Goal: Task Accomplishment & Management: Manage account settings

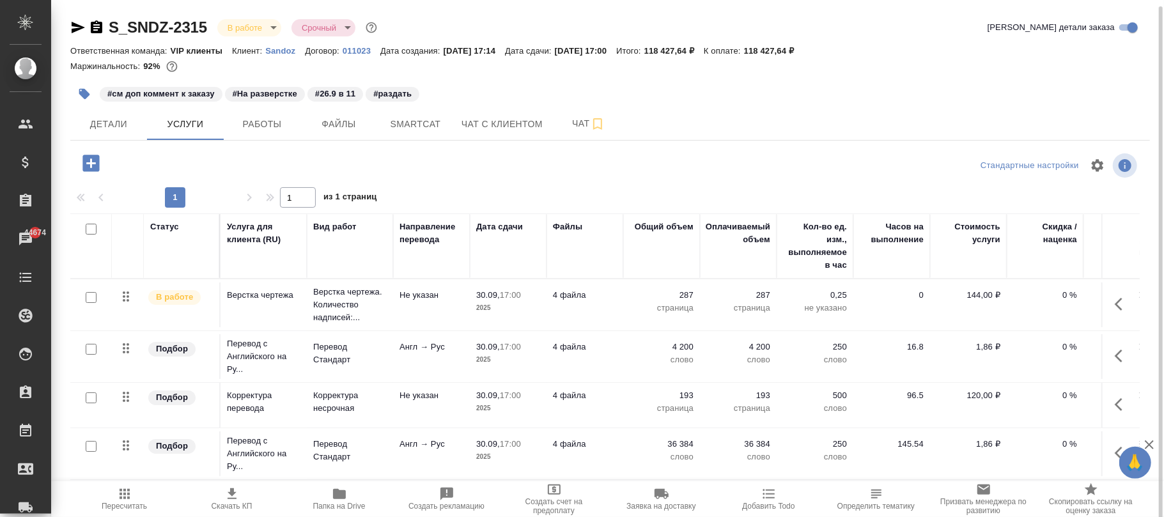
scroll to position [3, 0]
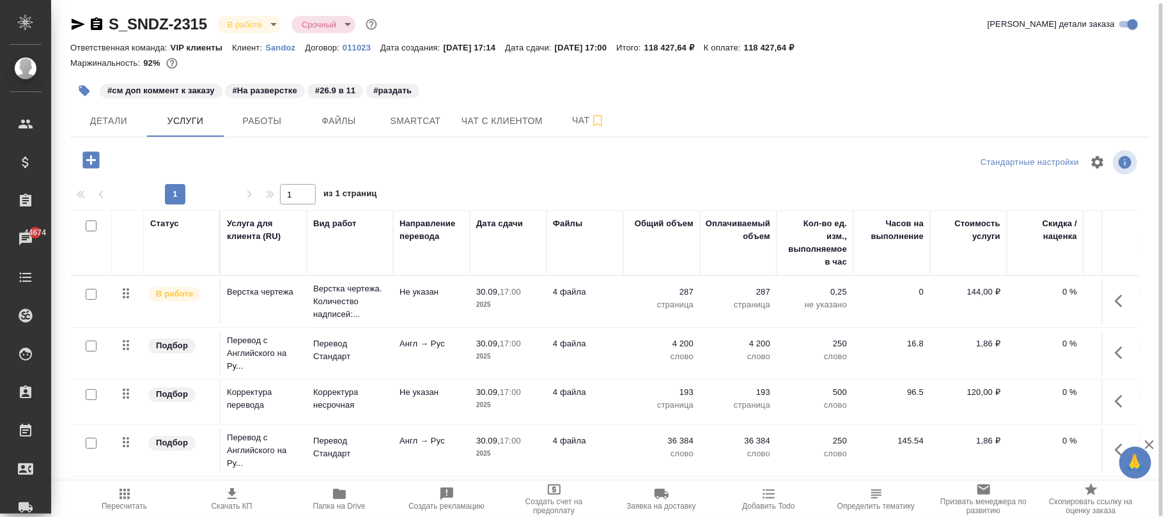
click at [1114, 353] on icon "button" at bounding box center [1121, 352] width 15 height 15
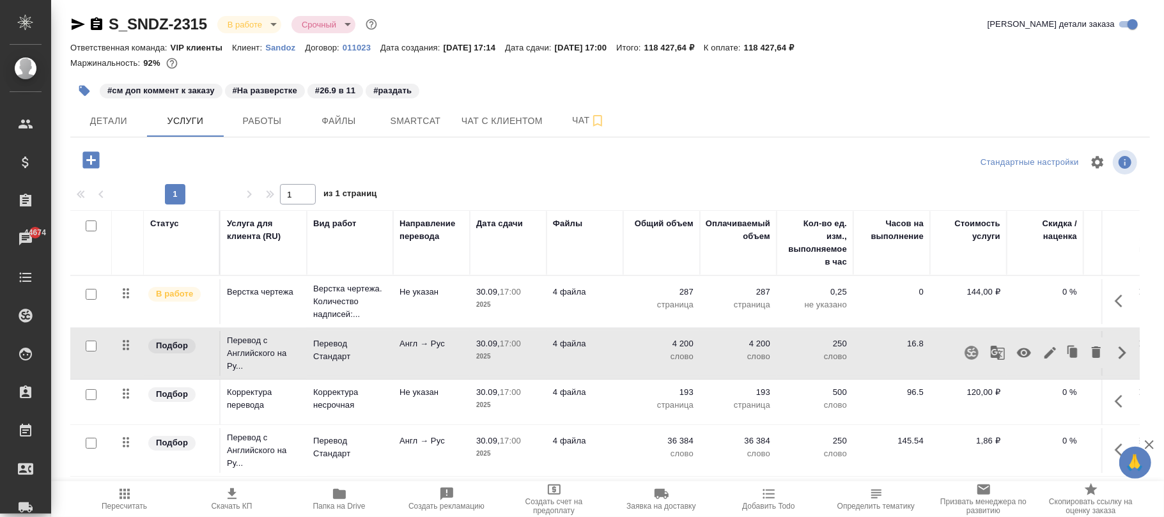
click at [964, 351] on icon "button" at bounding box center [970, 352] width 13 height 13
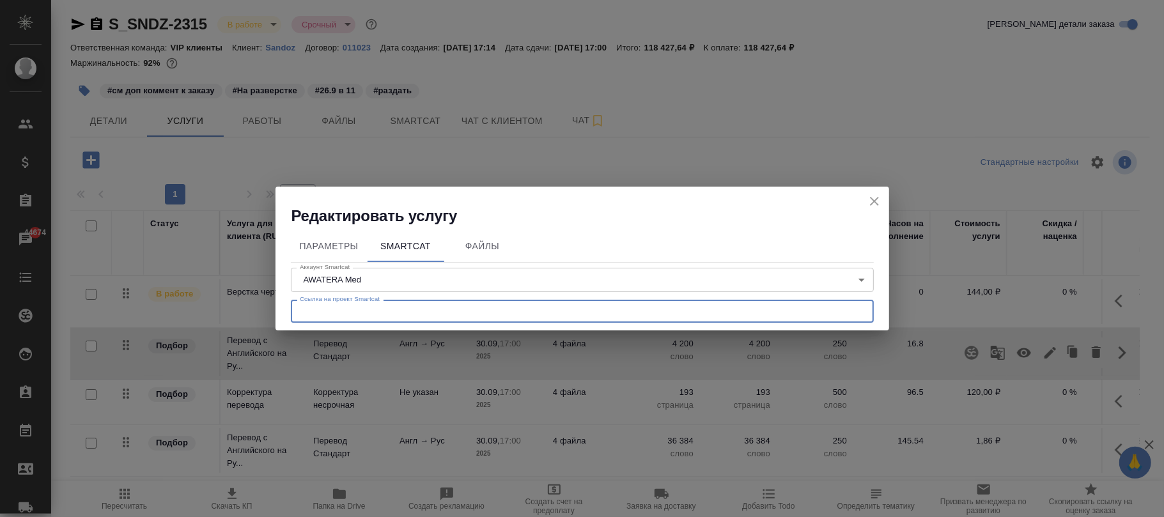
drag, startPoint x: 532, startPoint y: 305, endPoint x: 546, endPoint y: 312, distance: 16.0
click at [532, 305] on input "text" at bounding box center [582, 311] width 583 height 23
paste input "https://smartcat.com/projects/1a41f1ac-5391-4695-a38d-982bd482c77a/settings"
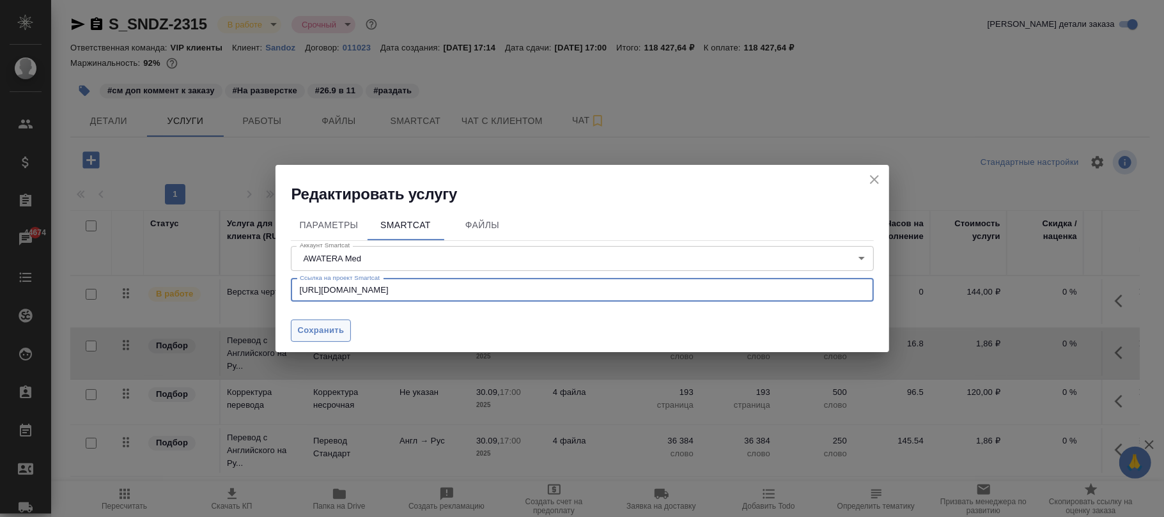
type input "https://smartcat.com/projects/1a41f1ac-5391-4695-a38d-982bd482c77a/settings"
drag, startPoint x: 314, startPoint y: 330, endPoint x: 436, endPoint y: 335, distance: 121.5
click at [313, 331] on span "Сохранить" at bounding box center [321, 330] width 47 height 15
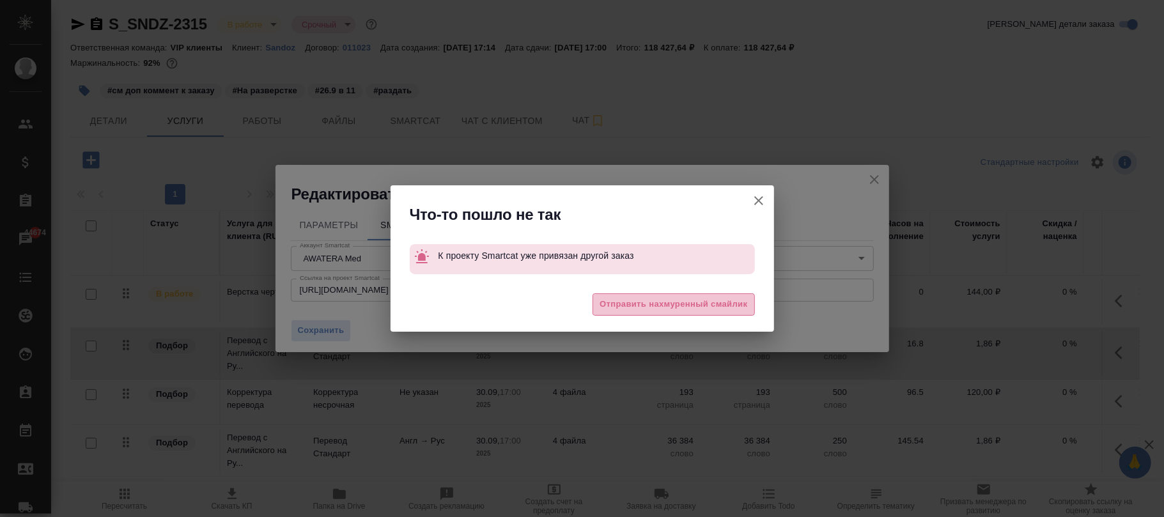
drag, startPoint x: 661, startPoint y: 302, endPoint x: 686, endPoint y: 313, distance: 28.0
click at [661, 300] on span "Отправить нахмуренный смайлик" at bounding box center [673, 304] width 148 height 15
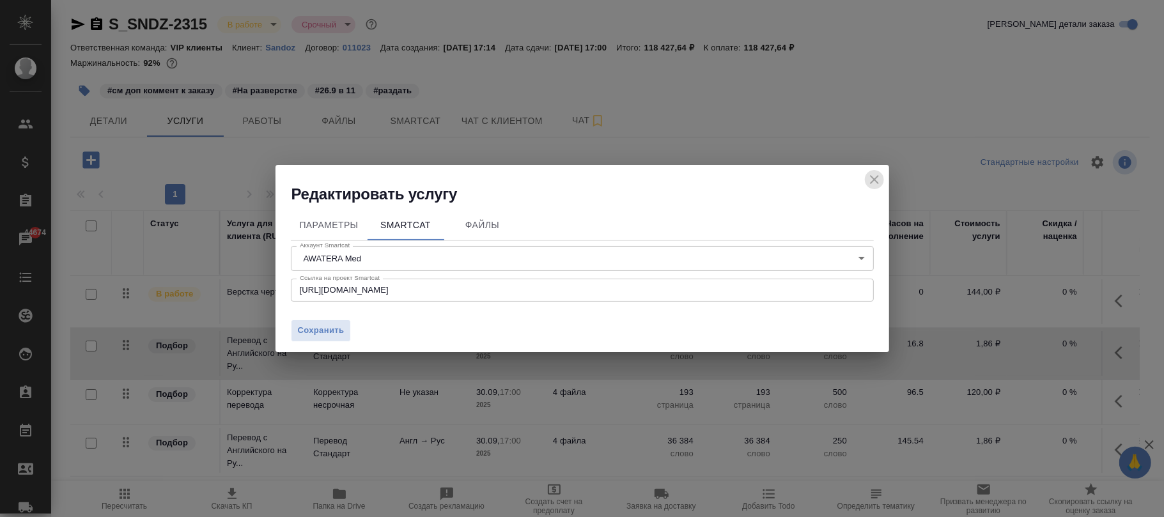
click at [880, 175] on icon "close" at bounding box center [873, 179] width 15 height 15
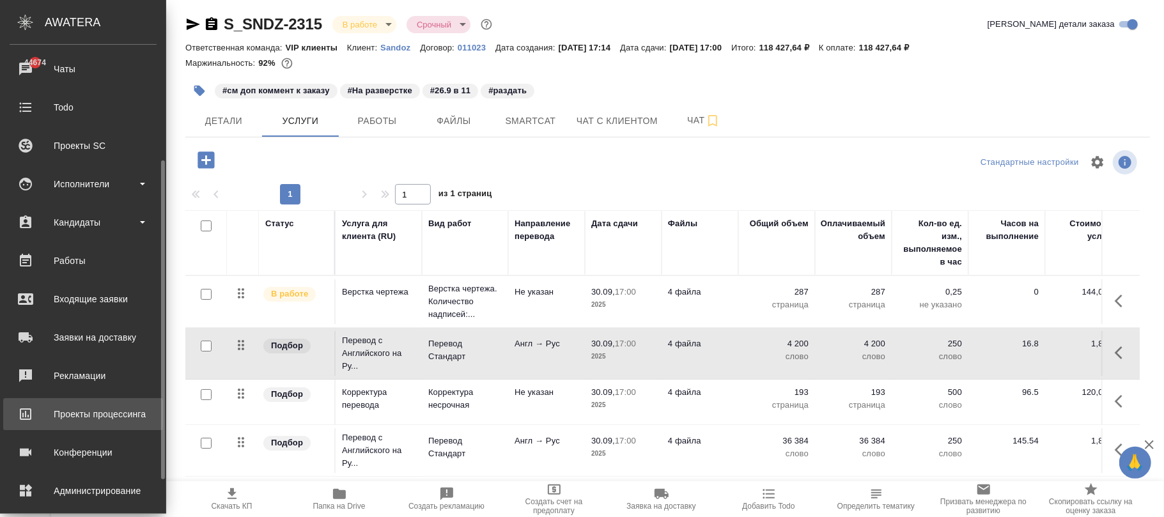
scroll to position [220, 0]
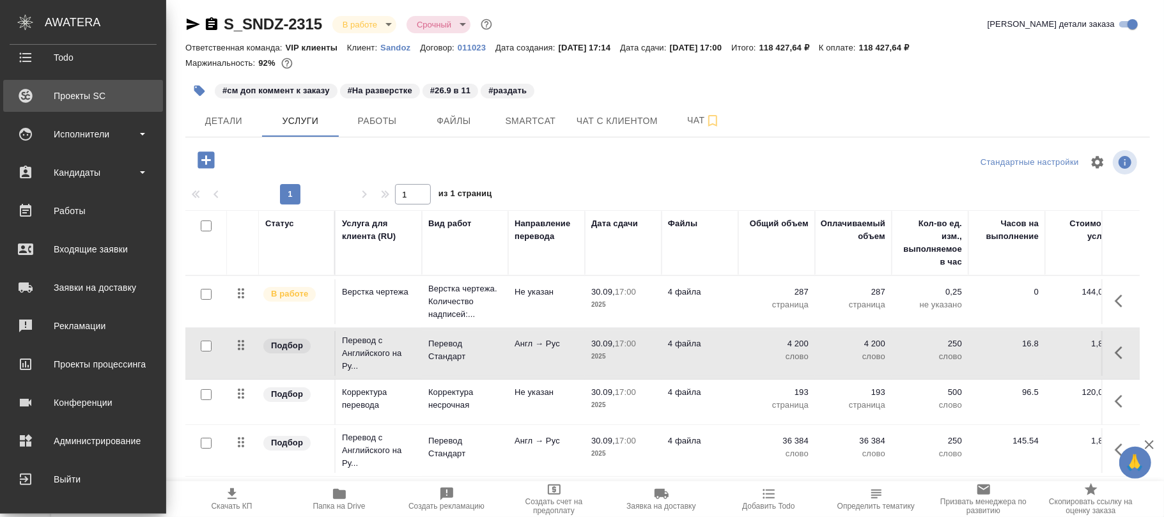
click at [90, 98] on div "Проекты SC" at bounding box center [83, 95] width 147 height 19
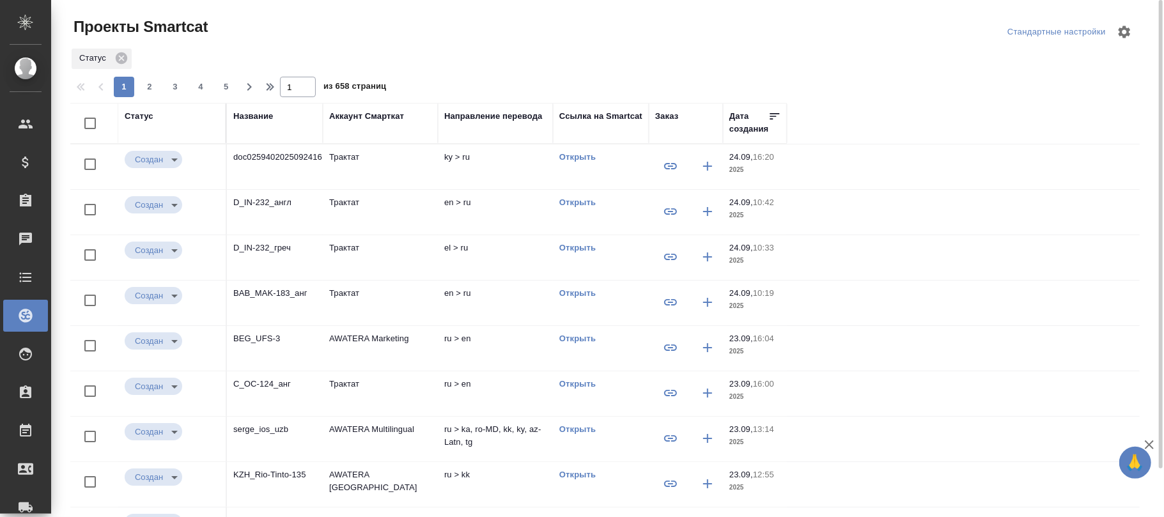
click at [249, 118] on div "Название" at bounding box center [253, 116] width 40 height 13
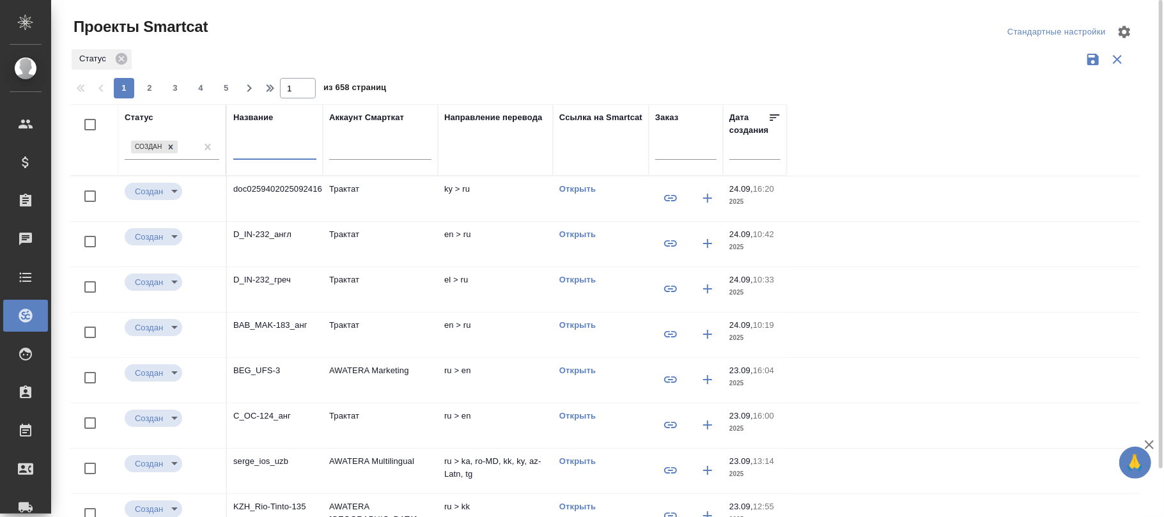
click at [259, 154] on input "text" at bounding box center [274, 151] width 83 height 16
paste input "S_SNDZ-2315"
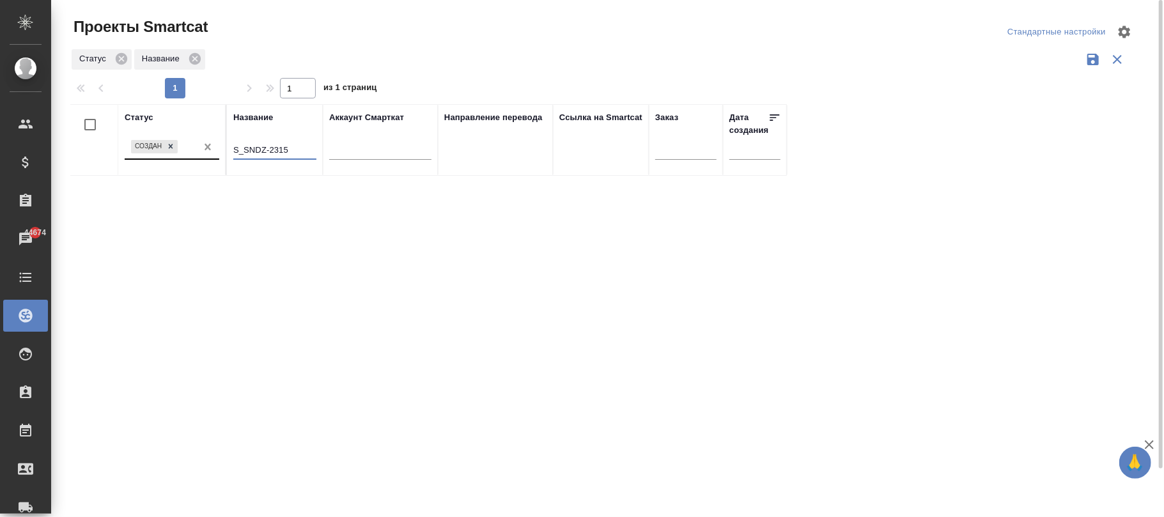
type input "S_SNDZ-2315"
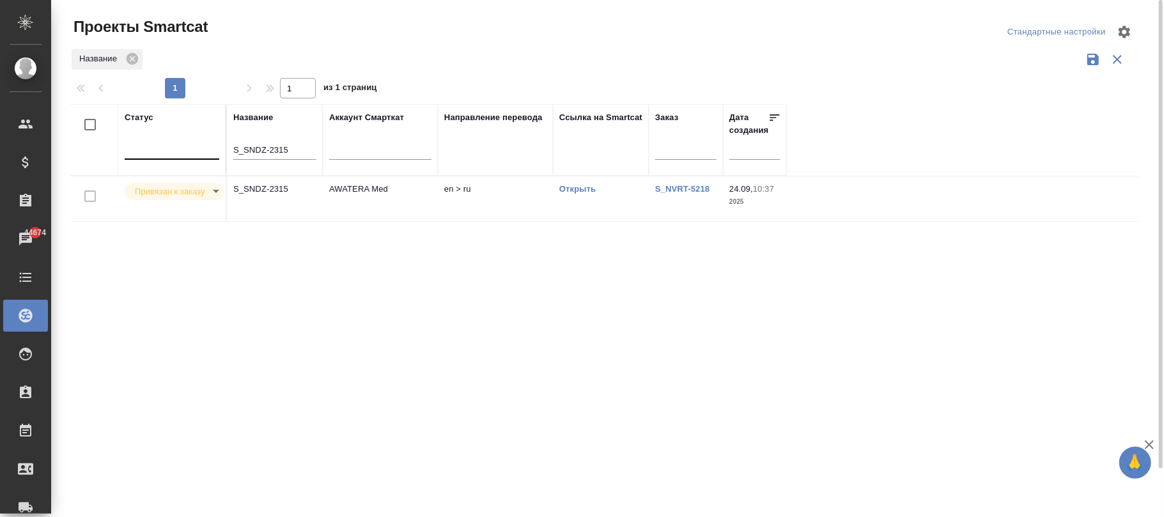
click at [664, 201] on td "S_NVRT-5218" at bounding box center [686, 198] width 74 height 45
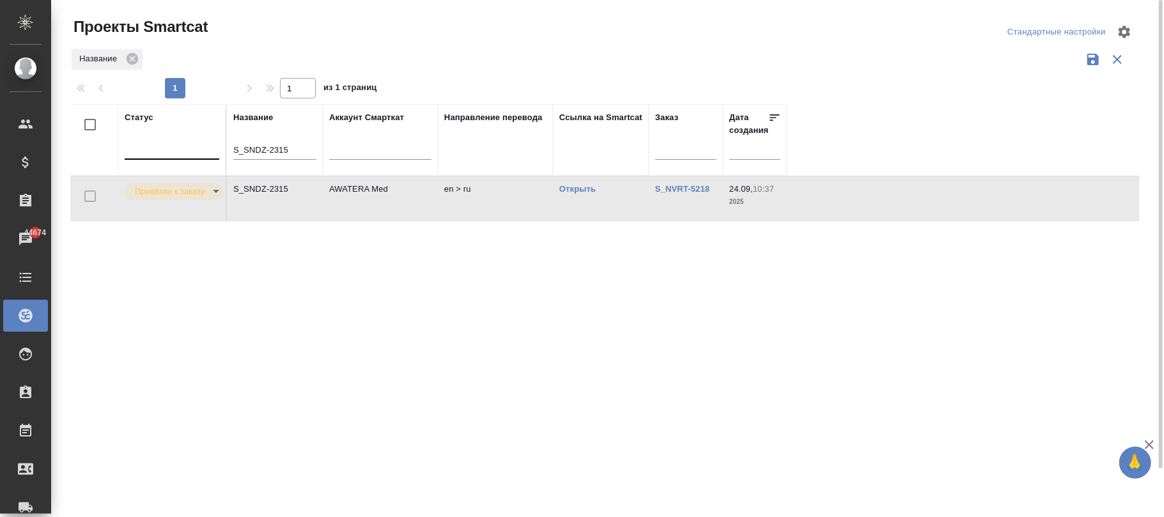
click at [664, 201] on td "S_NVRT-5218" at bounding box center [686, 198] width 74 height 45
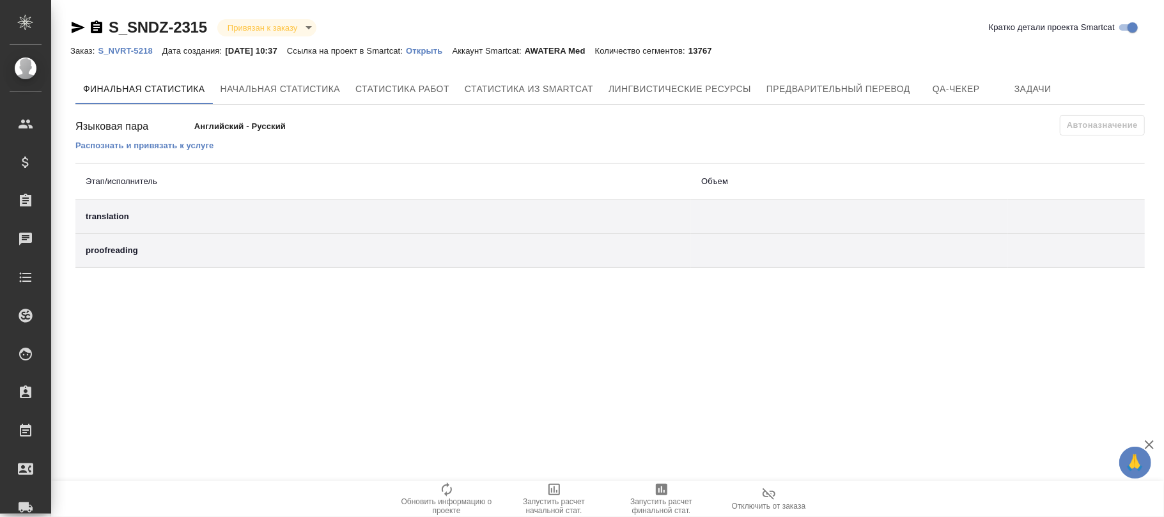
drag, startPoint x: 772, startPoint y: 496, endPoint x: 785, endPoint y: 495, distance: 12.3
click at [772, 496] on icon "button" at bounding box center [768, 493] width 15 height 15
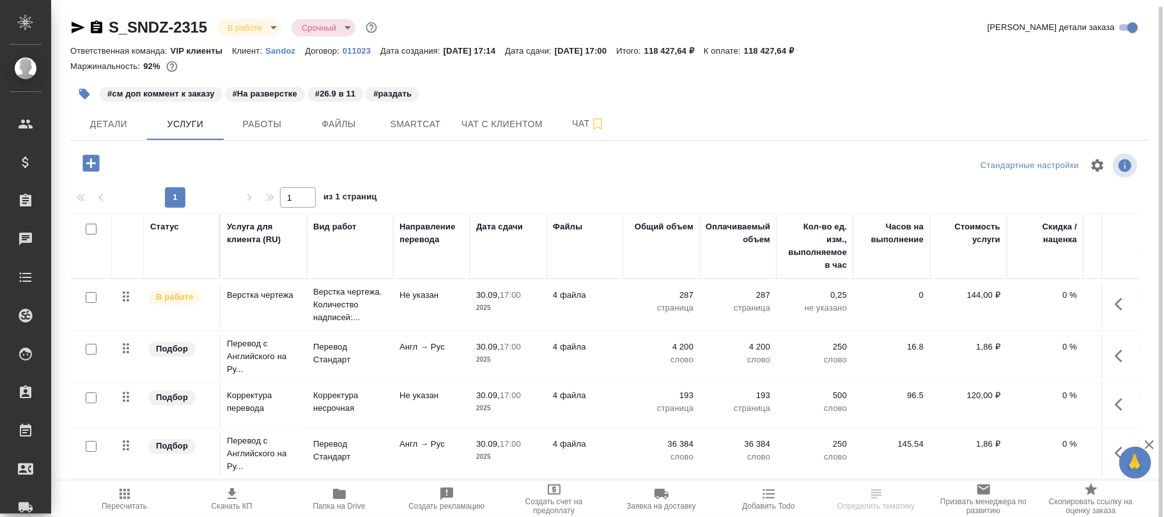
scroll to position [3, 0]
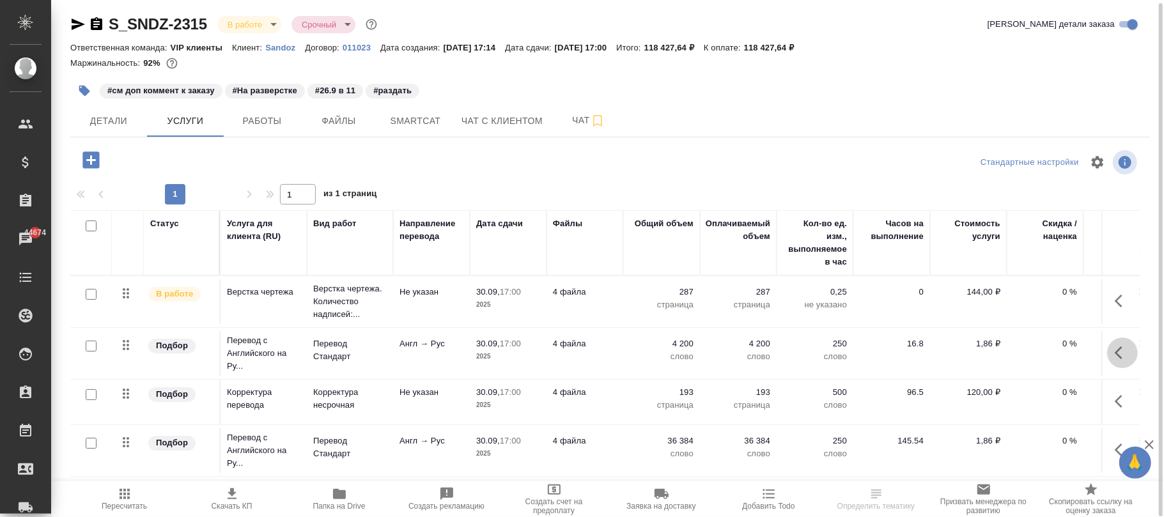
click at [1114, 348] on icon "button" at bounding box center [1121, 352] width 15 height 15
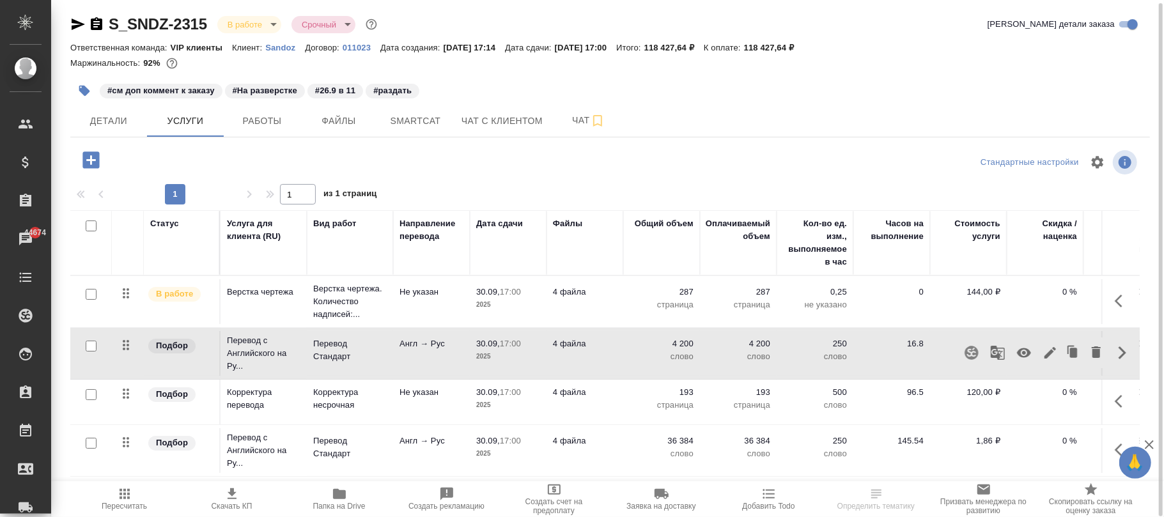
click at [964, 353] on icon "button" at bounding box center [970, 352] width 13 height 13
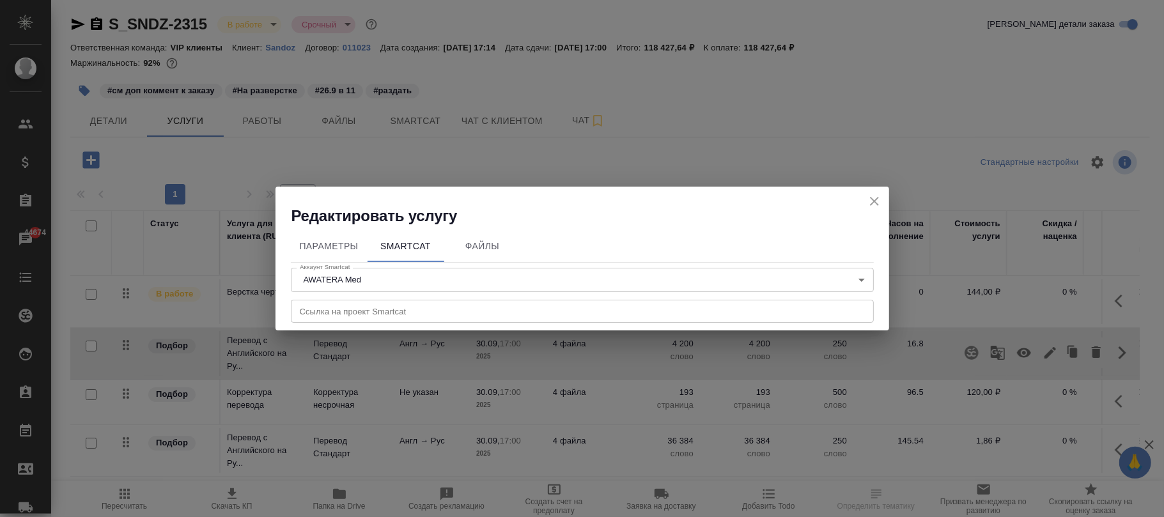
click at [422, 310] on input "text" at bounding box center [582, 311] width 583 height 23
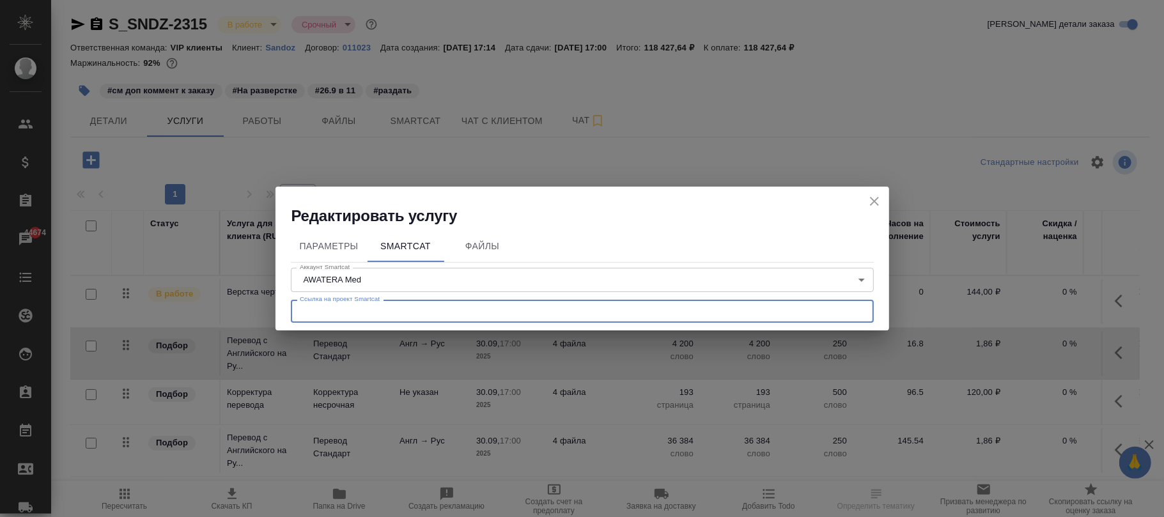
paste input "S_SNDZ-2315"
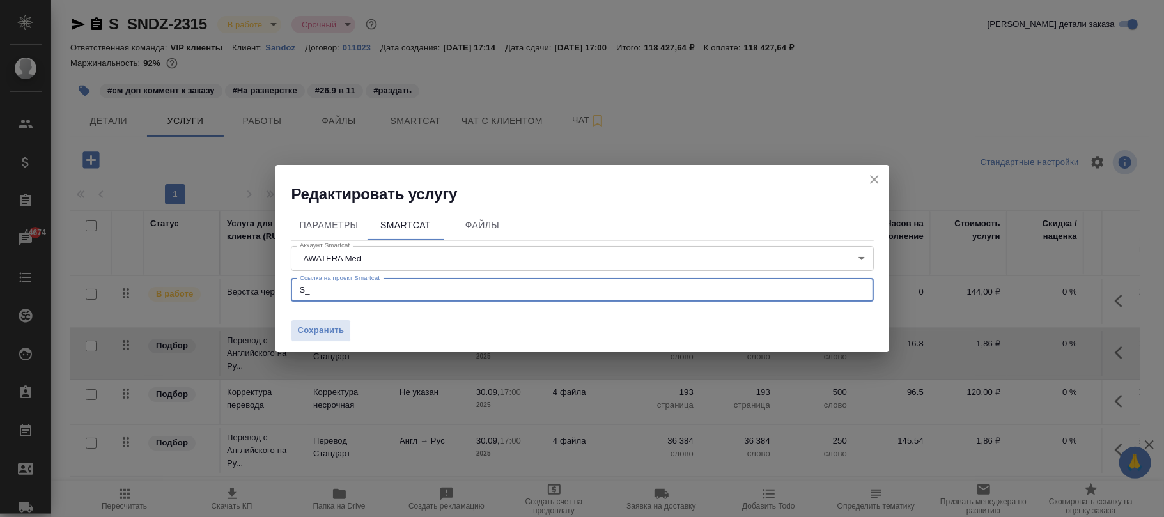
type input "S"
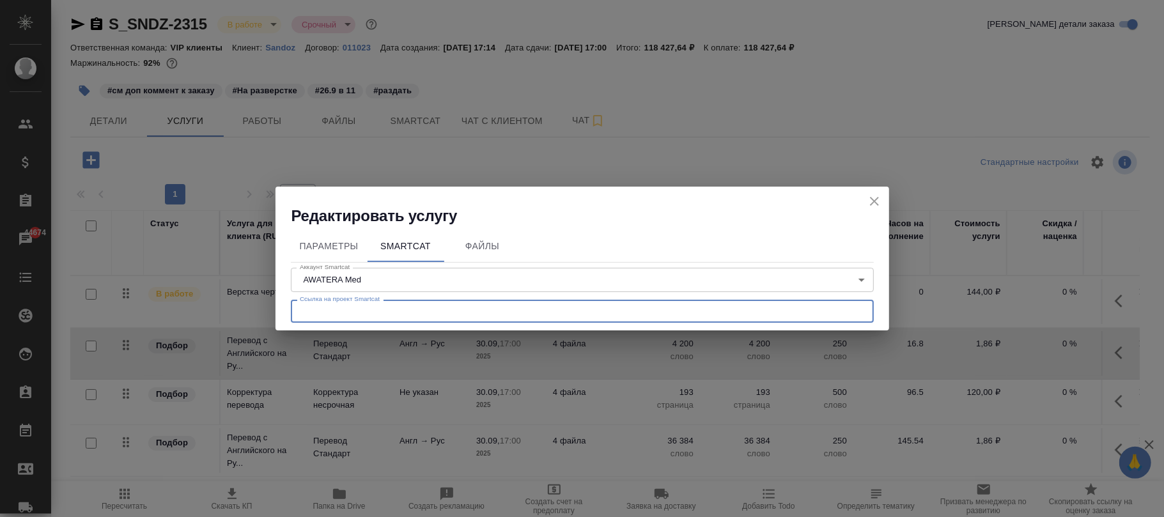
paste input "https://smartcat.com/projects/1a41f1ac-5391-4695-a38d-982bd482c77a/settings"
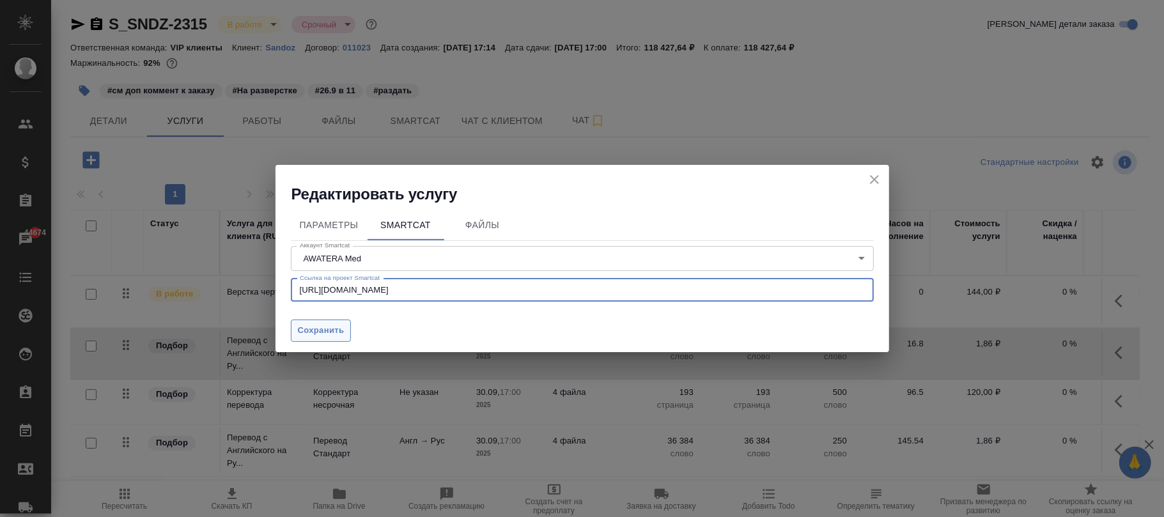
type input "https://smartcat.com/projects/1a41f1ac-5391-4695-a38d-982bd482c77a/settings"
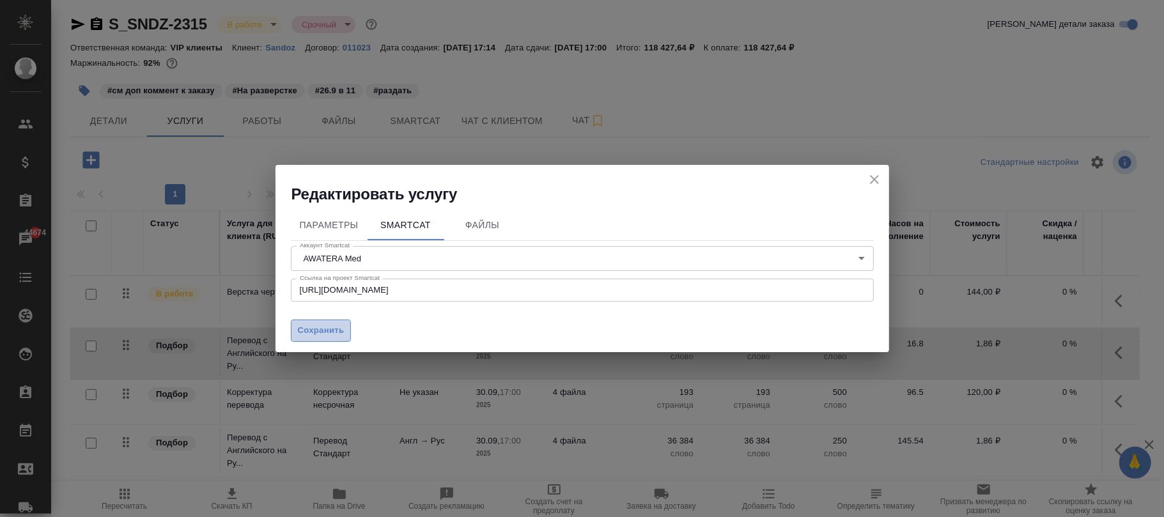
click at [339, 330] on span "Сохранить" at bounding box center [321, 330] width 47 height 15
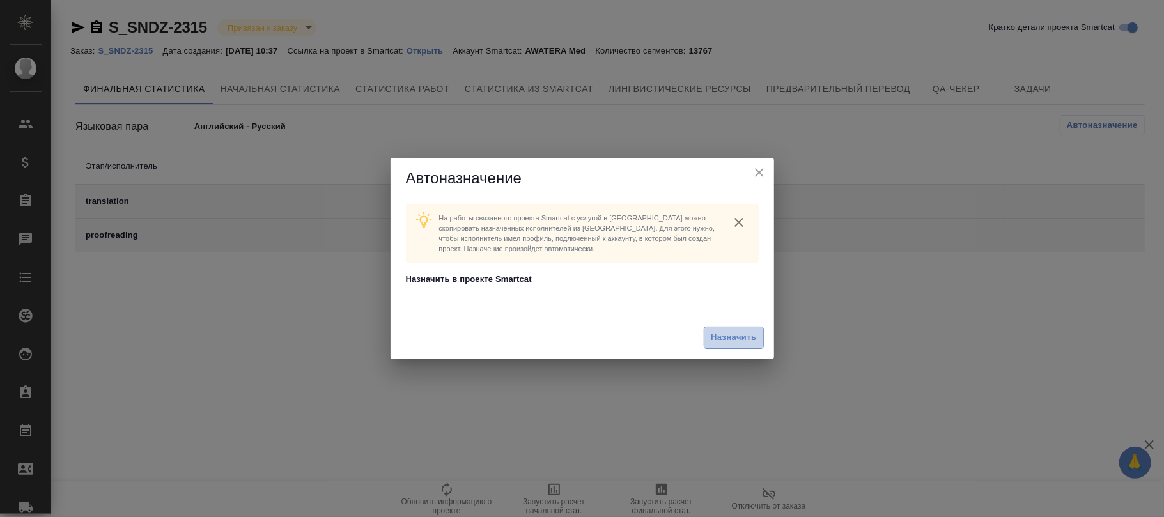
click at [724, 332] on span "Назначить" at bounding box center [732, 337] width 45 height 15
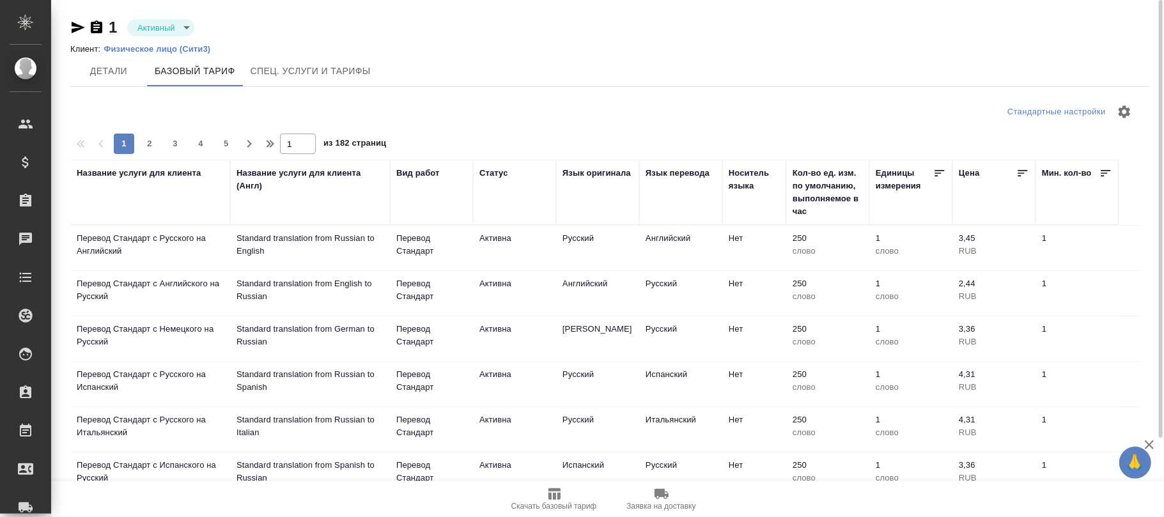
click at [656, 501] on icon "button" at bounding box center [661, 493] width 15 height 15
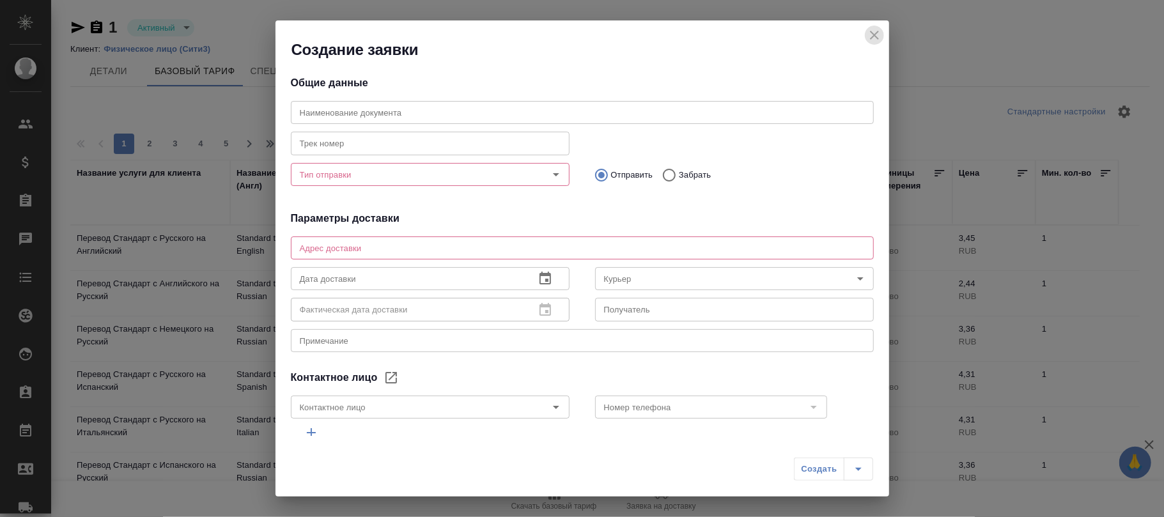
drag, startPoint x: 869, startPoint y: 34, endPoint x: 610, endPoint y: 474, distance: 511.0
click at [870, 35] on icon "close" at bounding box center [873, 34] width 15 height 15
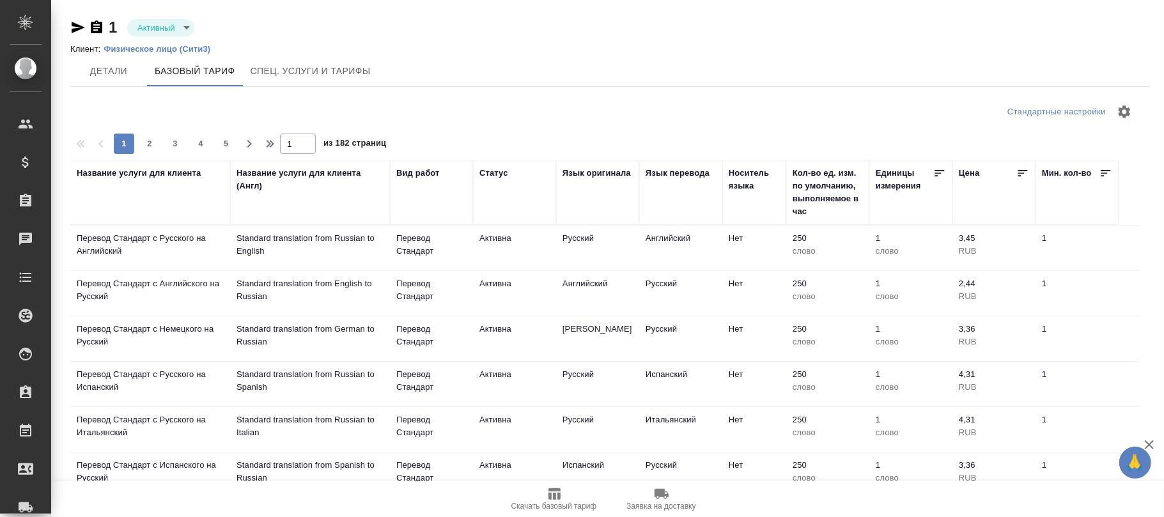
click at [556, 487] on icon "button" at bounding box center [553, 493] width 15 height 15
drag, startPoint x: 103, startPoint y: 72, endPoint x: 187, endPoint y: 78, distance: 84.6
click at [105, 72] on span "Детали" at bounding box center [108, 71] width 61 height 16
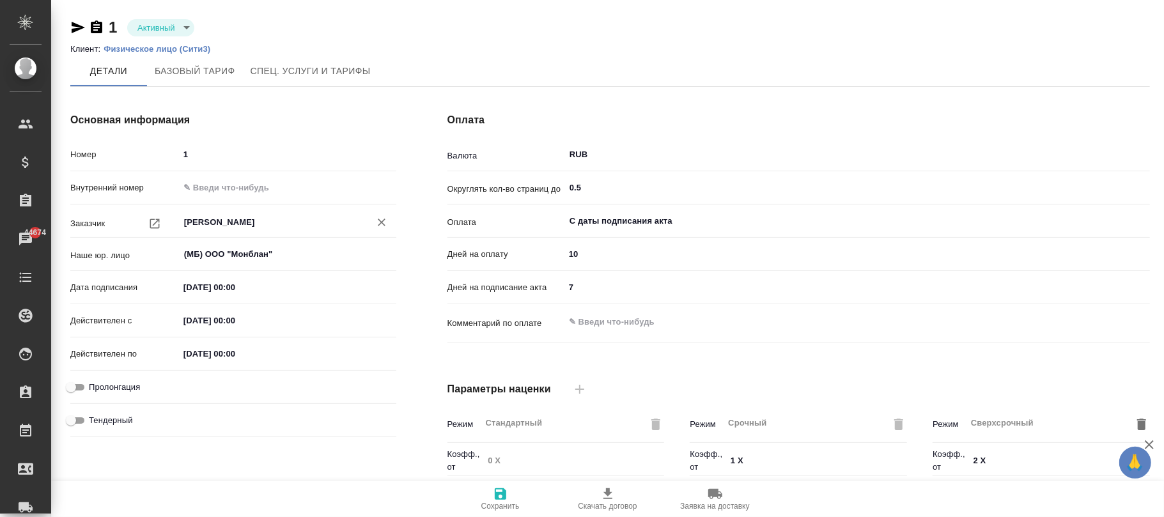
type input "Прайс_2025_филиалы"
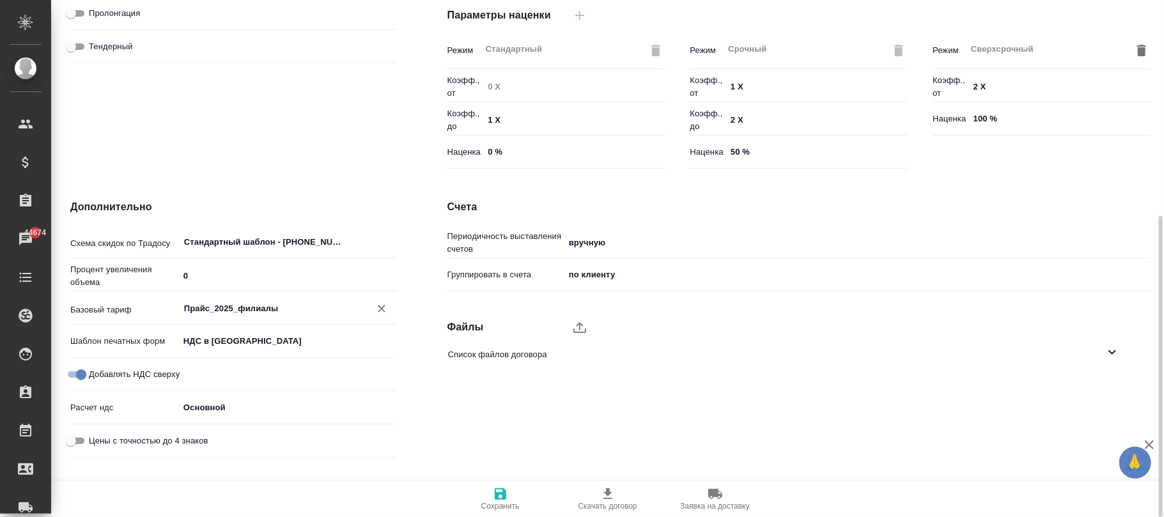
scroll to position [376, 0]
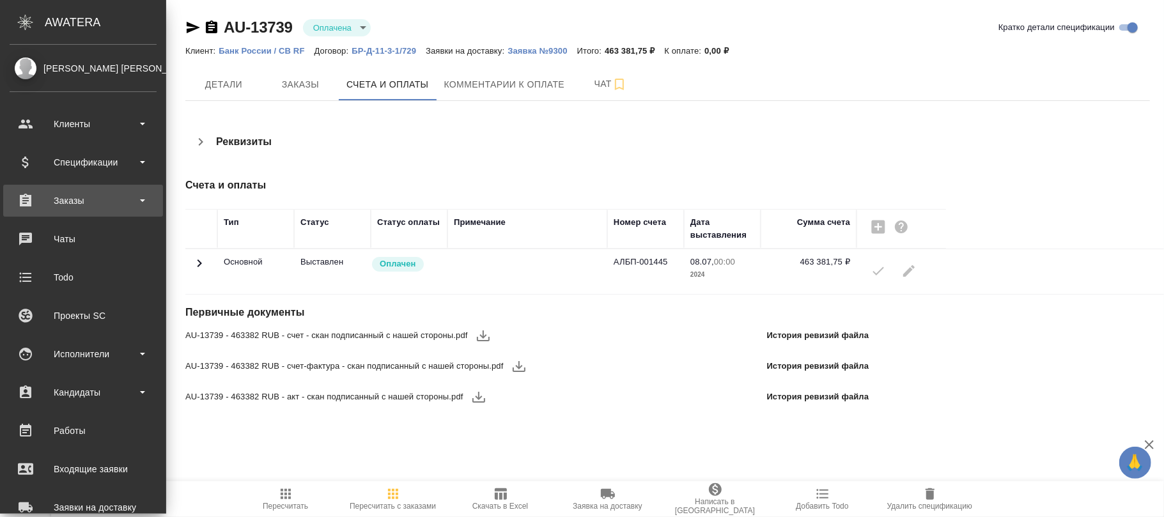
click at [75, 196] on div "Заказы" at bounding box center [83, 200] width 147 height 19
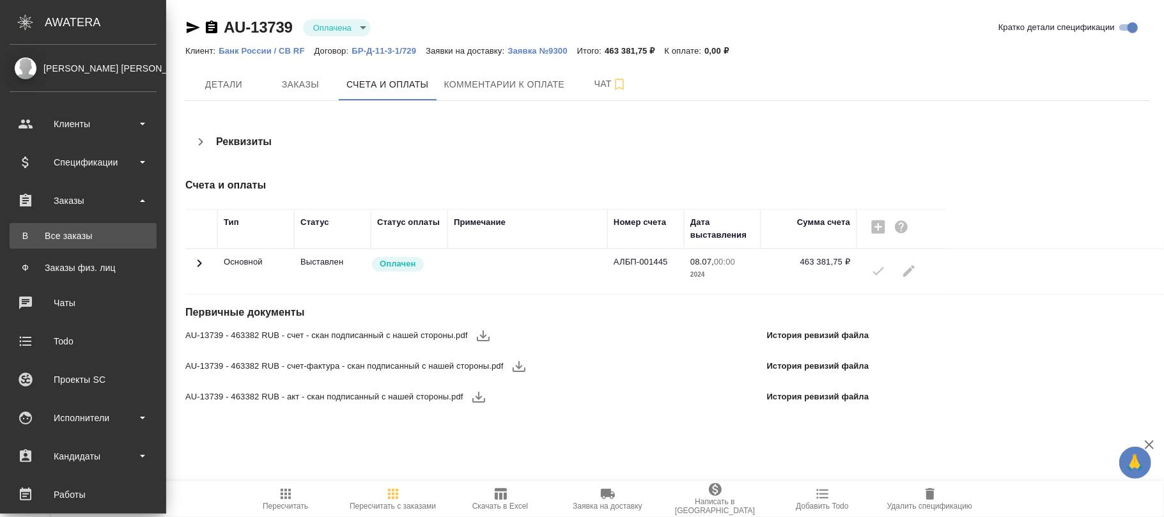
click at [75, 228] on link "В Все заказы" at bounding box center [83, 236] width 147 height 26
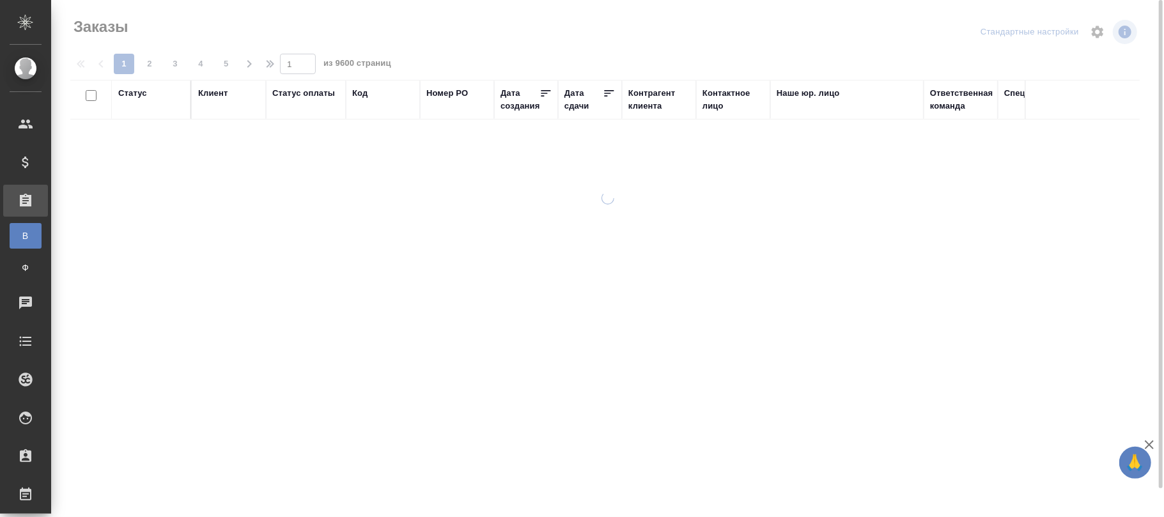
click at [362, 96] on div "Код" at bounding box center [359, 93] width 15 height 13
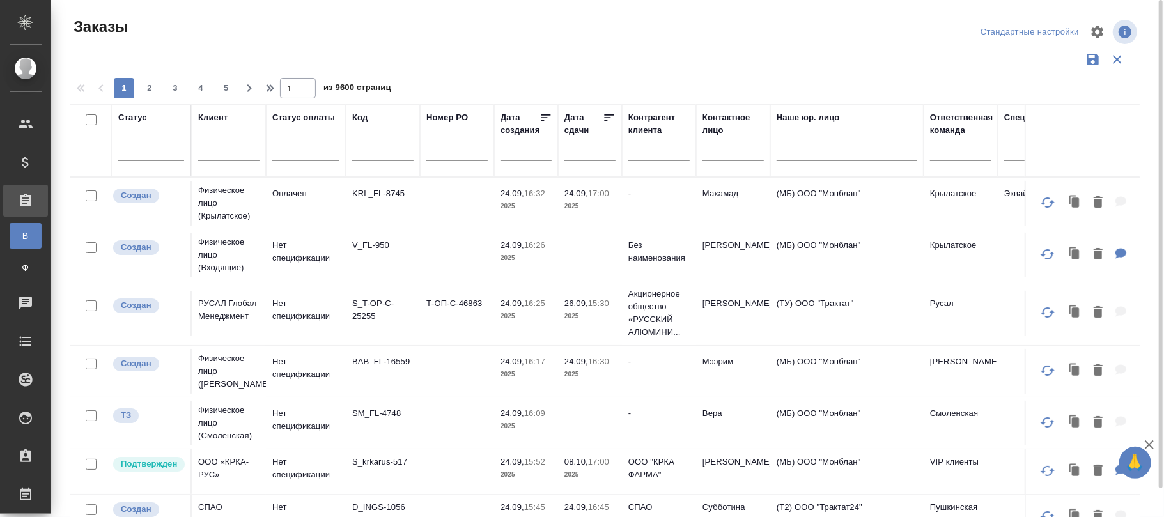
click at [369, 146] on input "text" at bounding box center [382, 153] width 61 height 16
click at [366, 157] on input "text" at bounding box center [382, 153] width 61 height 16
click at [365, 157] on input "text" at bounding box center [382, 153] width 61 height 16
click at [369, 150] on input "text" at bounding box center [382, 153] width 61 height 16
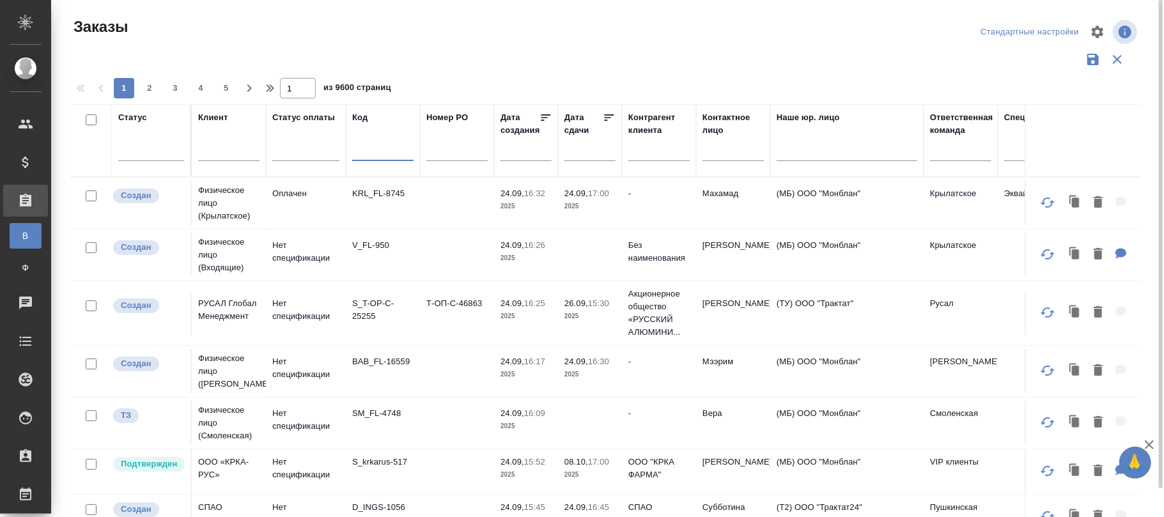
click at [369, 150] on input "text" at bounding box center [382, 153] width 61 height 16
paste input "C3_ZVPM-23"
type input "C3_ZVPM-23"
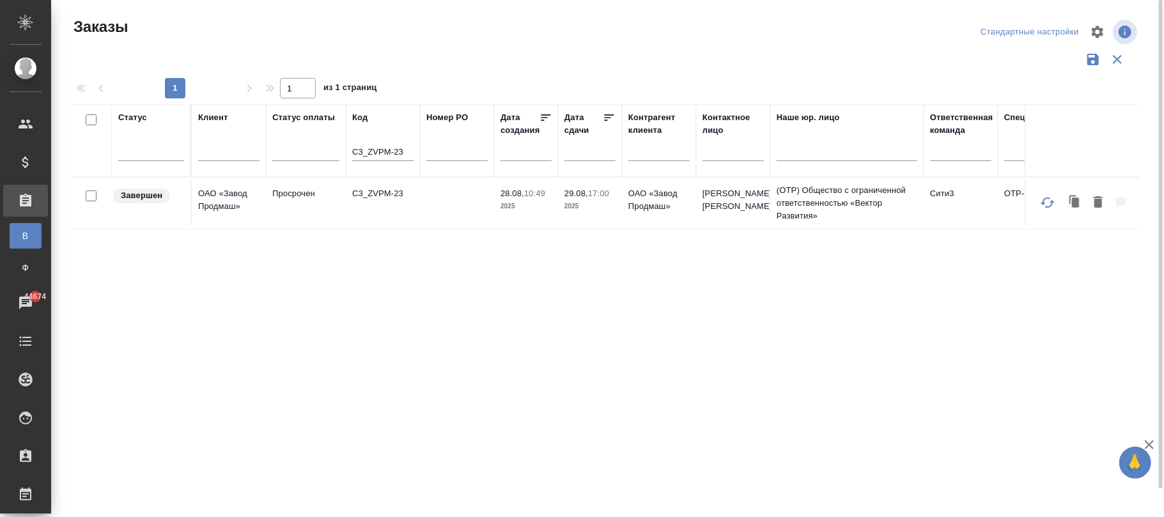
click at [443, 206] on td at bounding box center [457, 203] width 74 height 45
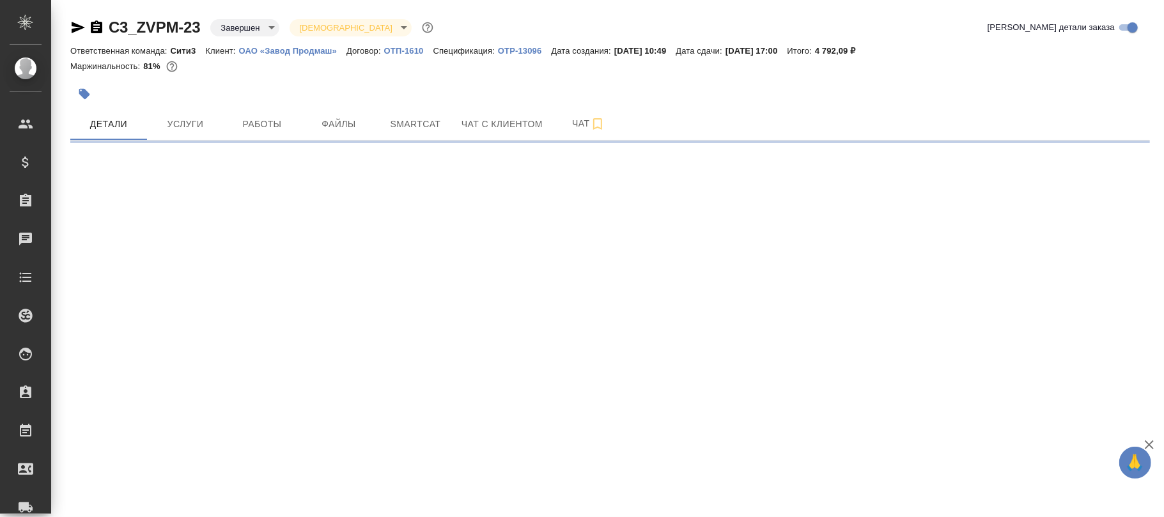
click at [244, 27] on body "🙏 .cls-1 fill:#fff; AWATERA [PERSON_NAME]fokina Клиенты Спецификации Заказы Чат…" at bounding box center [582, 258] width 1164 height 517
select select "RU"
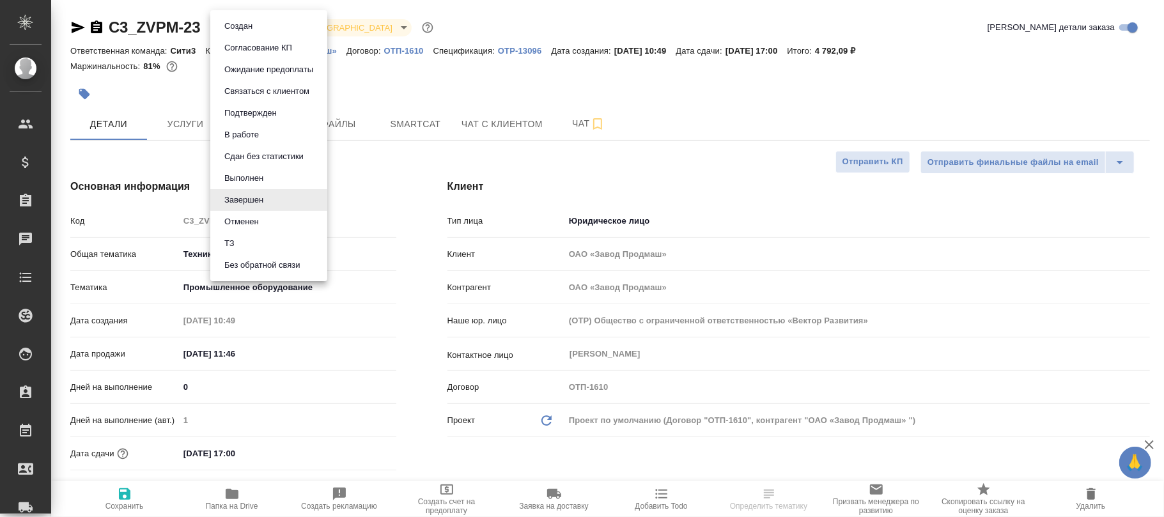
type textarea "x"
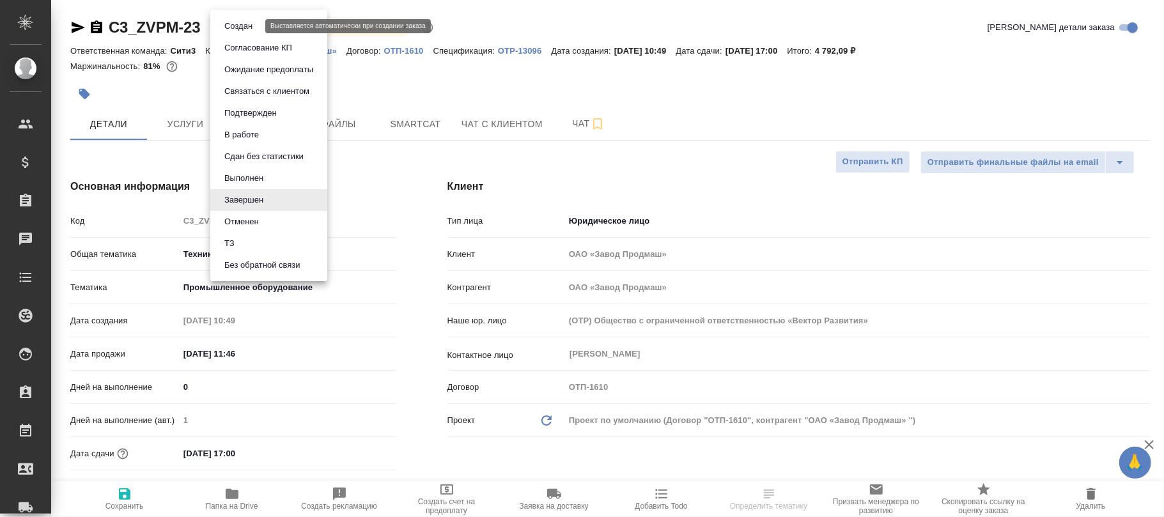
type textarea "x"
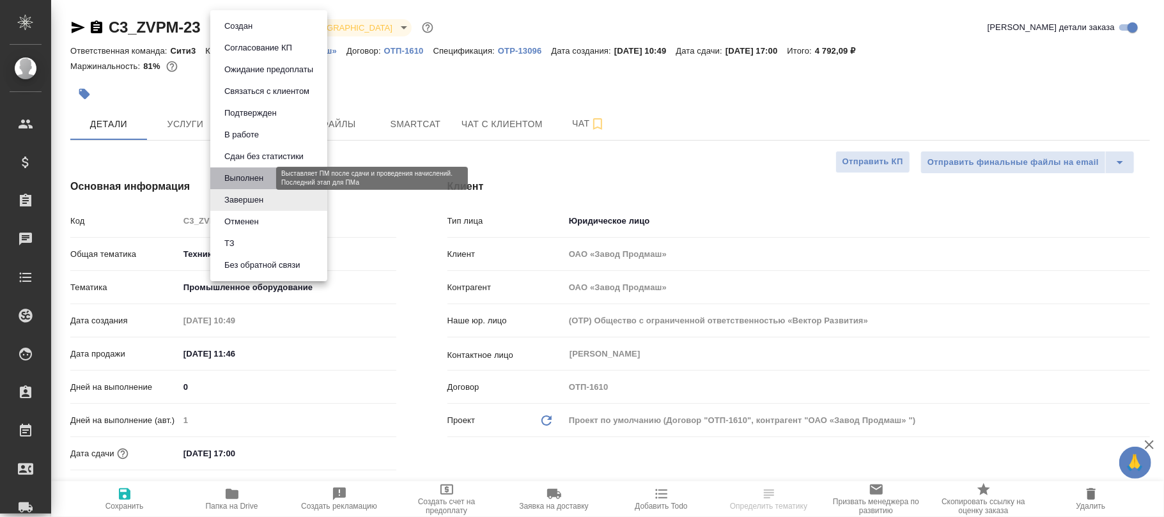
drag, startPoint x: 246, startPoint y: 179, endPoint x: 272, endPoint y: 179, distance: 26.2
click at [250, 179] on button "Выполнен" at bounding box center [243, 178] width 47 height 14
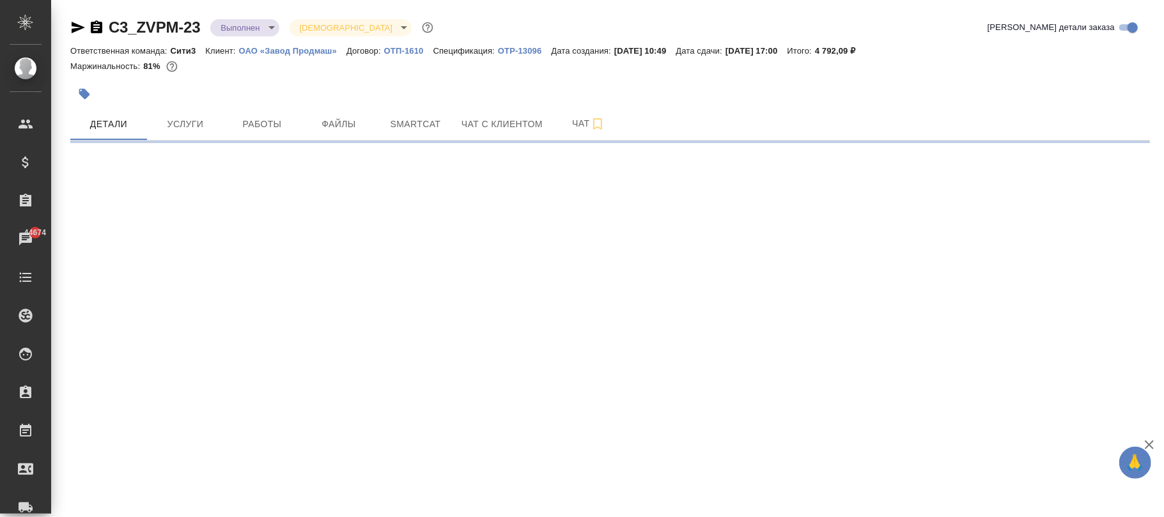
select select "RU"
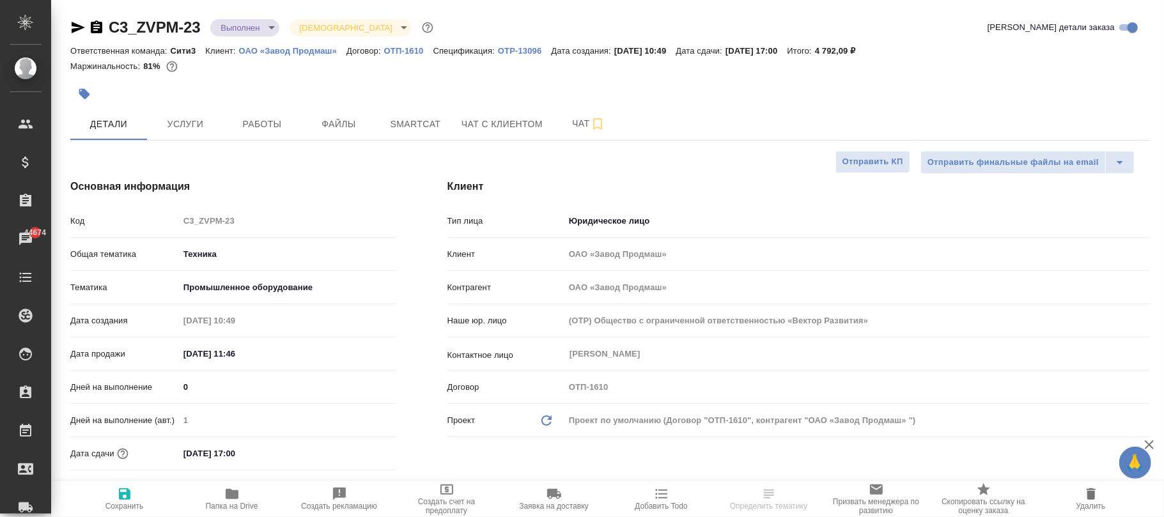
click at [127, 494] on icon "button" at bounding box center [125, 494] width 12 height 12
type textarea "x"
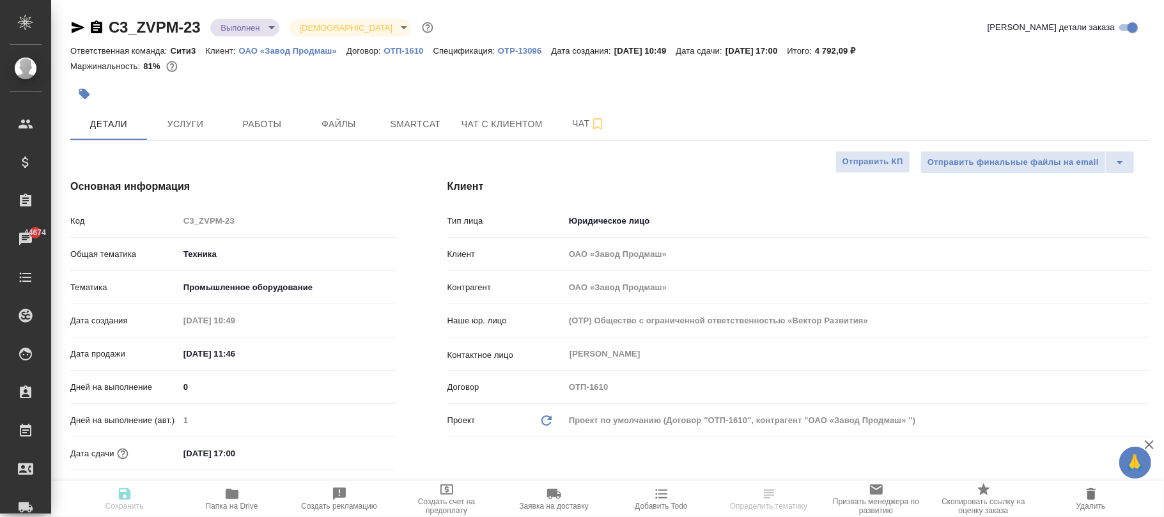
type textarea "x"
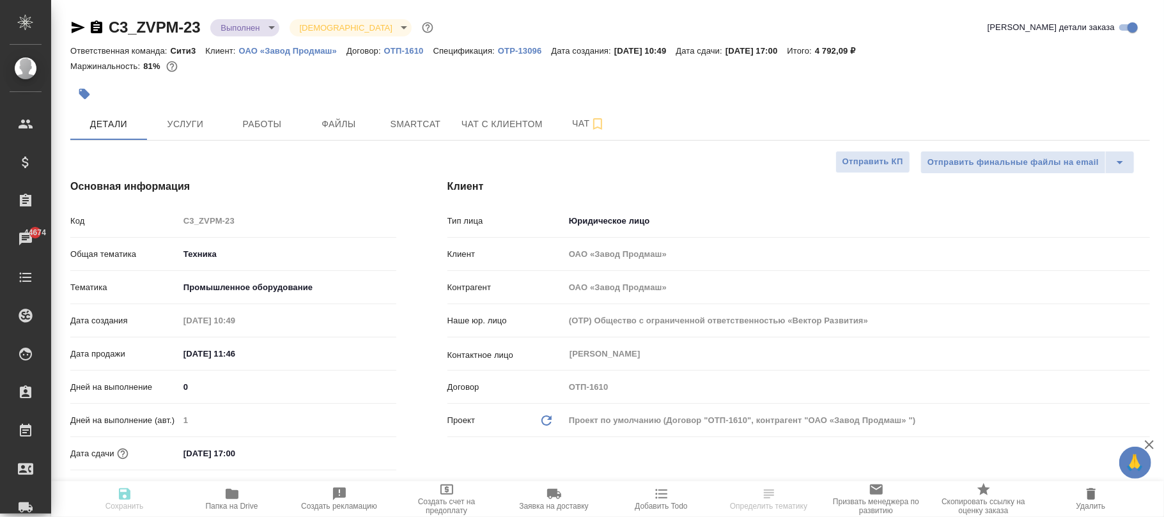
type textarea "x"
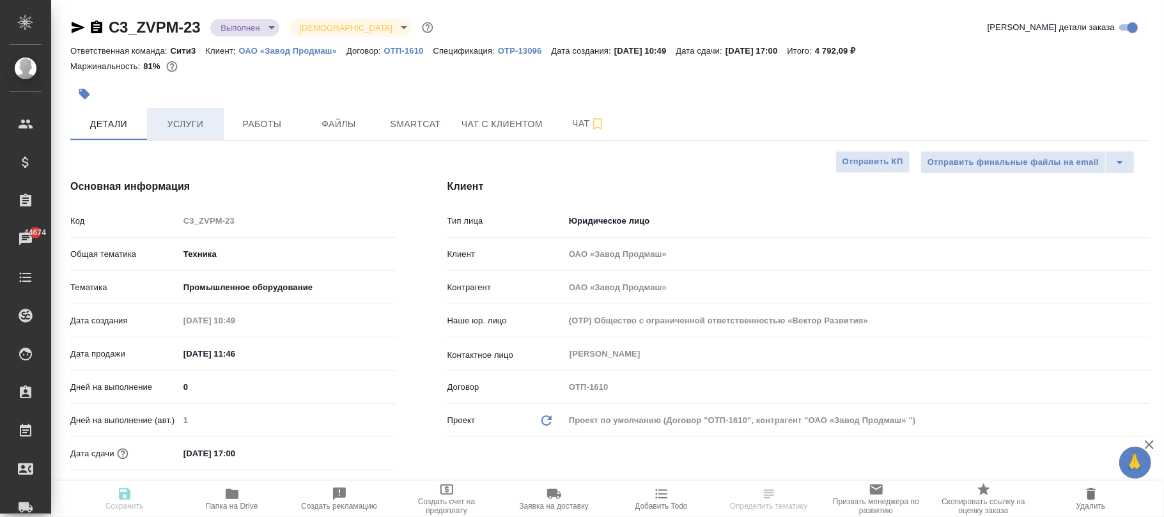
type textarea "x"
click at [190, 128] on span "Услуги" at bounding box center [185, 124] width 61 height 16
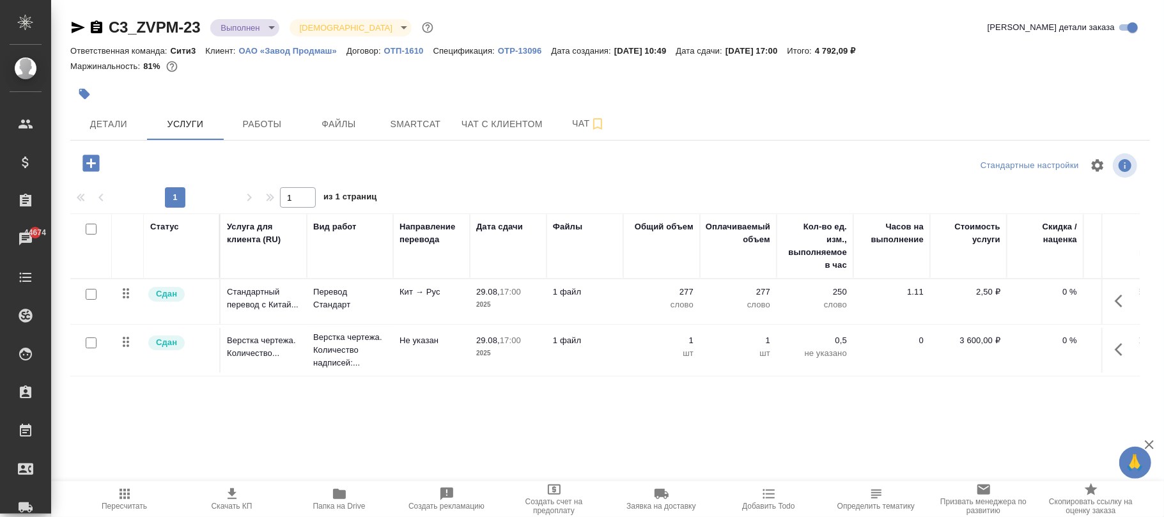
click at [399, 50] on p "ОТП-1610" at bounding box center [408, 51] width 49 height 10
click at [90, 161] on icon "button" at bounding box center [91, 163] width 22 height 22
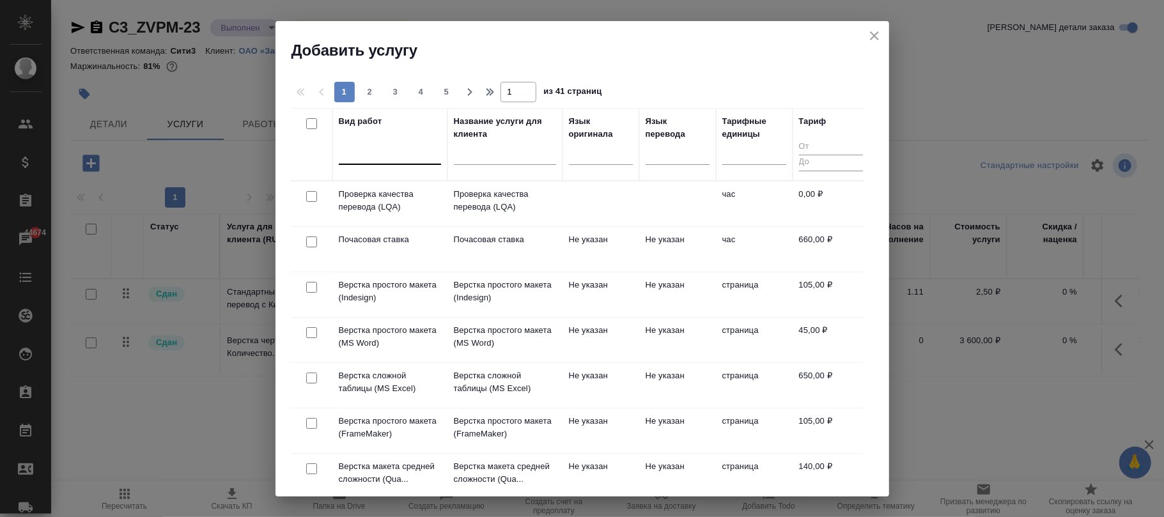
click at [379, 154] on div at bounding box center [390, 151] width 102 height 19
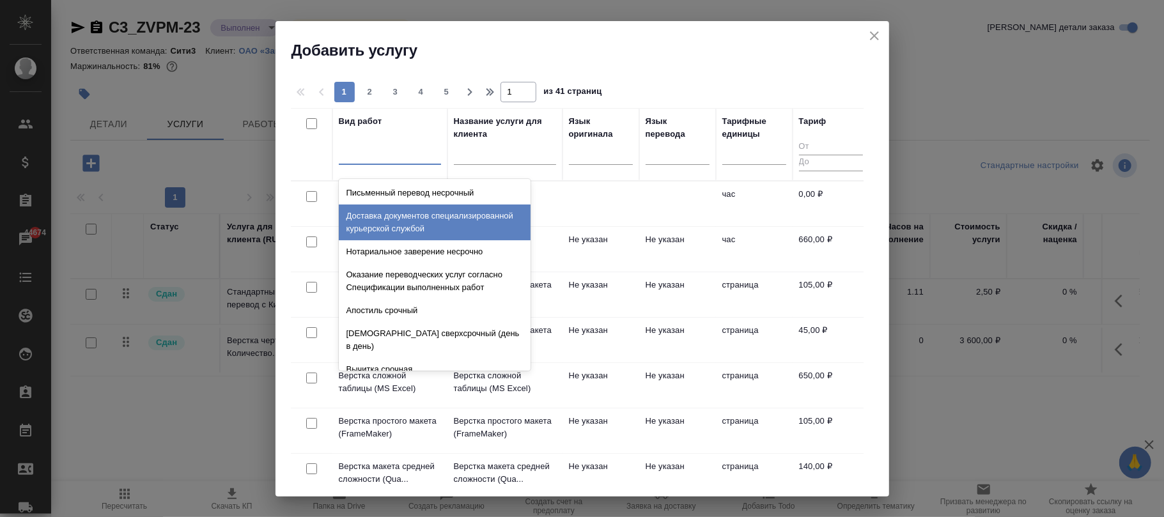
click at [563, 196] on td at bounding box center [600, 203] width 77 height 45
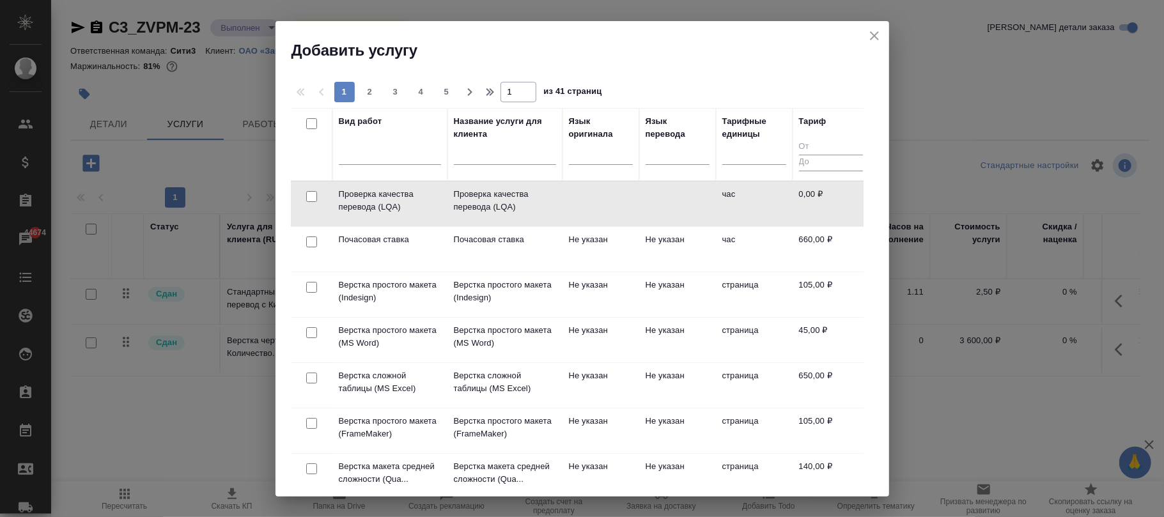
click at [563, 196] on td at bounding box center [600, 203] width 77 height 45
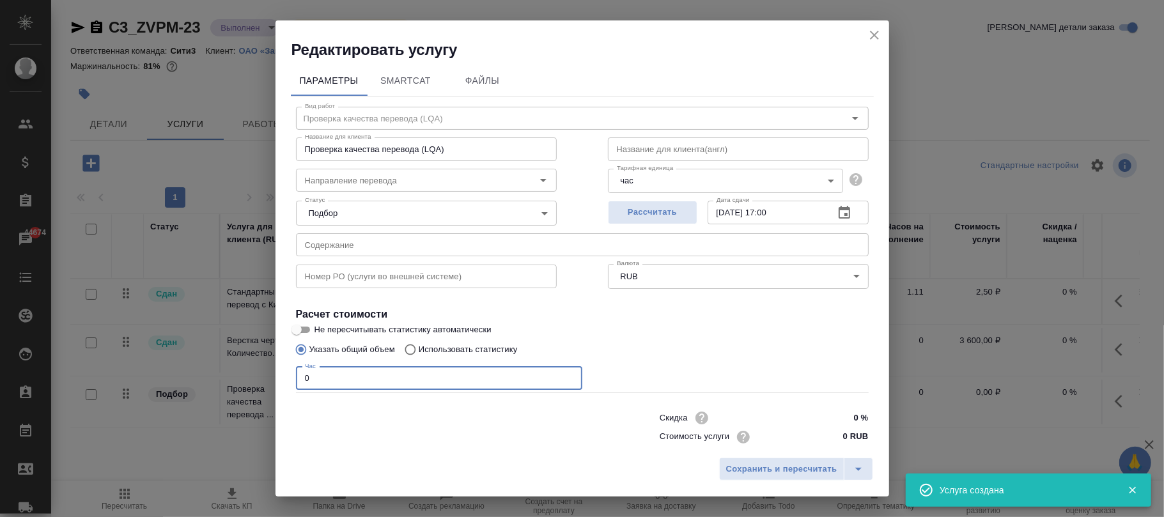
drag, startPoint x: 399, startPoint y: 383, endPoint x: 230, endPoint y: 387, distance: 168.7
click at [164, 387] on div "Редактировать услугу Параметры SmartCat Файлы Вид работ Проверка качества перев…" at bounding box center [582, 258] width 1164 height 517
type input "1"
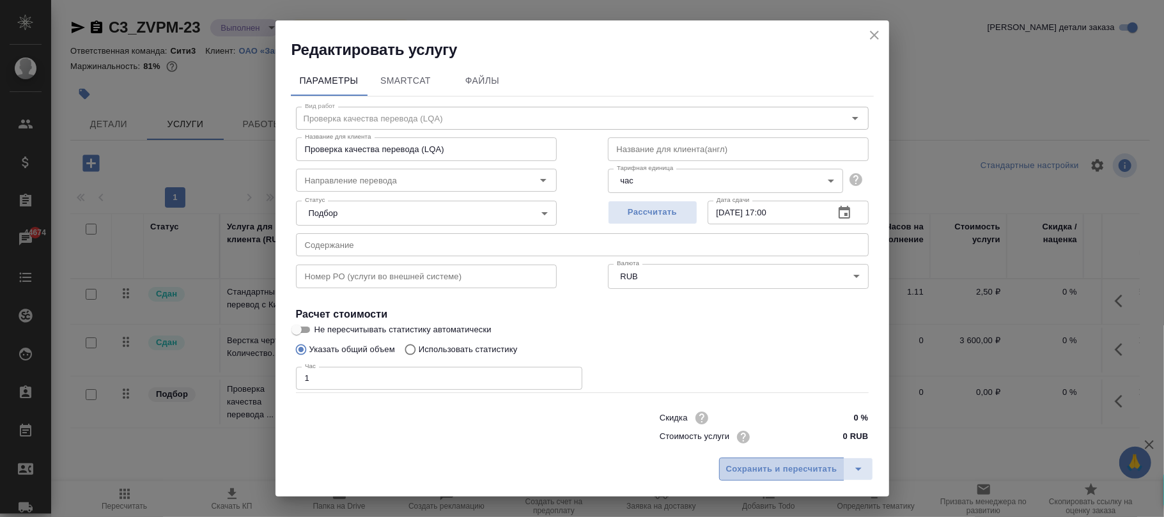
click at [803, 464] on span "Сохранить и пересчитать" at bounding box center [781, 469] width 111 height 15
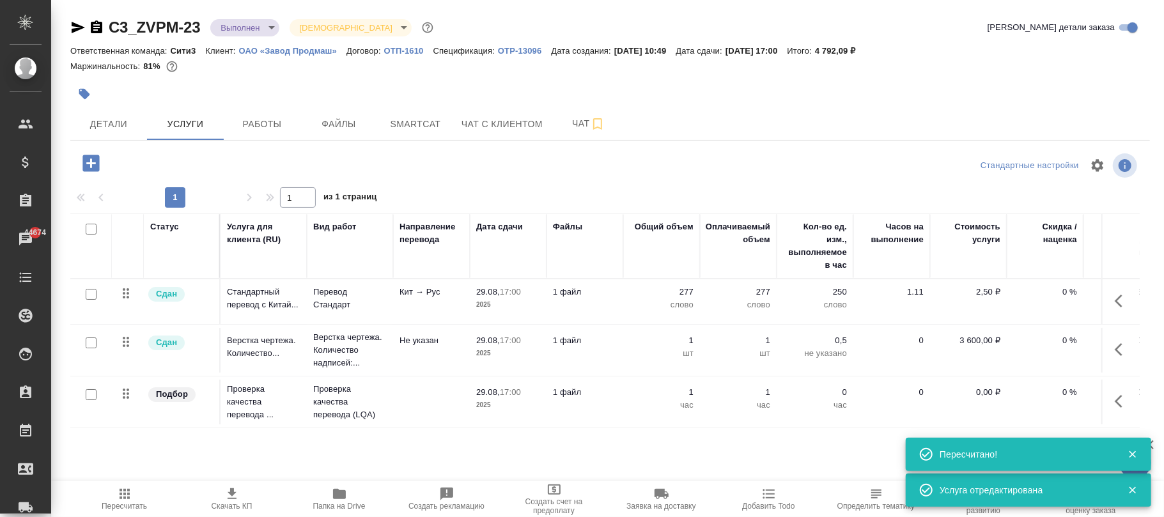
click at [1119, 404] on icon "button" at bounding box center [1121, 401] width 15 height 15
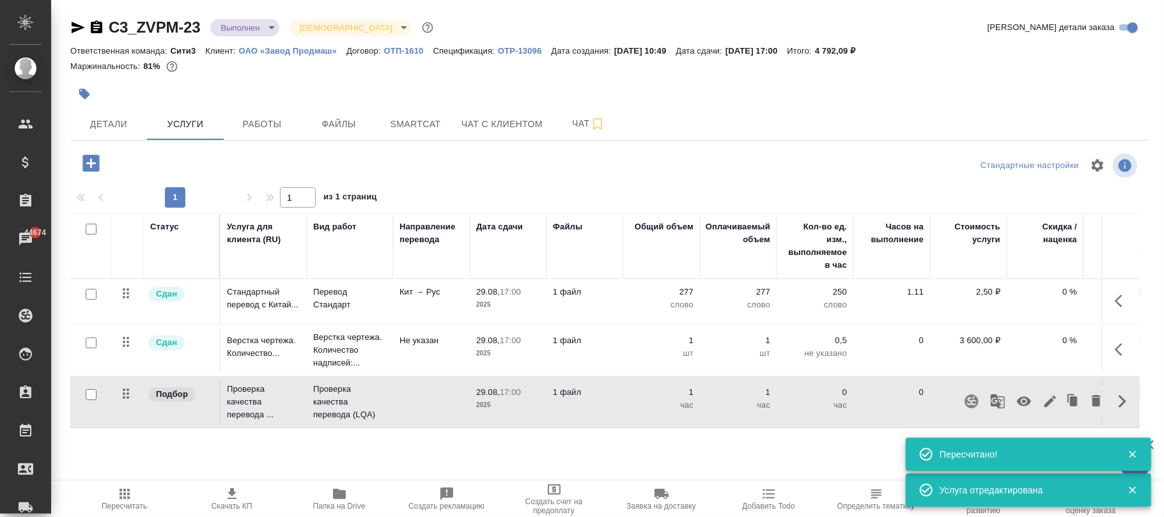
click at [1028, 399] on icon "button" at bounding box center [1024, 402] width 14 height 10
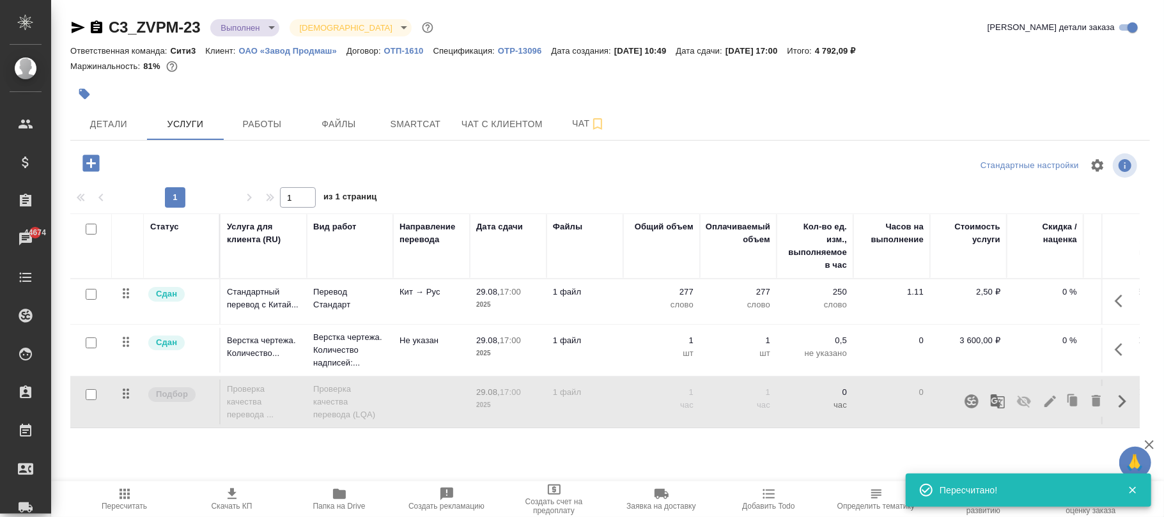
click at [118, 502] on span "Пересчитать" at bounding box center [124, 506] width 45 height 9
click at [523, 404] on p "2025" at bounding box center [508, 405] width 64 height 13
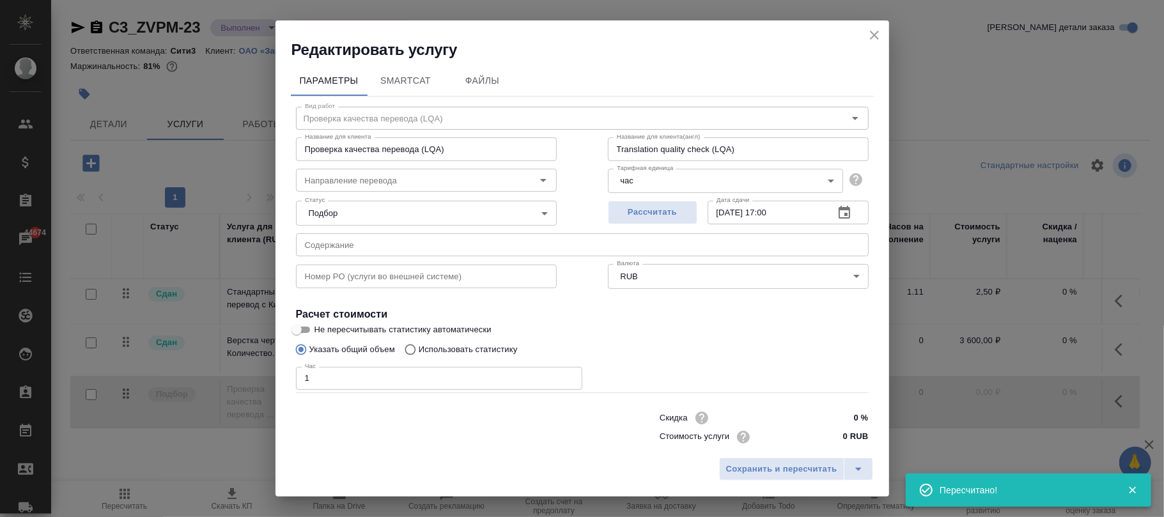
drag, startPoint x: 785, startPoint y: 210, endPoint x: 590, endPoint y: 217, distance: 195.0
click at [590, 217] on div "Рассчитать Дата сдачи 29.08.2025 17:00 Дата сдачи" at bounding box center [738, 211] width 312 height 82
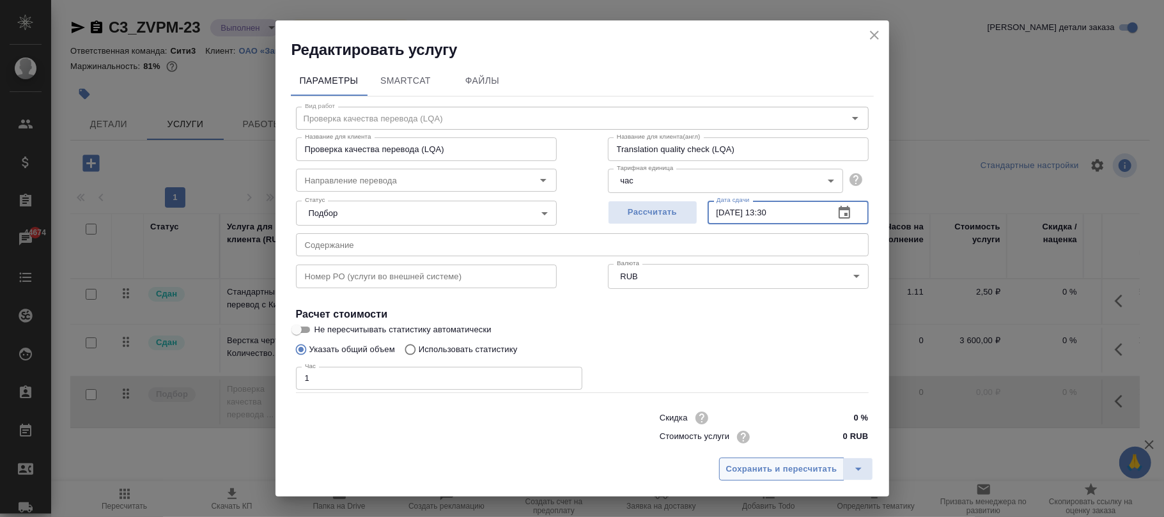
type input "24.09.2025 13:30"
click at [788, 473] on span "Сохранить и пересчитать" at bounding box center [781, 469] width 111 height 15
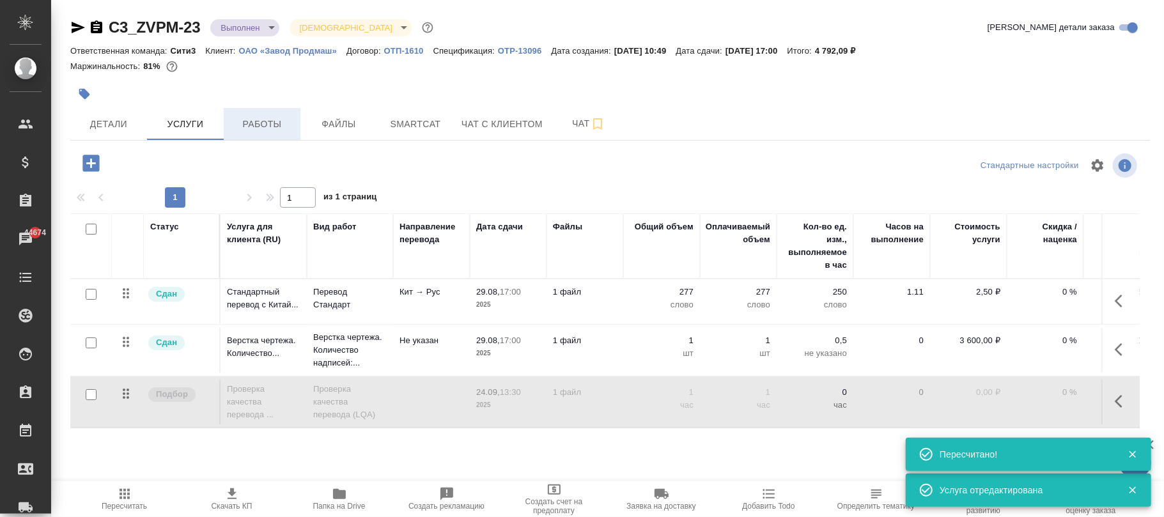
click at [269, 126] on span "Работы" at bounding box center [261, 124] width 61 height 16
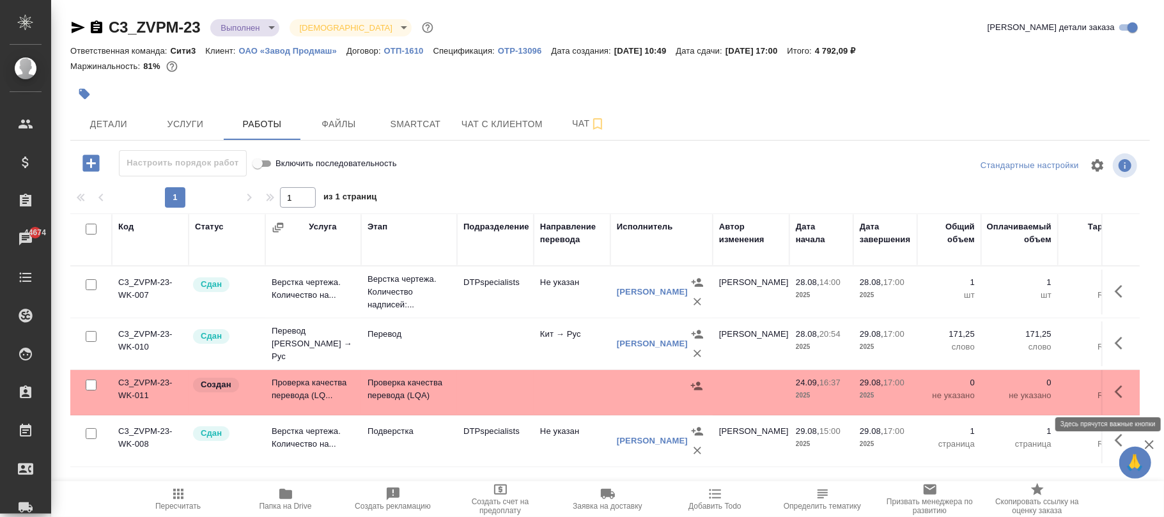
click at [1118, 392] on icon "button" at bounding box center [1121, 391] width 15 height 15
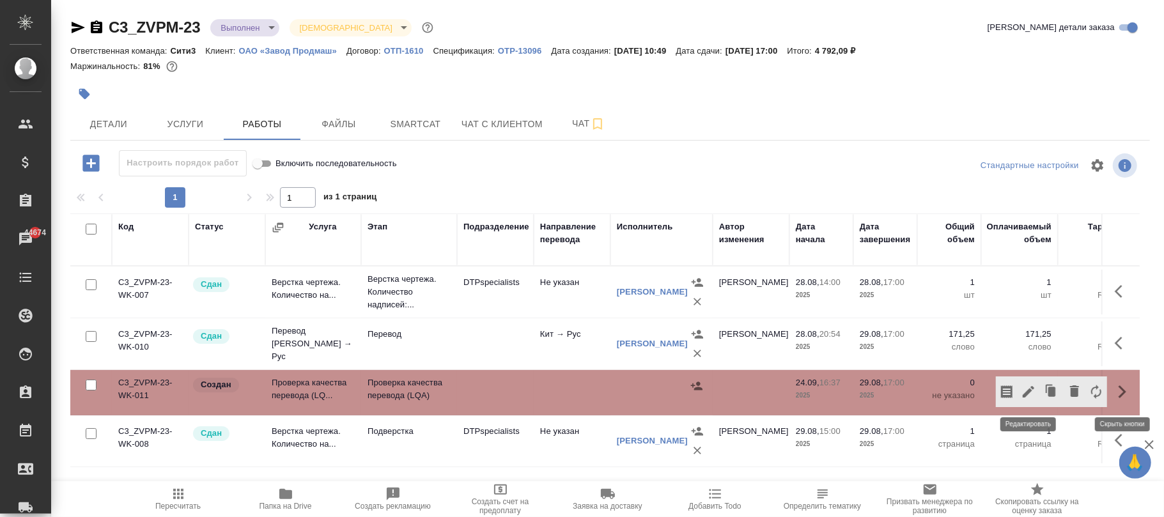
click at [1033, 394] on icon "button" at bounding box center [1027, 391] width 15 height 15
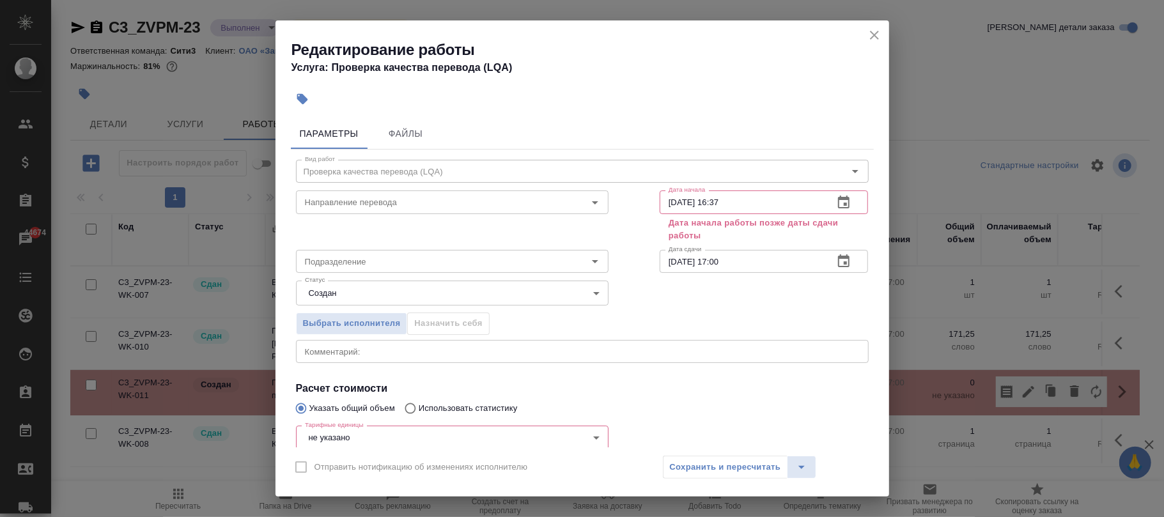
click at [379, 438] on body "🙏 .cls-1 fill:#fff; AWATERA Фокина Наталья n.fokina Клиенты Спецификации Заказы…" at bounding box center [582, 258] width 1164 height 517
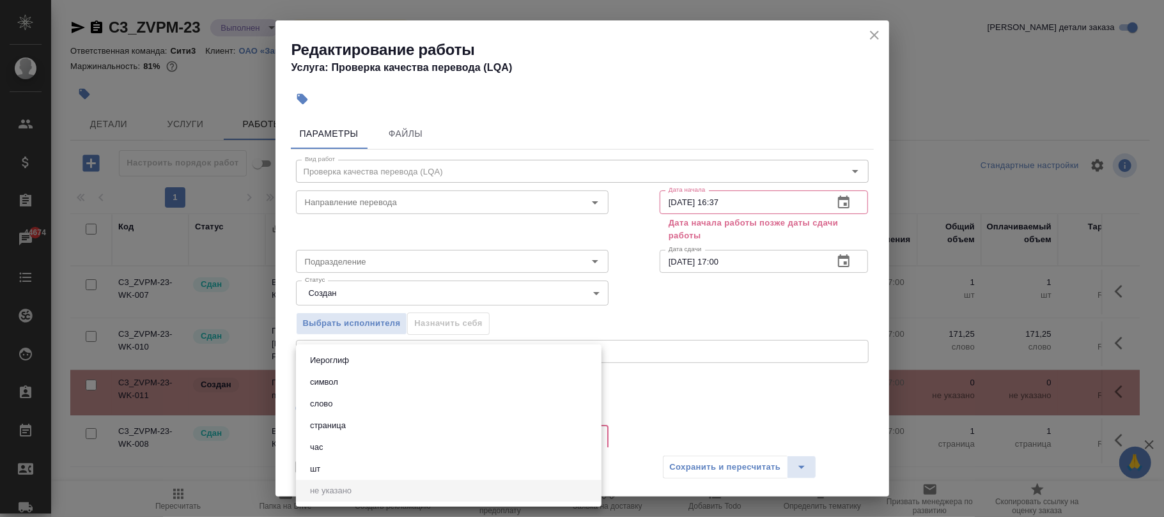
scroll to position [3, 0]
click at [344, 449] on li "час" at bounding box center [448, 447] width 305 height 22
type input "5a8b1489cc6b4906c91bfd93"
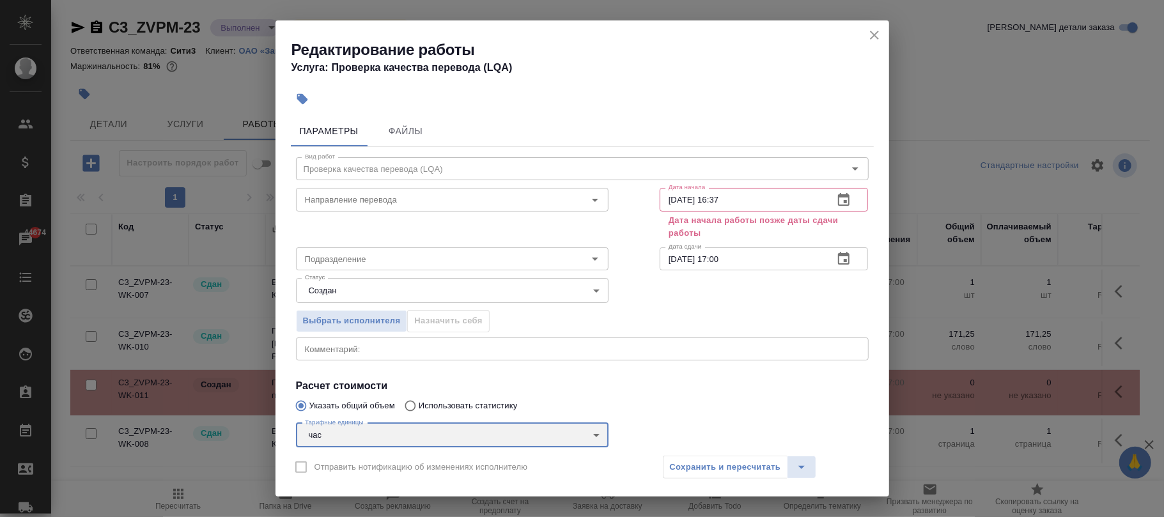
scroll to position [113, 0]
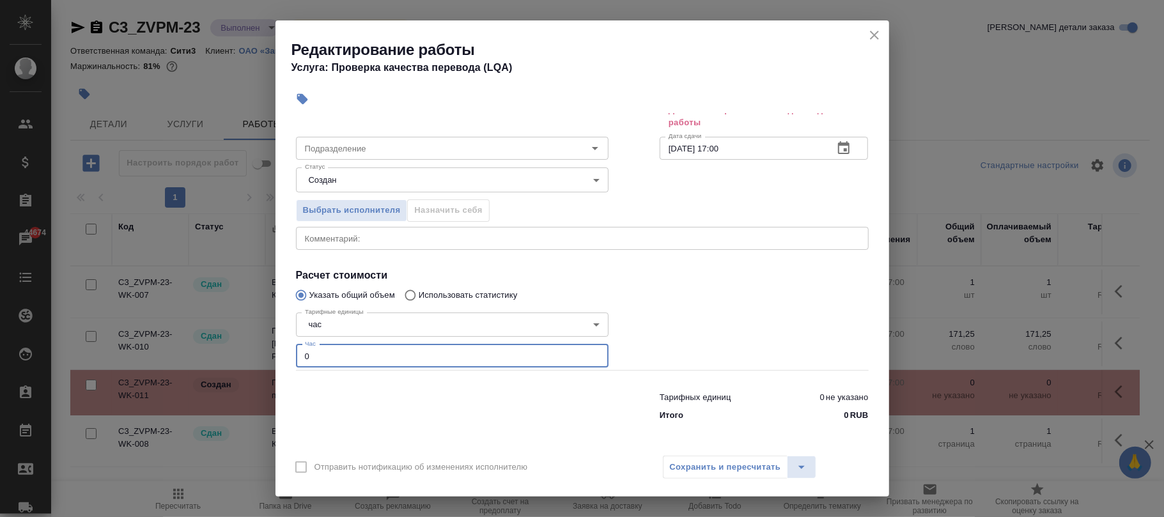
drag, startPoint x: 336, startPoint y: 353, endPoint x: 177, endPoint y: 353, distance: 159.1
click at [134, 341] on div "Редактирование работы Услуга: Проверка качества перевода (LQA) Параметры Файлы …" at bounding box center [582, 258] width 1164 height 517
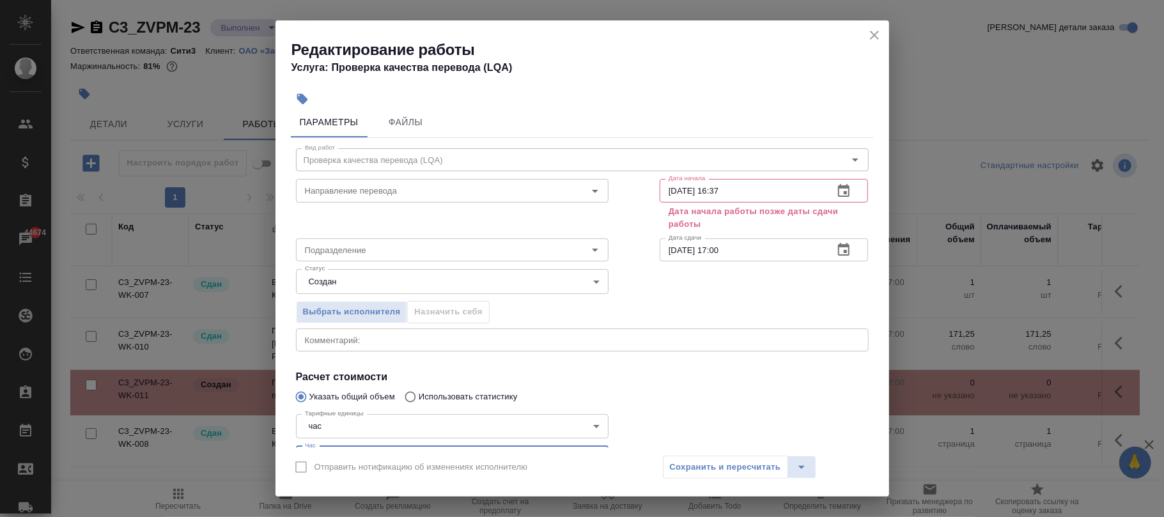
scroll to position [0, 0]
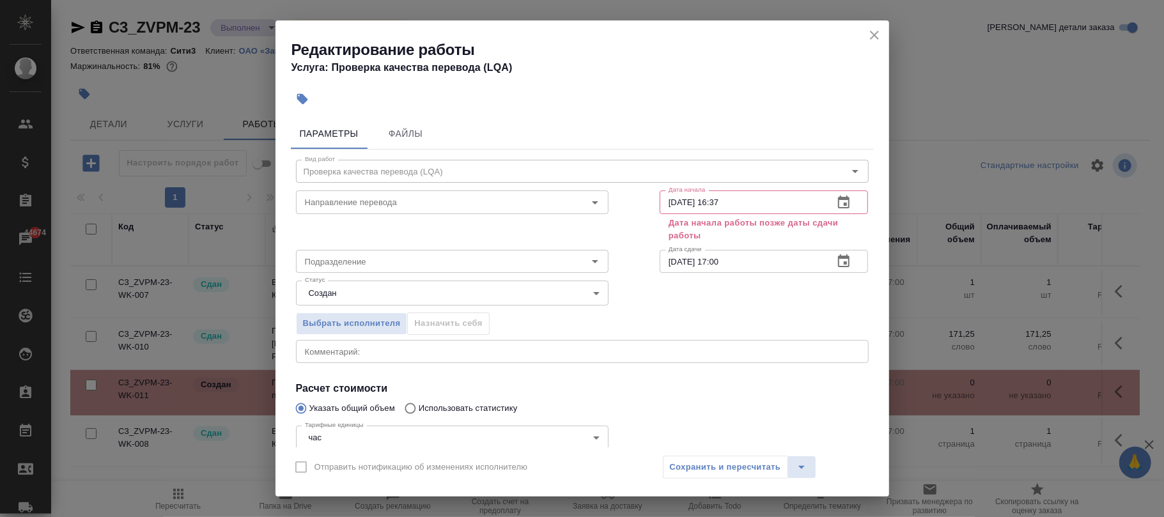
type input "1"
drag, startPoint x: 752, startPoint y: 261, endPoint x: 637, endPoint y: 259, distance: 115.0
click at [637, 259] on div "Вид работ Проверка качества перевода (LQA) Вид работ Направление перевода Напра…" at bounding box center [582, 345] width 583 height 390
drag, startPoint x: 714, startPoint y: 262, endPoint x: 647, endPoint y: 268, distance: 67.4
click at [647, 267] on div "Статус Создан created Статус" at bounding box center [582, 291] width 624 height 83
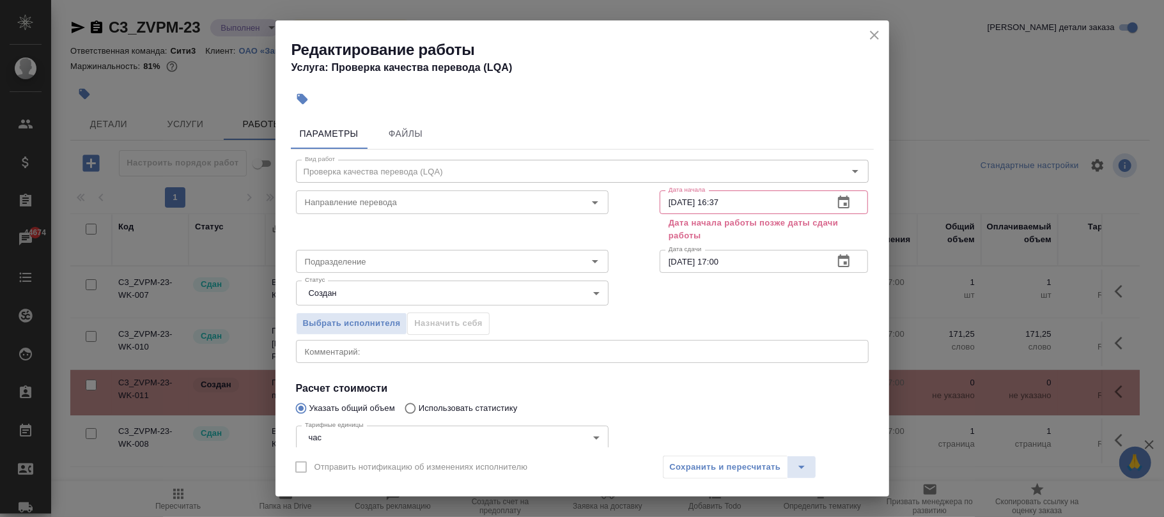
click at [762, 203] on input "24.09.2025 16:37" at bounding box center [741, 201] width 164 height 23
type input "24.09.2025 12:00"
click at [757, 259] on input "29.08.2025 17:00" at bounding box center [741, 261] width 164 height 23
click at [457, 263] on div "Подразделение Подразделение Дата сдачи 29.08.2025 17:00 Дата сдачи" at bounding box center [582, 260] width 624 height 82
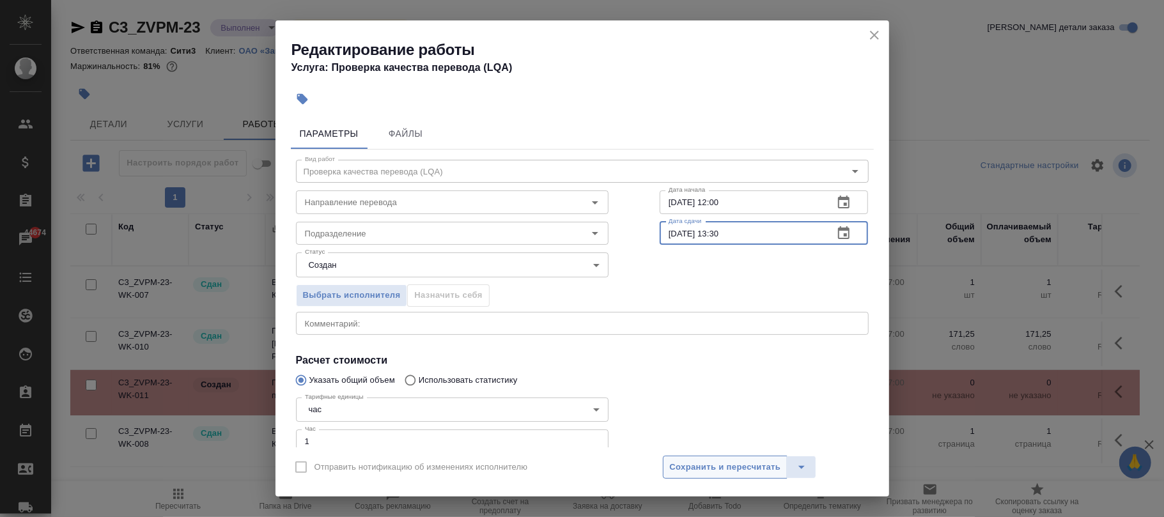
type input "24.09.2025 13:30"
click at [746, 463] on span "Сохранить и пересчитать" at bounding box center [725, 467] width 111 height 15
click at [744, 465] on span "Сохранить и пересчитать" at bounding box center [725, 467] width 111 height 15
click at [732, 465] on span "Сохранить и пересчитать" at bounding box center [725, 467] width 111 height 15
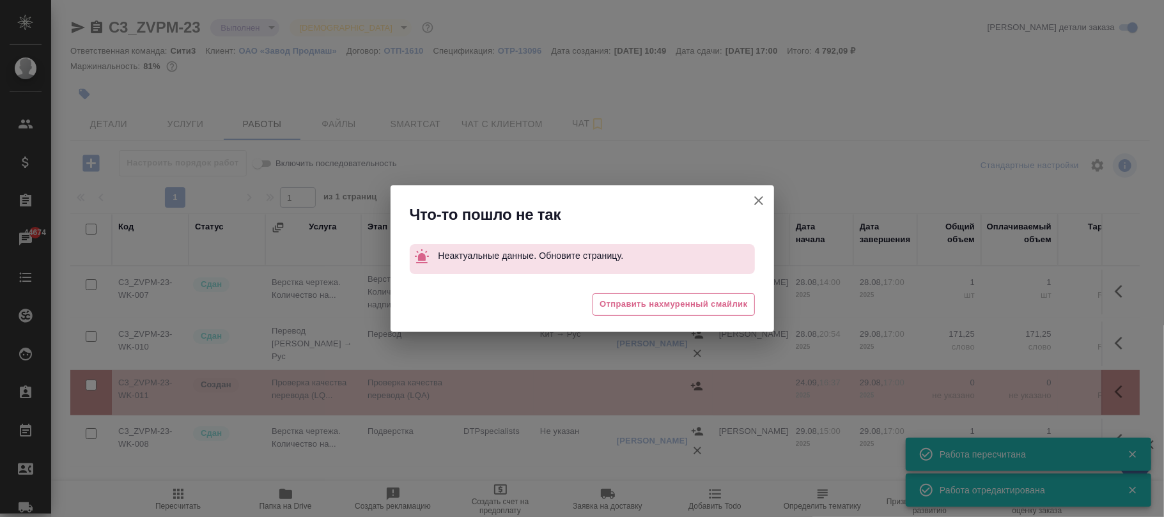
click at [755, 203] on icon "button" at bounding box center [758, 200] width 9 height 9
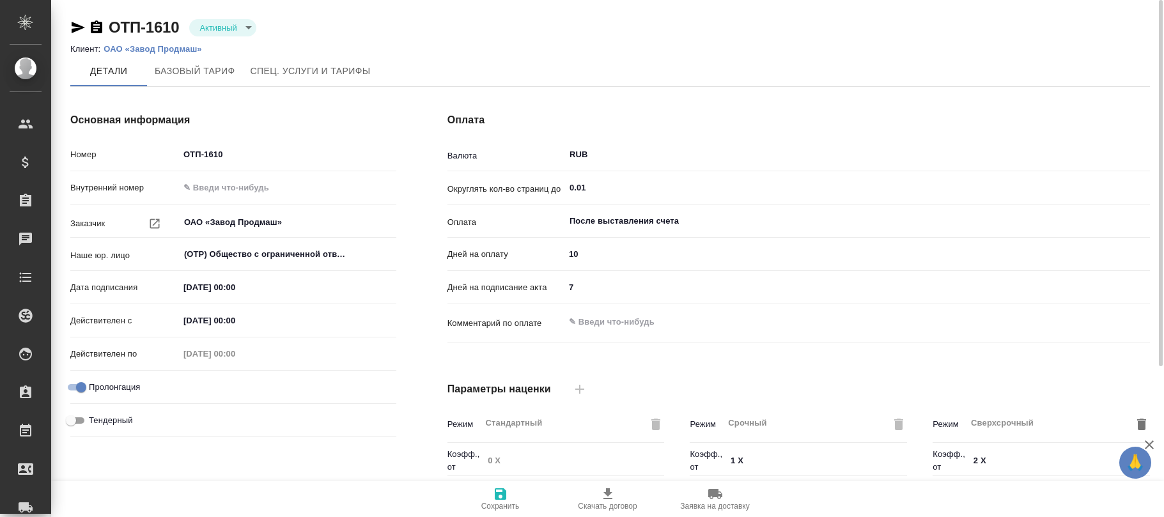
type input "1062 awatera + Marketing"
click at [307, 70] on span "Спец. услуги и тарифы" at bounding box center [310, 71] width 120 height 16
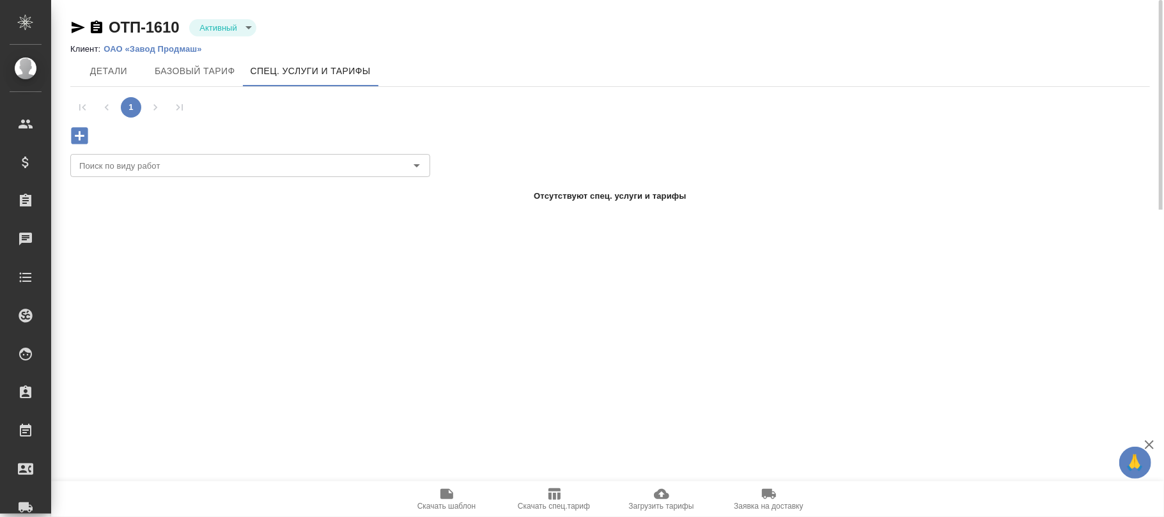
click at [75, 135] on icon "button" at bounding box center [79, 136] width 22 height 22
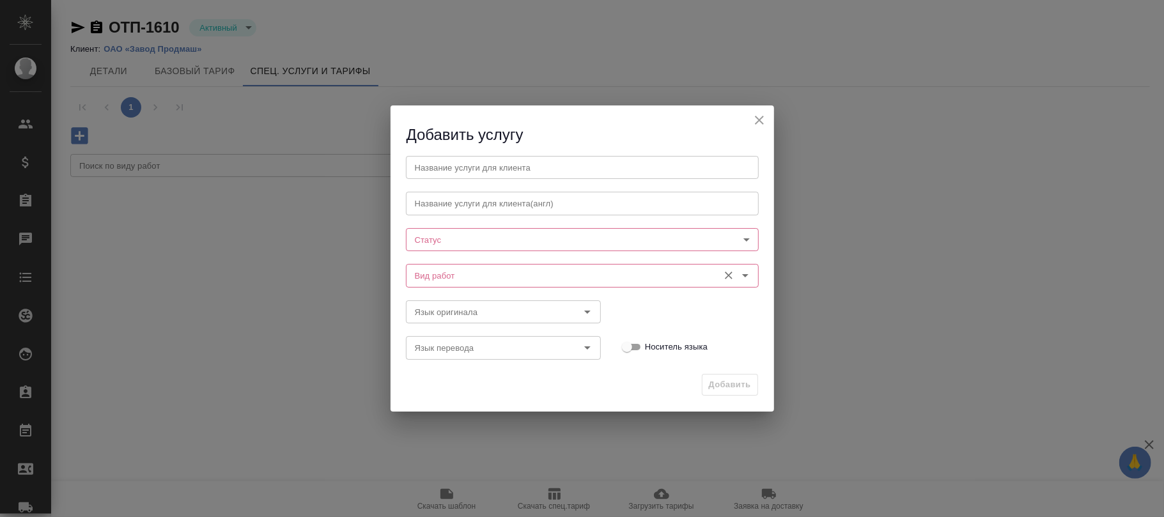
click at [435, 273] on input "Вид работ" at bounding box center [561, 275] width 302 height 15
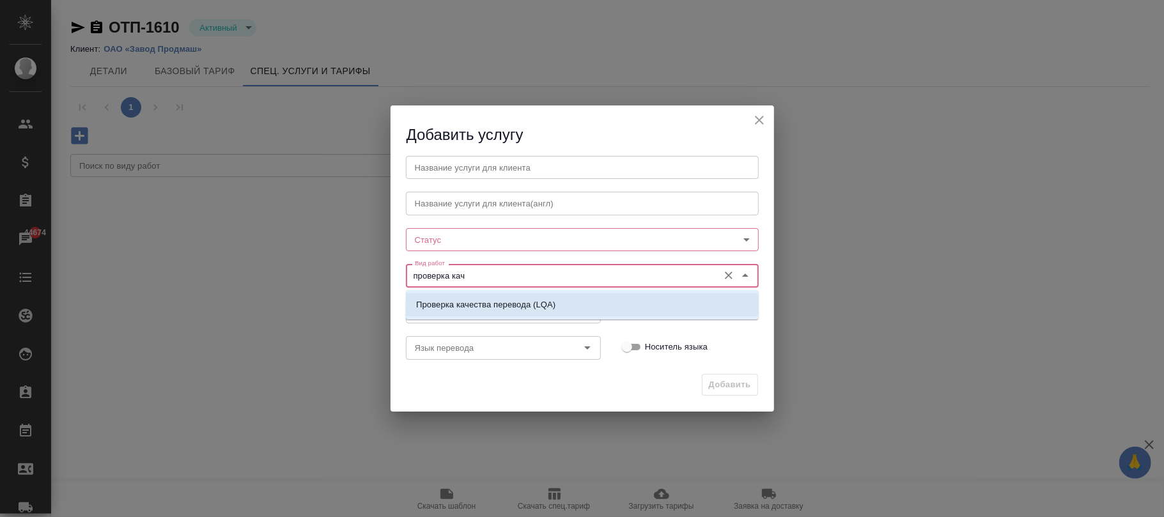
click at [518, 307] on p "Проверка качества перевода (LQA)" at bounding box center [485, 304] width 139 height 13
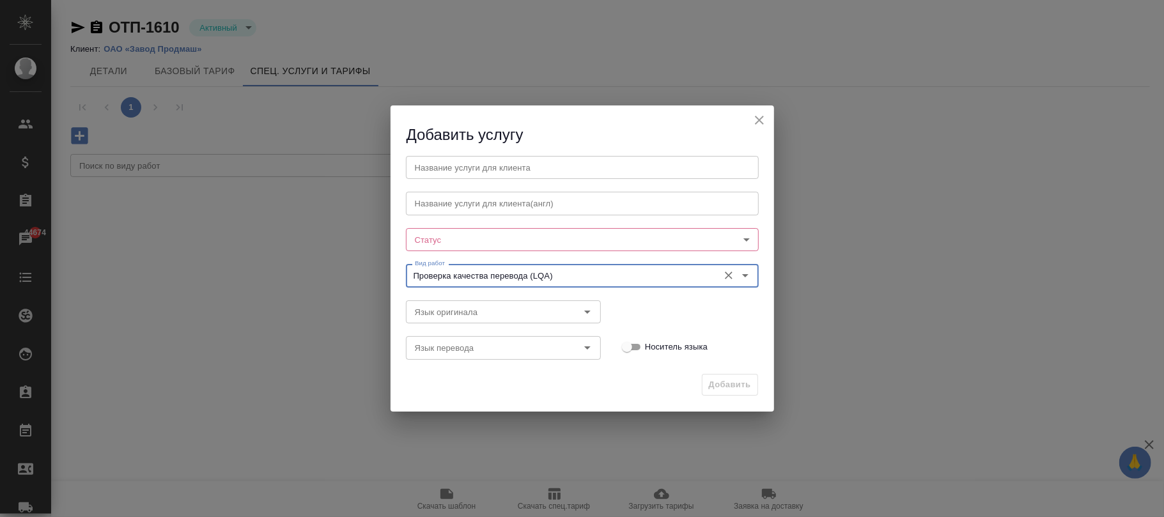
type input "Проверка качества перевода (LQA)"
click at [479, 235] on body "🙏 .cls-1 fill:#fff; AWATERA Фокина Наталья n.fokina Клиенты Спецификации Заказы…" at bounding box center [582, 258] width 1164 height 517
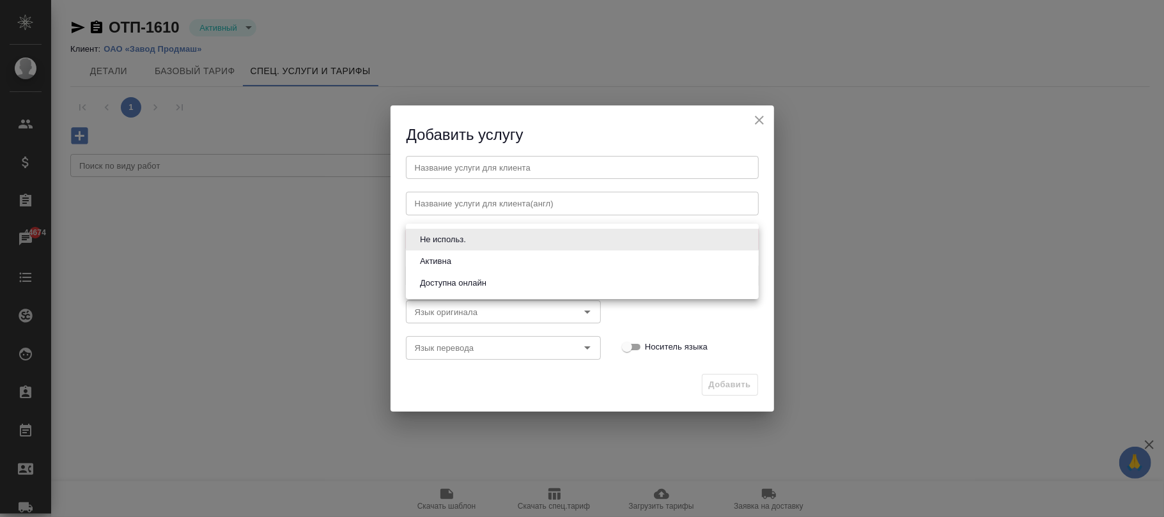
click at [433, 261] on button "Активна" at bounding box center [435, 261] width 39 height 14
type input "active"
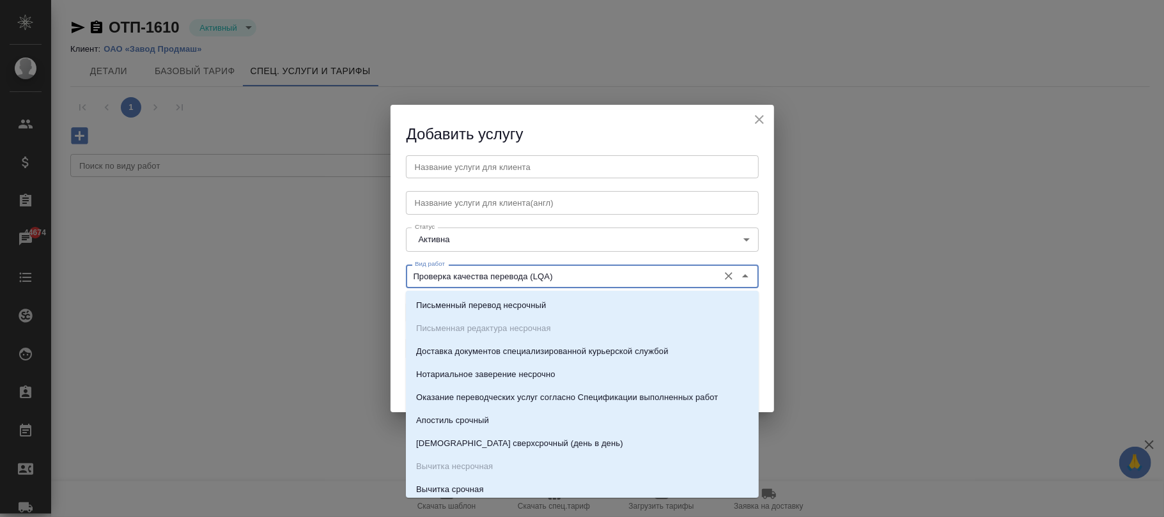
drag, startPoint x: 571, startPoint y: 277, endPoint x: 402, endPoint y: 277, distance: 168.7
click at [402, 277] on div "Вид работ Проверка качества перевода (LQA) Вид работ" at bounding box center [582, 275] width 378 height 56
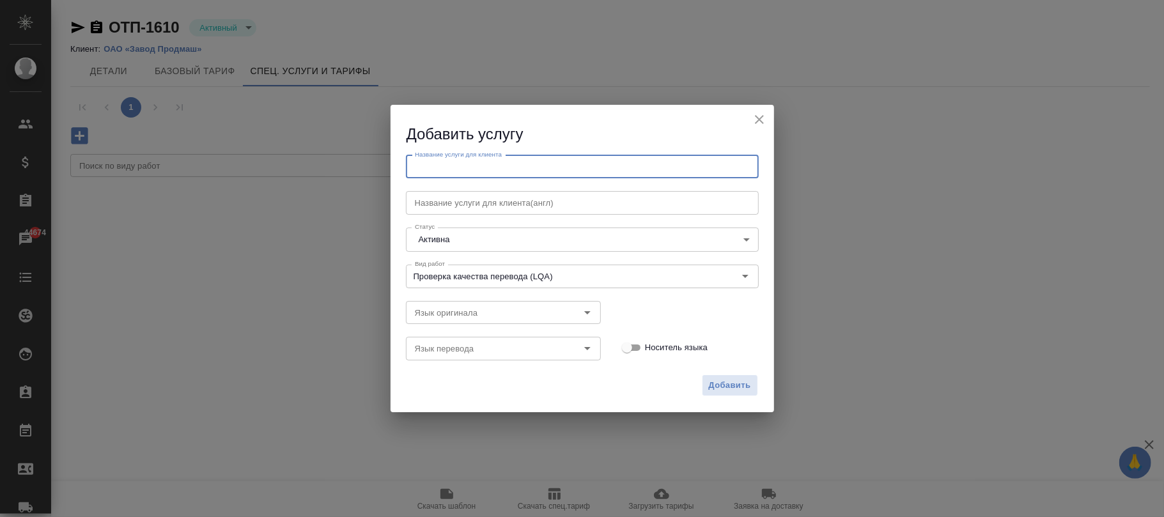
click at [468, 166] on input "text" at bounding box center [582, 166] width 353 height 23
paste input "Проверка качества перевода (LQA)"
type input "Проверка качества перевода (LQA)"
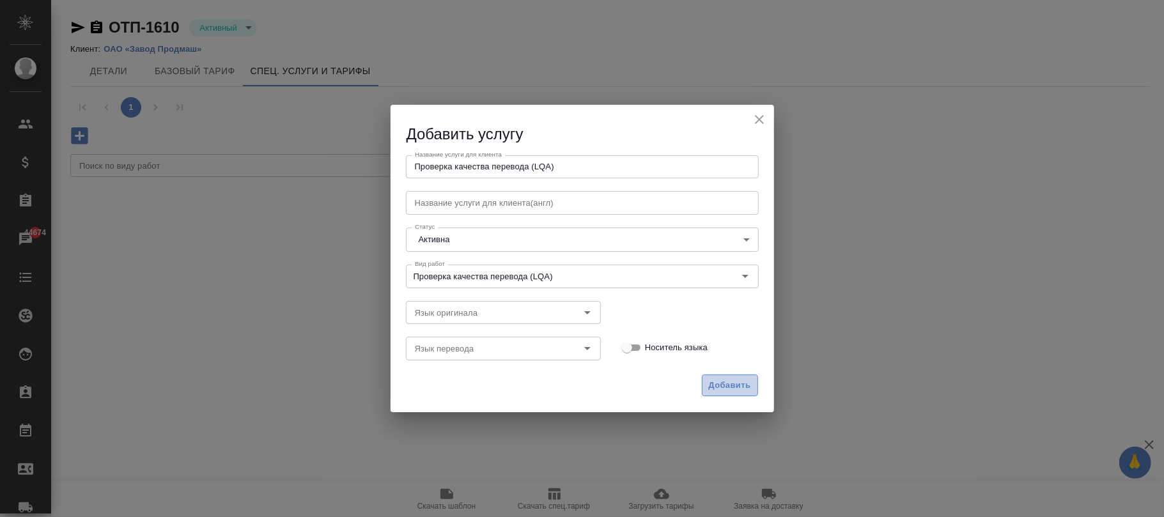
click at [737, 378] on span "Добавить" at bounding box center [730, 385] width 42 height 15
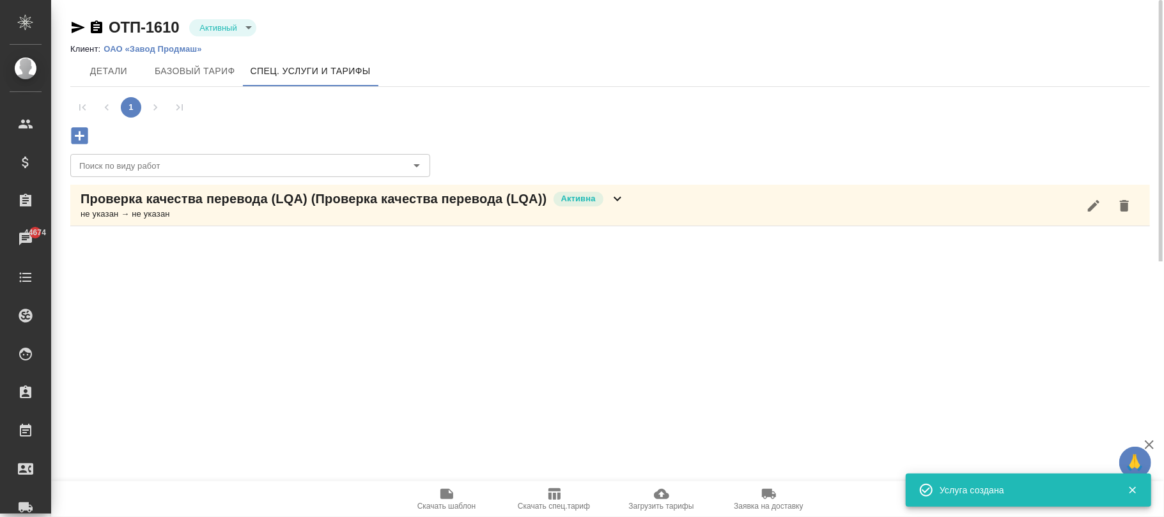
click at [622, 193] on icon at bounding box center [617, 198] width 15 height 15
click at [251, 247] on icon "button" at bounding box center [258, 251] width 15 height 15
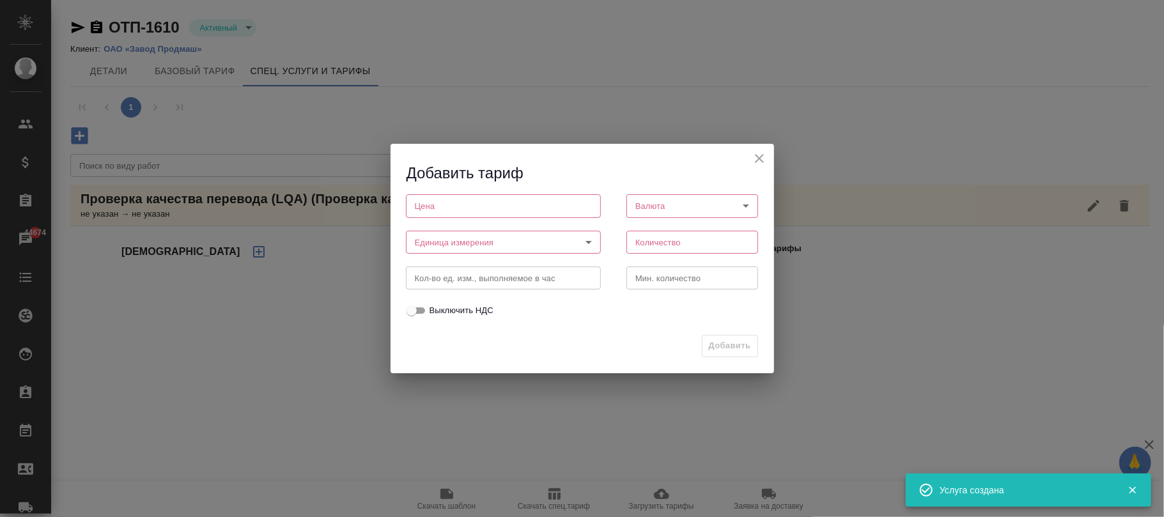
click at [426, 208] on input "number" at bounding box center [503, 205] width 195 height 23
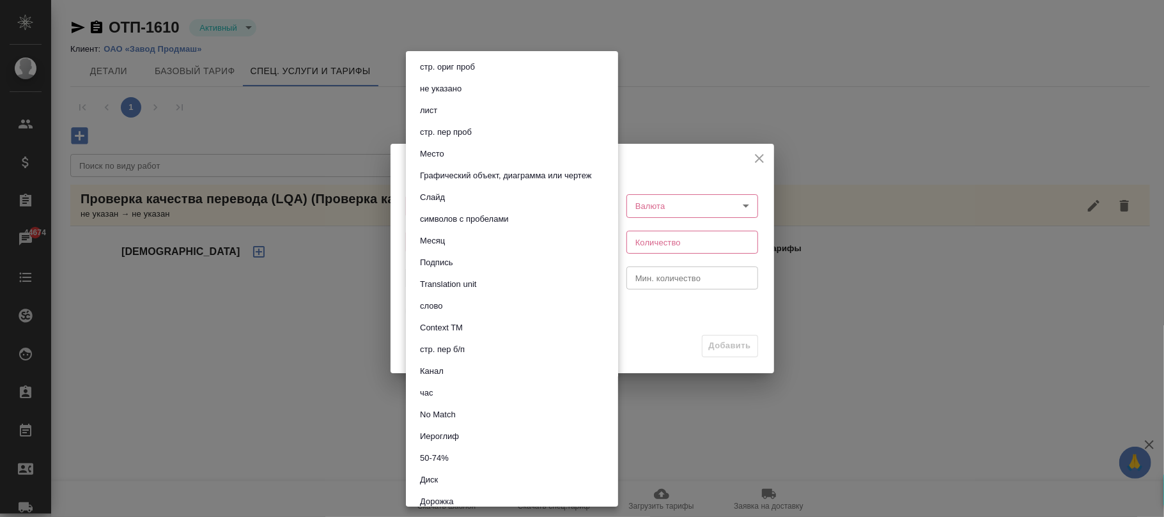
click at [430, 243] on body "🙏 .cls-1 fill:#fff; AWATERA Фокина Наталья n.fokina Клиенты Спецификации Заказы…" at bounding box center [582, 258] width 1164 height 517
click at [435, 392] on button "час" at bounding box center [426, 393] width 21 height 14
type input "5a8b1489cc6b4906c91bfd93"
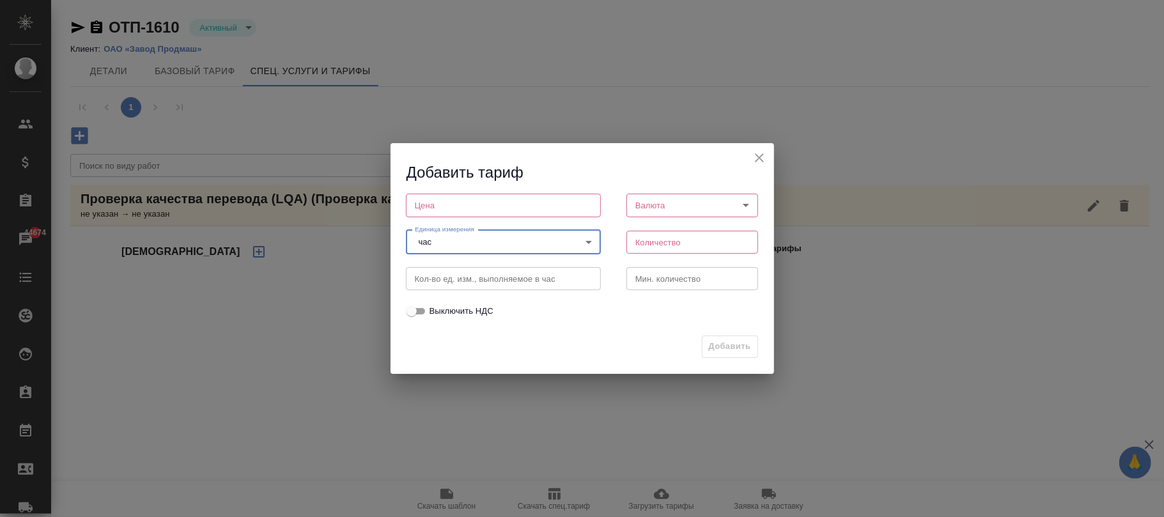
click at [698, 203] on body "🙏 .cls-1 fill:#fff; AWATERA Фокина Наталья n.fokina Клиенты Спецификации Заказы…" at bounding box center [582, 258] width 1164 height 517
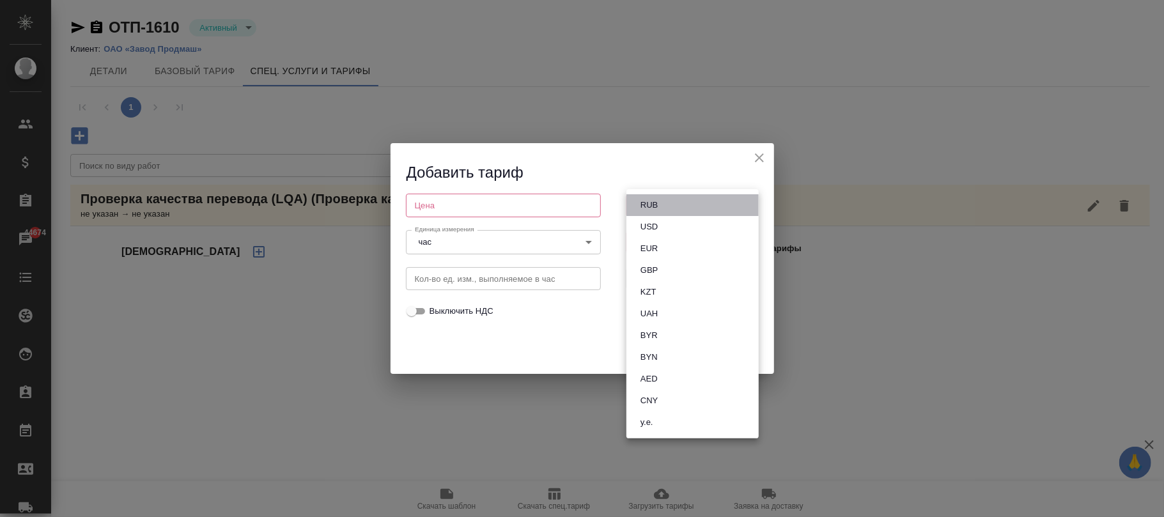
click at [670, 204] on li "RUB" at bounding box center [692, 205] width 132 height 22
type input "RUB"
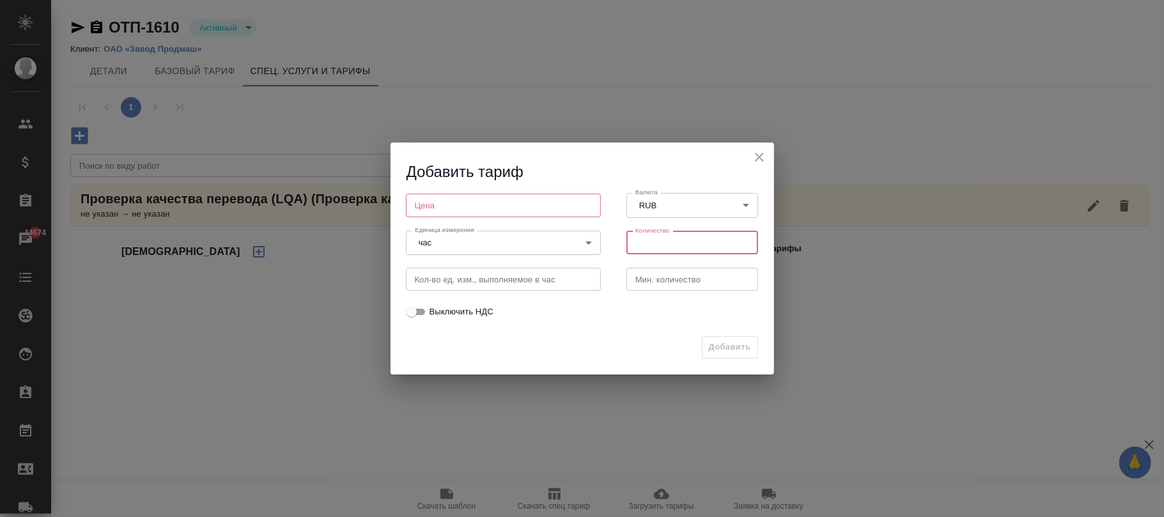
click at [662, 243] on input "number" at bounding box center [692, 242] width 132 height 23
type input "1"
click at [507, 204] on input "number" at bounding box center [503, 205] width 195 height 23
type input "0"
click at [725, 353] on span "Добавить" at bounding box center [730, 347] width 42 height 15
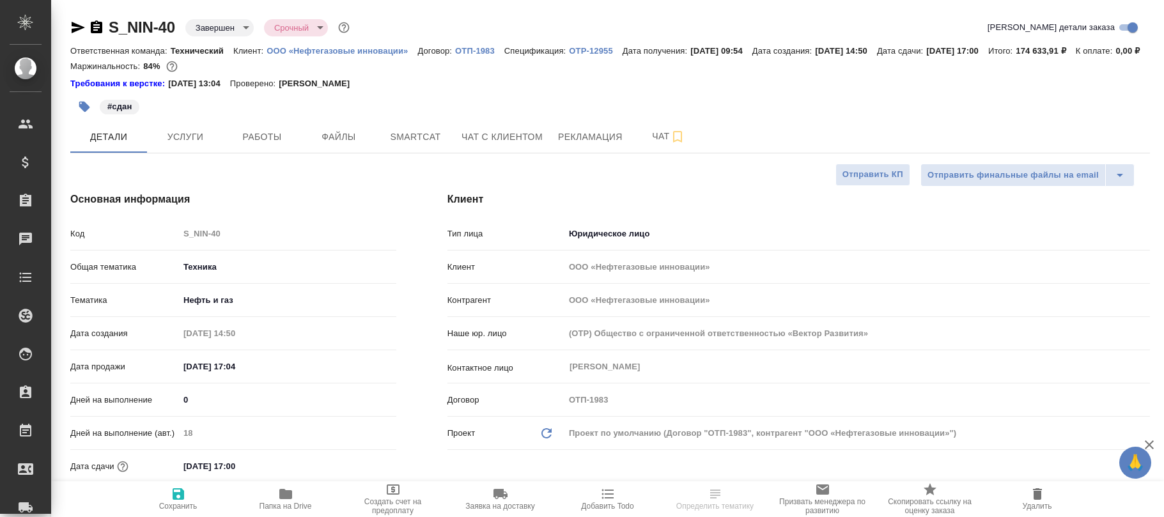
select select "RU"
click at [221, 31] on body "🙏 .cls-1 fill:#fff; AWATERA Фокина Наталья n.fokina Клиенты Спецификации Заказы…" at bounding box center [582, 258] width 1164 height 517
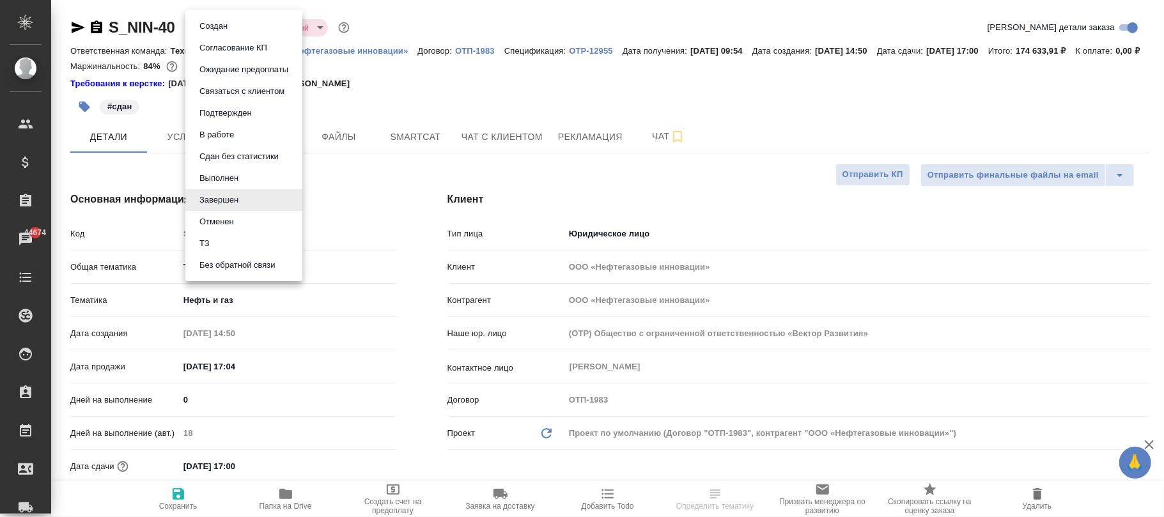
click at [231, 172] on button "Выполнен" at bounding box center [219, 178] width 47 height 14
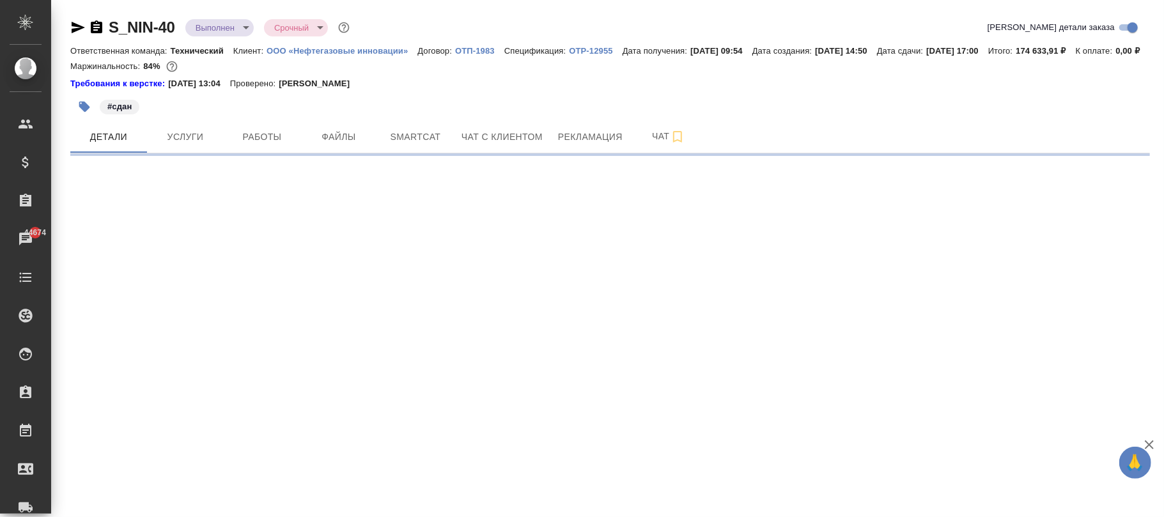
select select "RU"
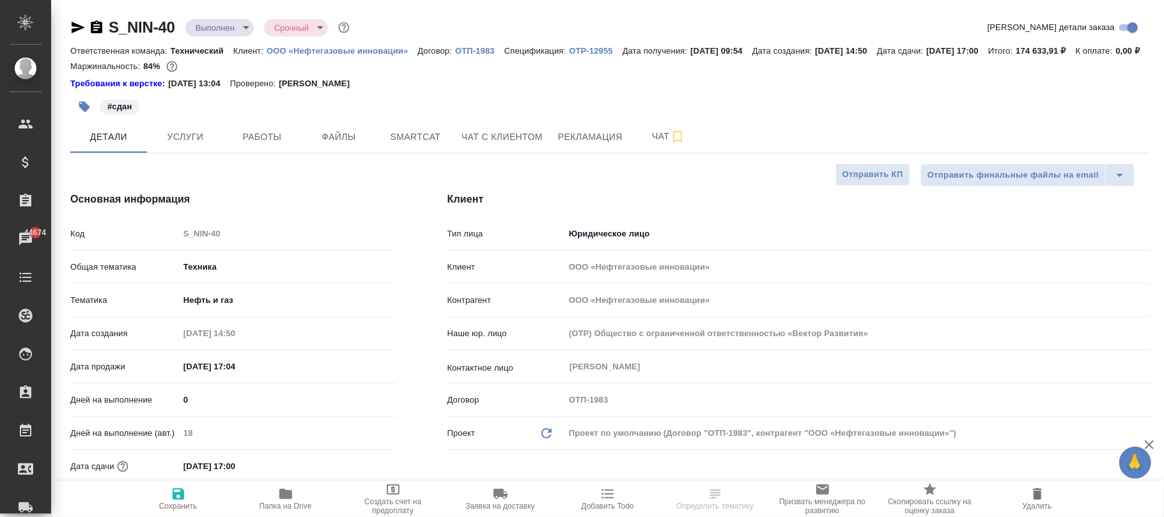
type textarea "x"
click at [181, 499] on span "Сохранить" at bounding box center [178, 498] width 92 height 24
type textarea "x"
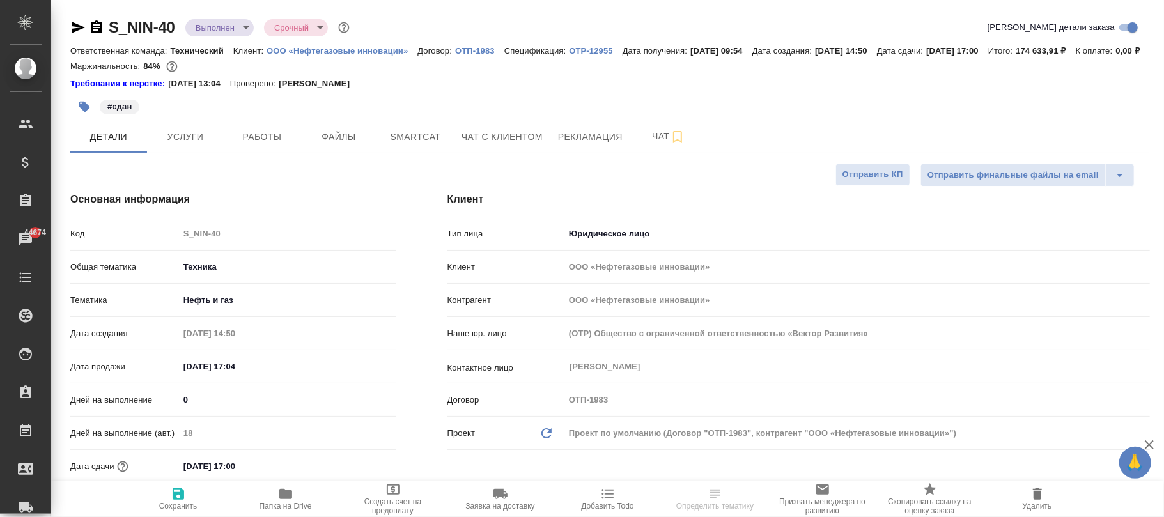
type textarea "x"
click at [190, 145] on span "Услуги" at bounding box center [185, 137] width 61 height 16
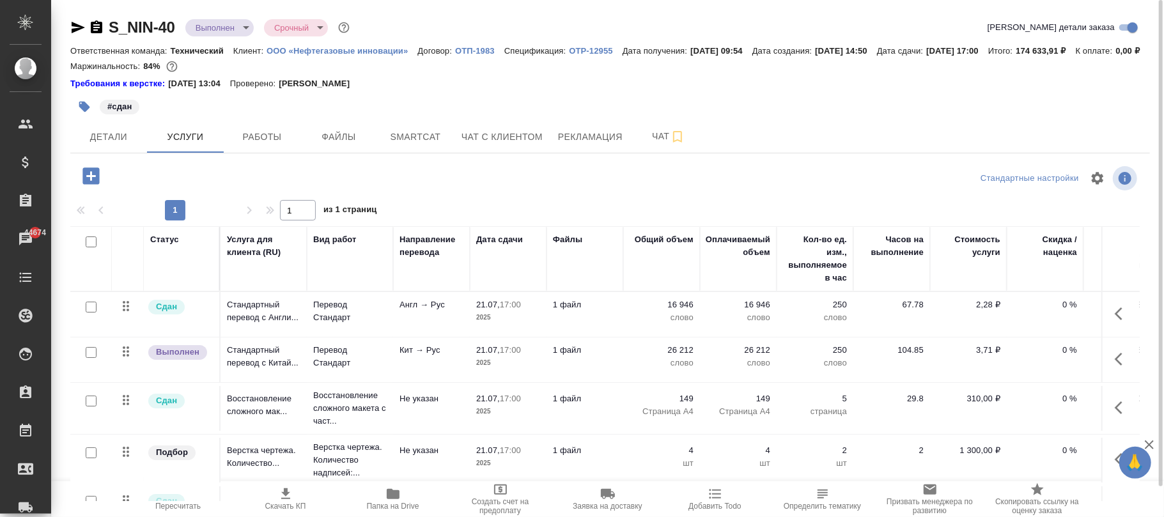
click at [475, 52] on p "ОТП-1983" at bounding box center [479, 51] width 49 height 10
click at [93, 187] on icon "button" at bounding box center [91, 176] width 22 height 22
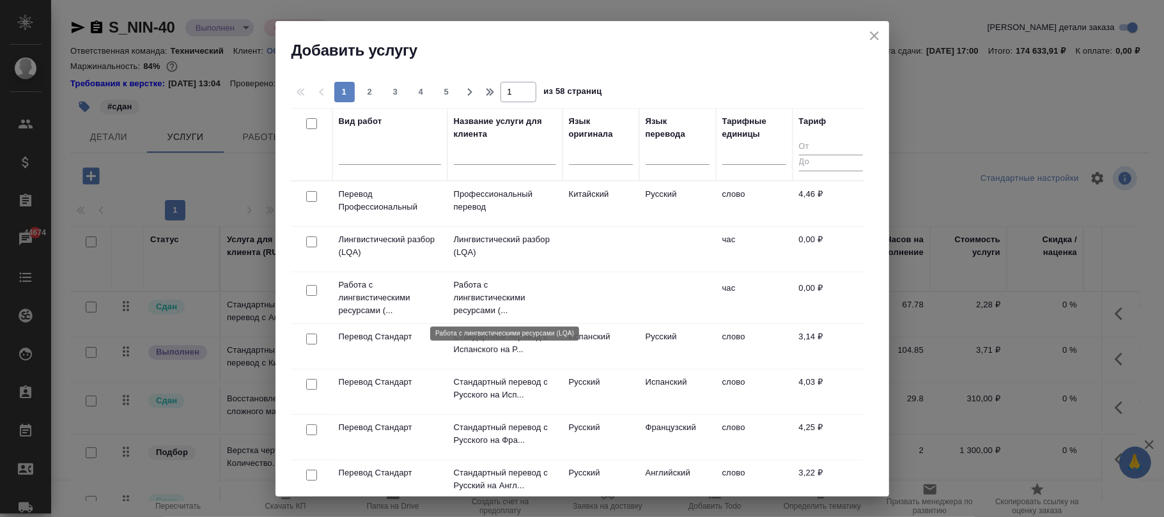
click at [507, 298] on p "Работа с лингвистическими ресурсами (..." at bounding box center [505, 298] width 102 height 38
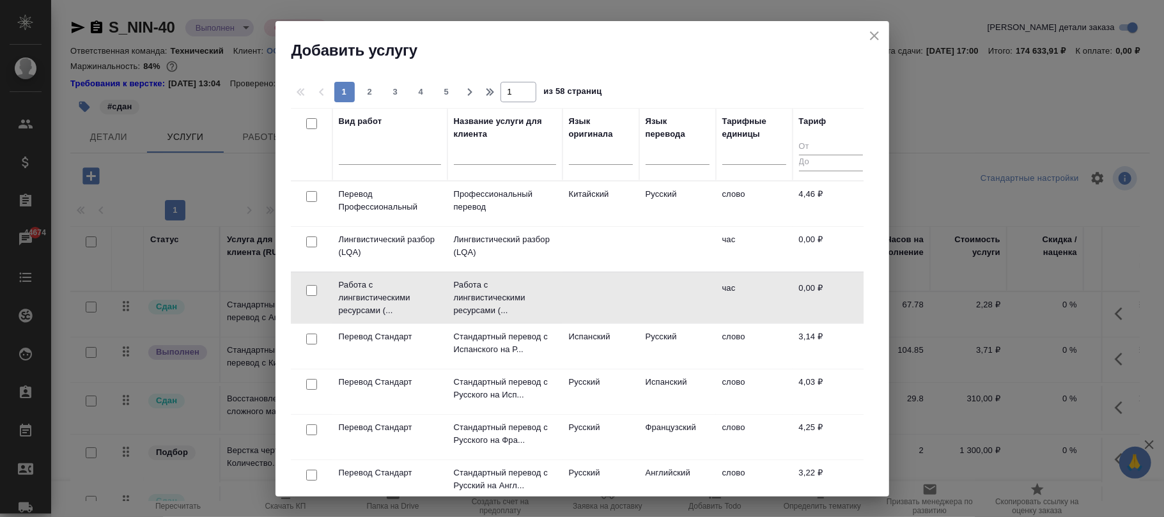
click at [657, 289] on td at bounding box center [677, 297] width 77 height 45
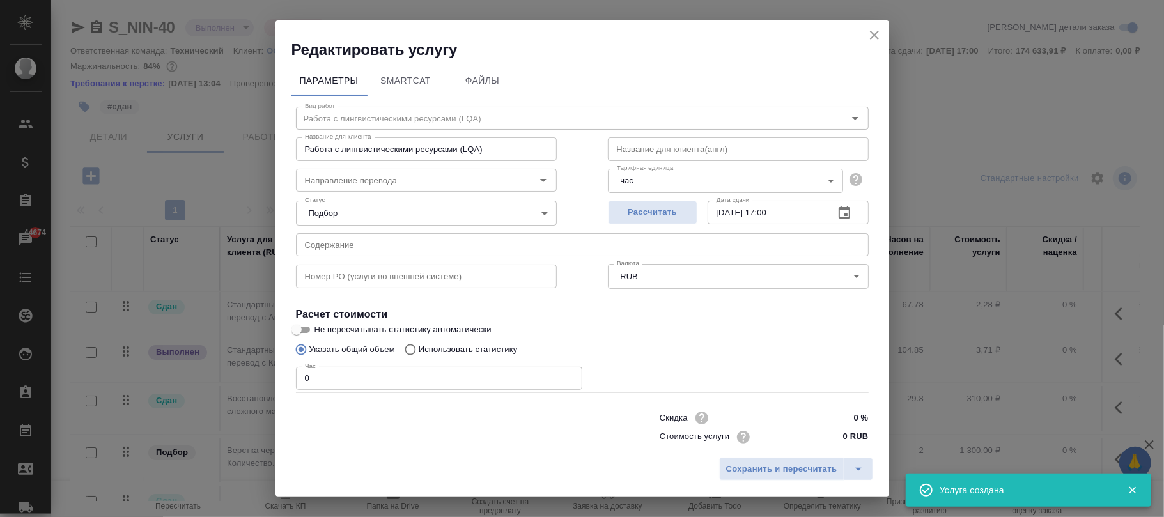
click at [279, 378] on div "Параметры SmartCat Файлы Вид работ Работа с лингвистическими ресурсами (LQA) Ви…" at bounding box center [581, 255] width 613 height 391
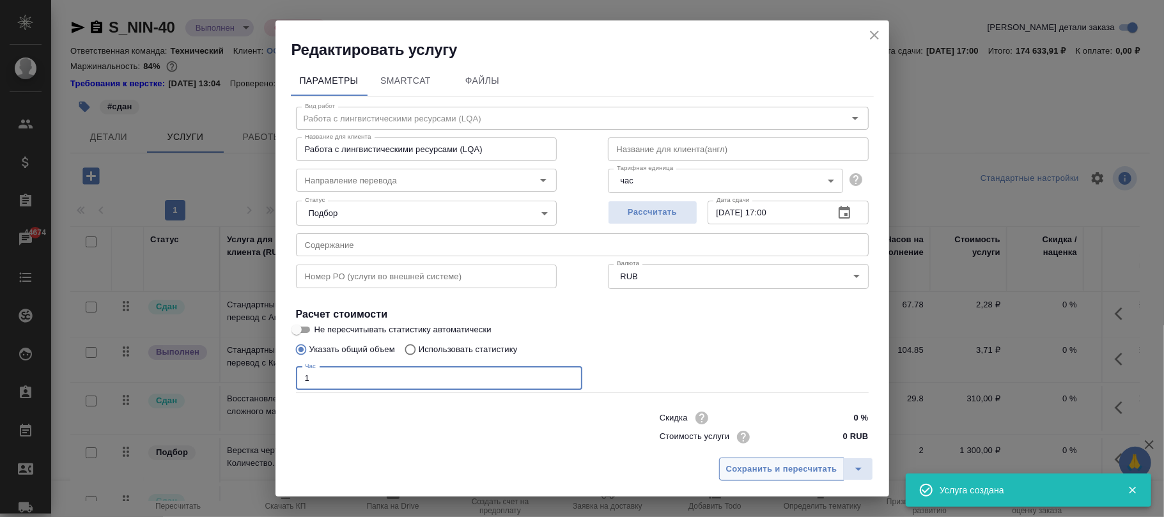
type input "1"
drag, startPoint x: 786, startPoint y: 473, endPoint x: 801, endPoint y: 461, distance: 19.1
click at [787, 473] on span "Сохранить и пересчитать" at bounding box center [781, 469] width 111 height 15
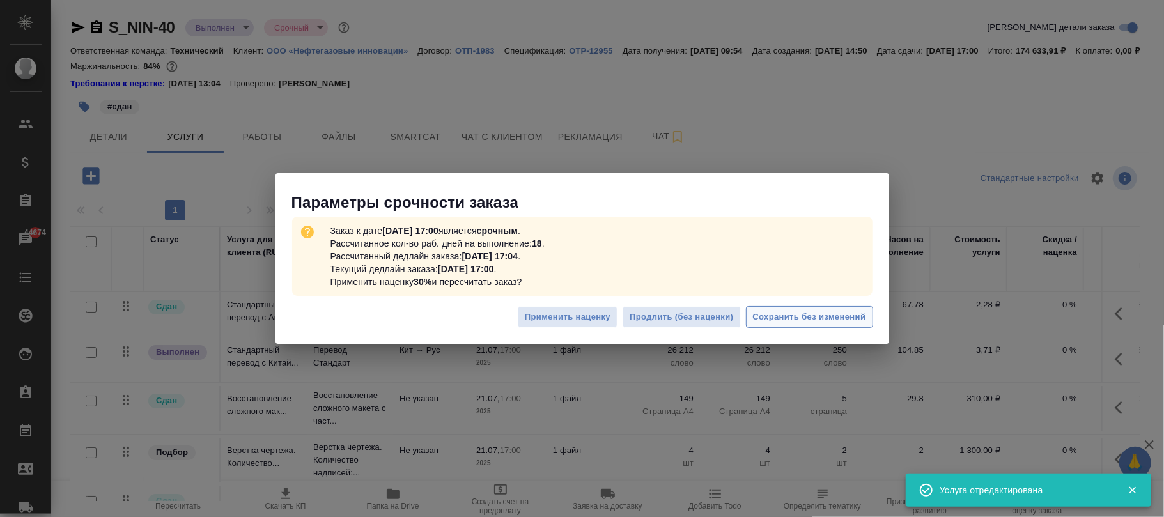
click at [827, 317] on span "Сохранить без изменений" at bounding box center [809, 317] width 113 height 15
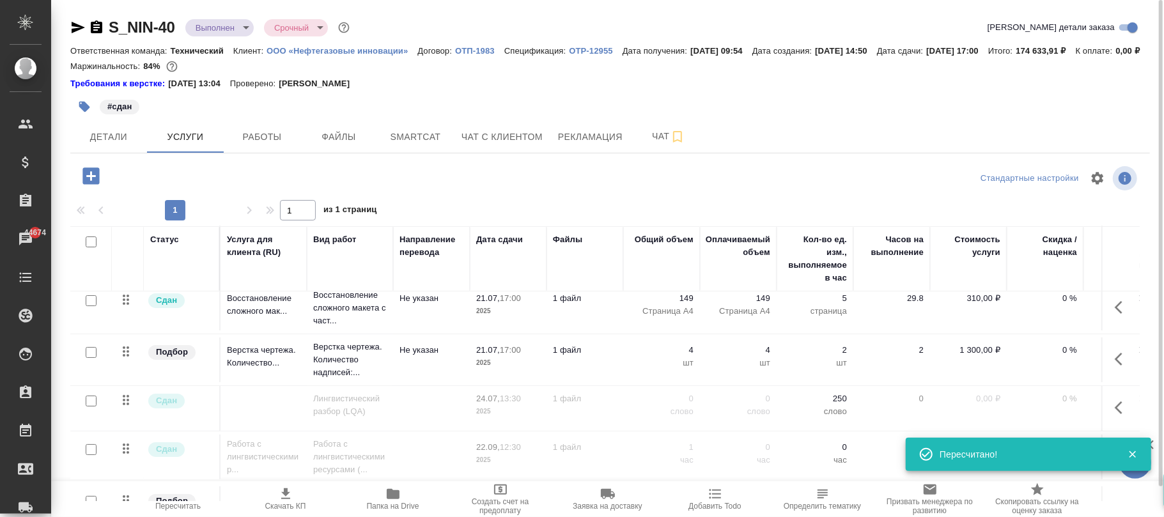
scroll to position [149, 0]
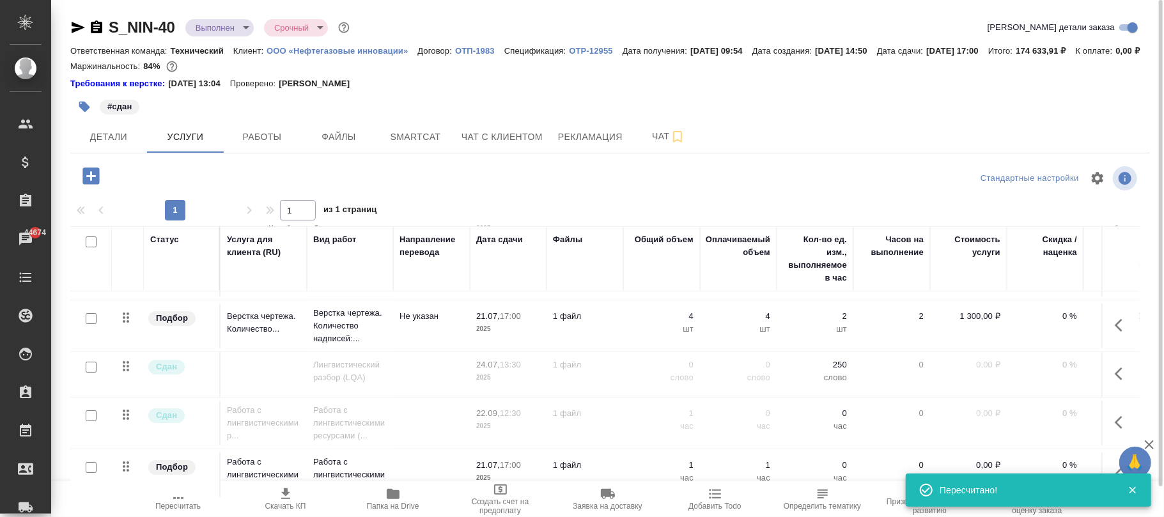
drag, startPoint x: 1133, startPoint y: 493, endPoint x: 1107, endPoint y: 496, distance: 27.0
click at [1133, 493] on icon "button" at bounding box center [1132, 490] width 12 height 12
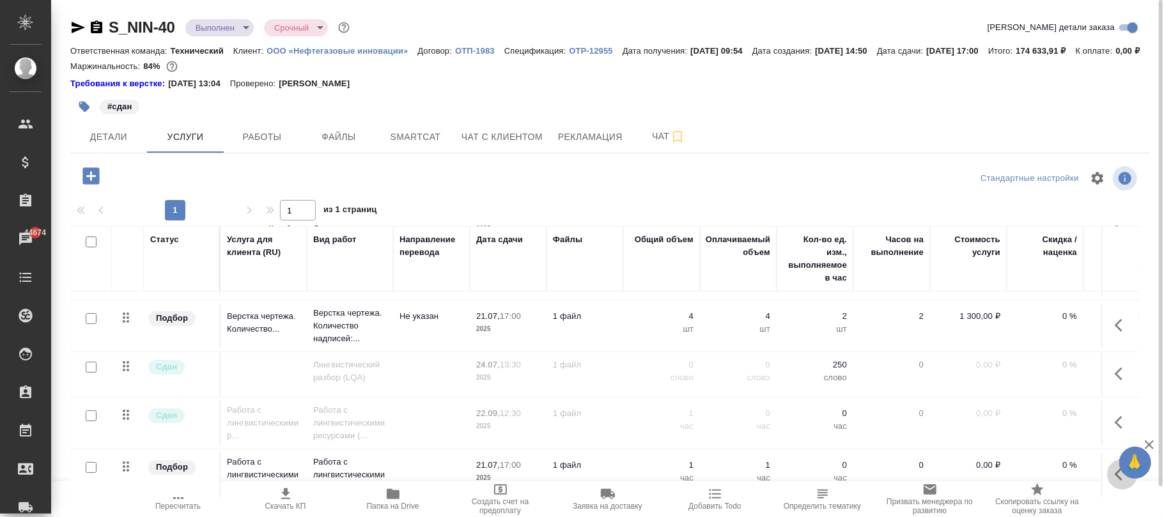
click at [1114, 476] on icon "button" at bounding box center [1121, 473] width 15 height 15
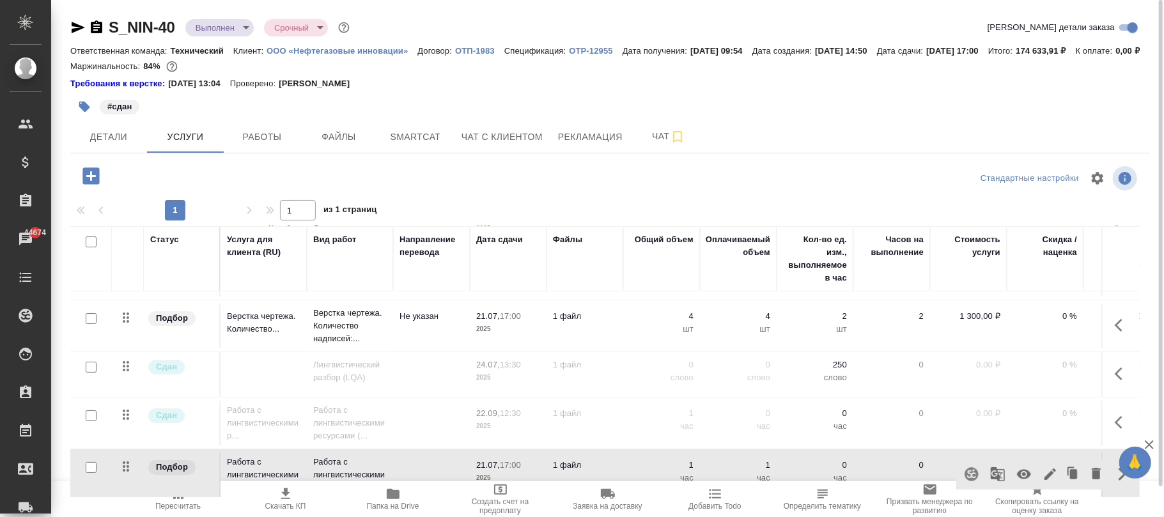
click at [1016, 470] on icon "button" at bounding box center [1023, 473] width 15 height 15
drag, startPoint x: 181, startPoint y: 509, endPoint x: 201, endPoint y: 510, distance: 19.2
click at [182, 509] on span "Пересчитать" at bounding box center [177, 506] width 45 height 9
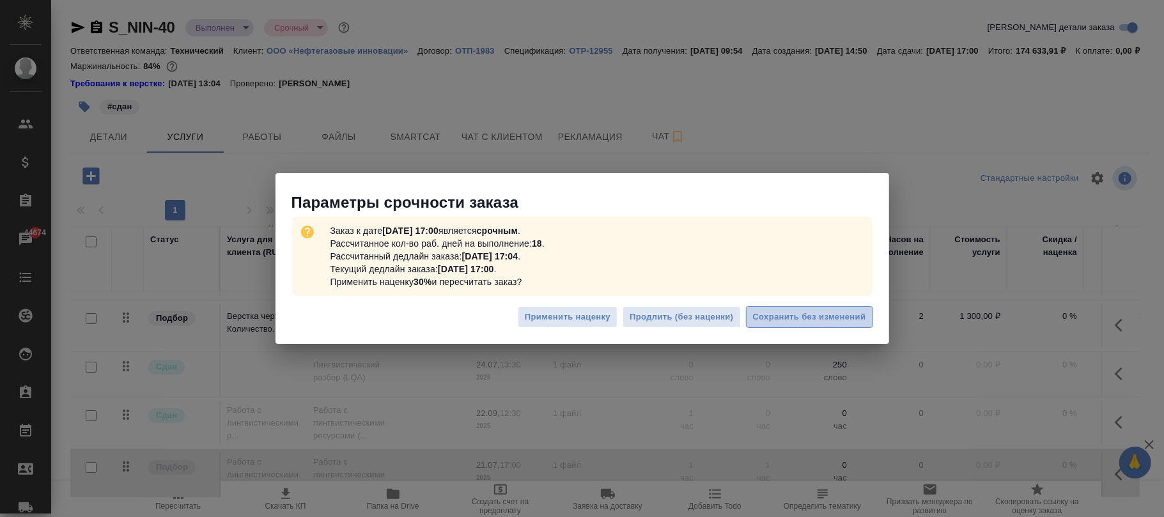
click at [847, 326] on button "Сохранить без изменений" at bounding box center [809, 317] width 127 height 22
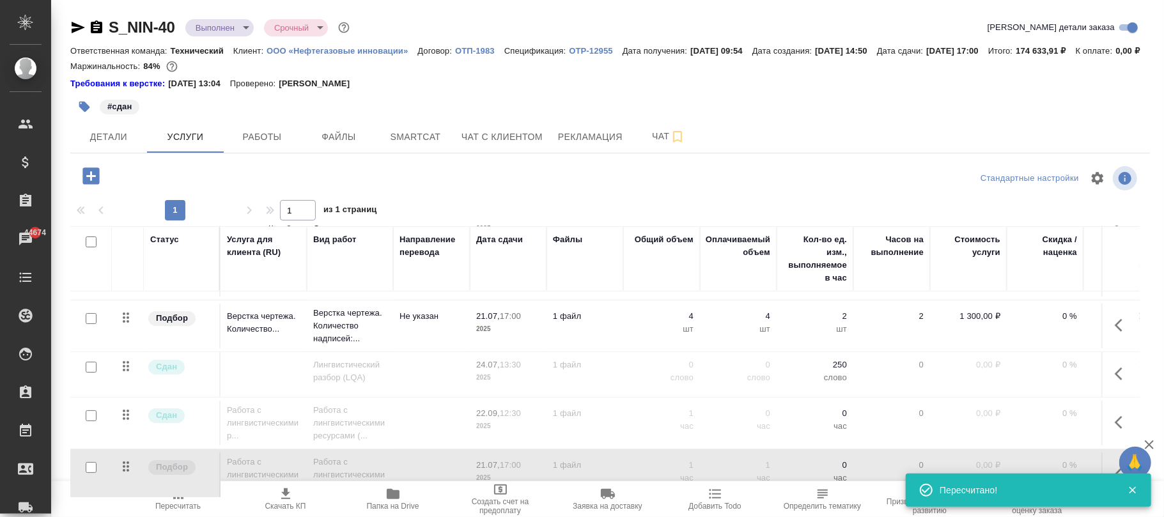
click at [644, 468] on p "1" at bounding box center [661, 465] width 64 height 13
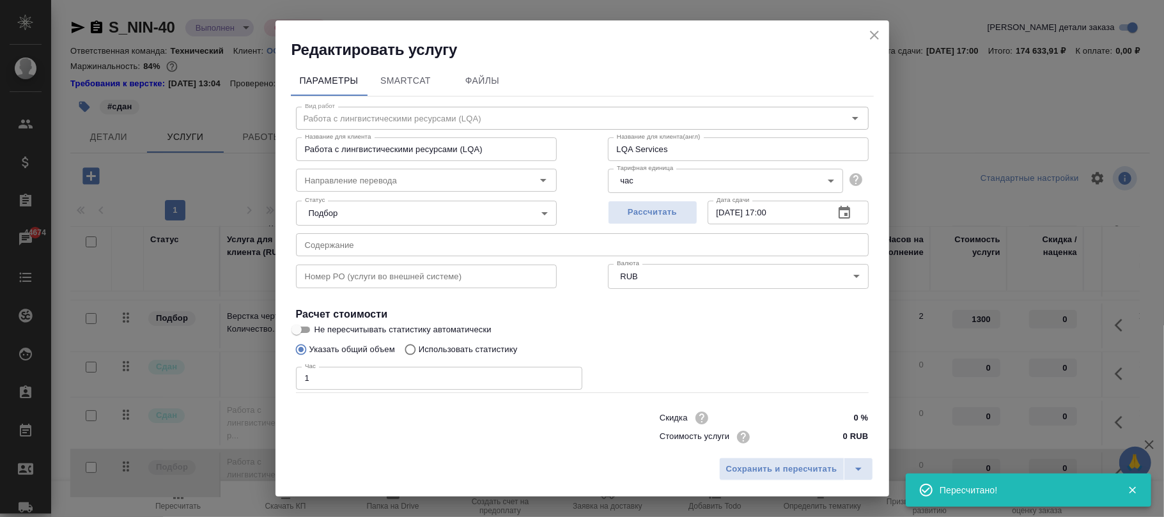
drag, startPoint x: 794, startPoint y: 210, endPoint x: 550, endPoint y: 213, distance: 243.5
click at [550, 213] on div "Статус Подбор none Статус Рассчитать Дата сдачи 21.07.2025 17:00 Дата сдачи" at bounding box center [582, 211] width 624 height 83
paste input "2.09.2025 09"
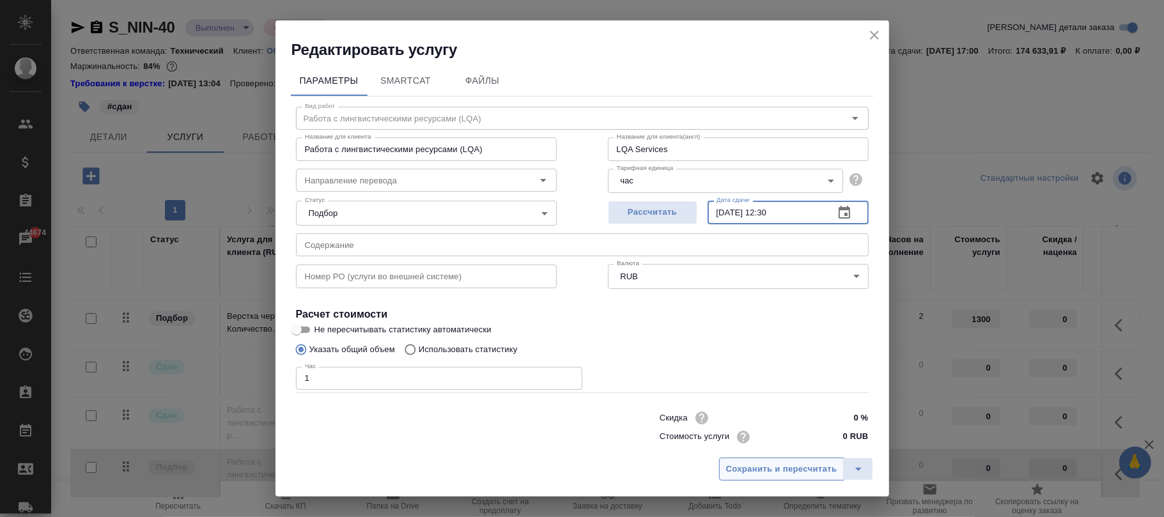
type input "22.09.2025 12:30"
click at [797, 473] on span "Сохранить и пересчитать" at bounding box center [781, 469] width 111 height 15
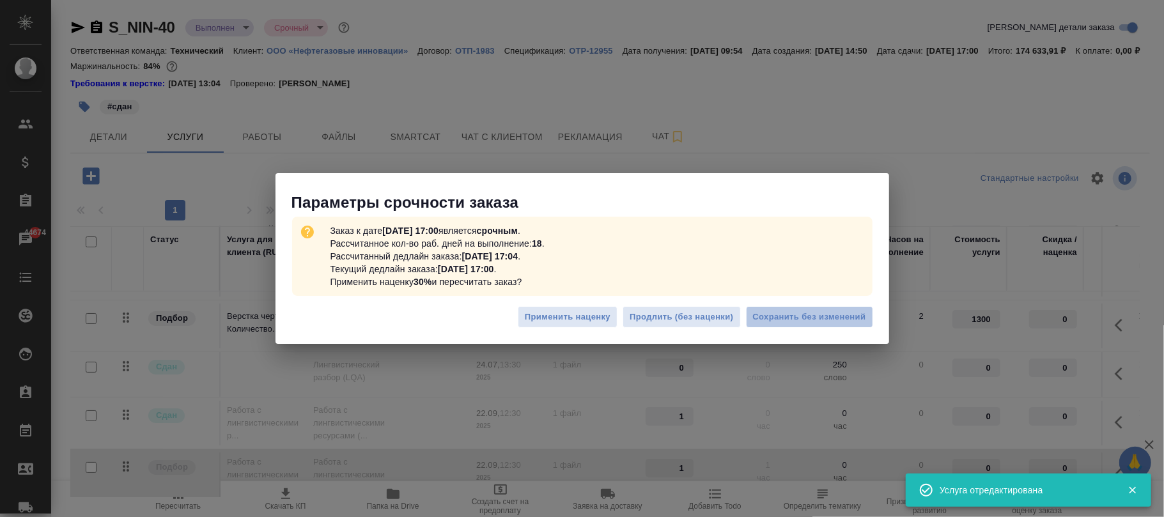
drag, startPoint x: 803, startPoint y: 308, endPoint x: 828, endPoint y: 273, distance: 42.6
click at [803, 309] on button "Сохранить без изменений" at bounding box center [809, 317] width 127 height 22
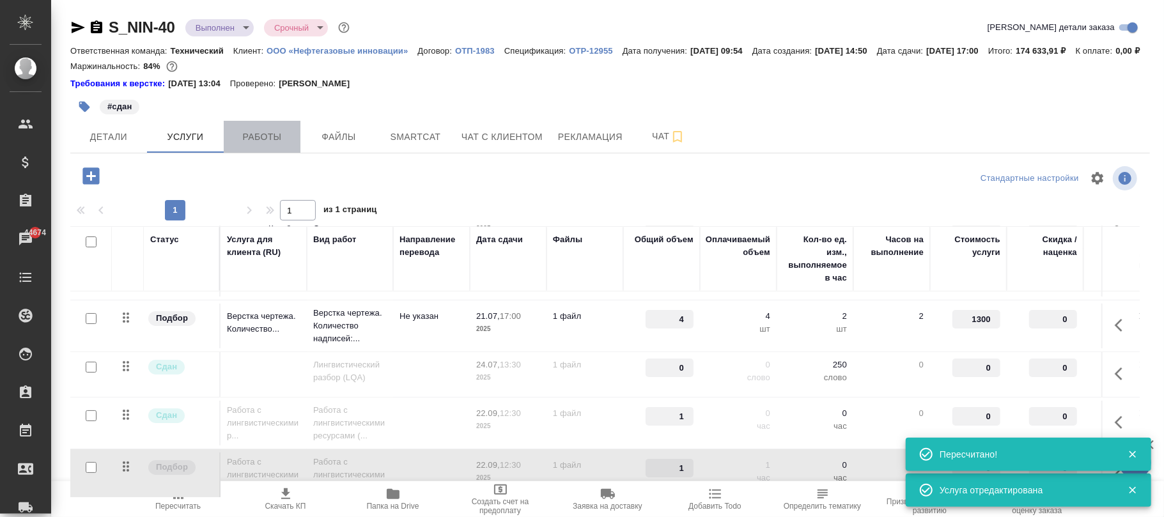
click at [269, 145] on span "Работы" at bounding box center [261, 137] width 61 height 16
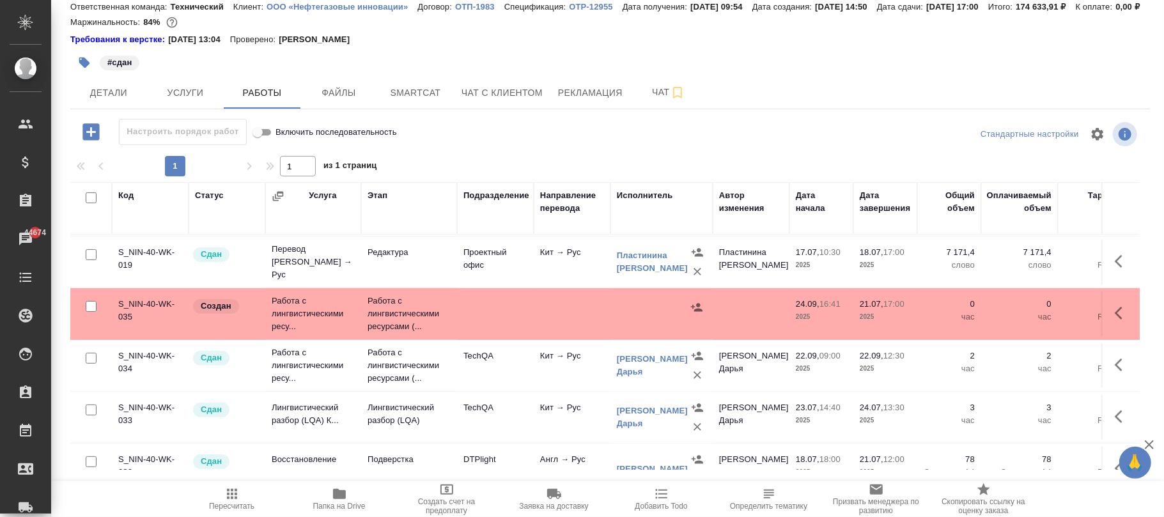
scroll to position [395, 0]
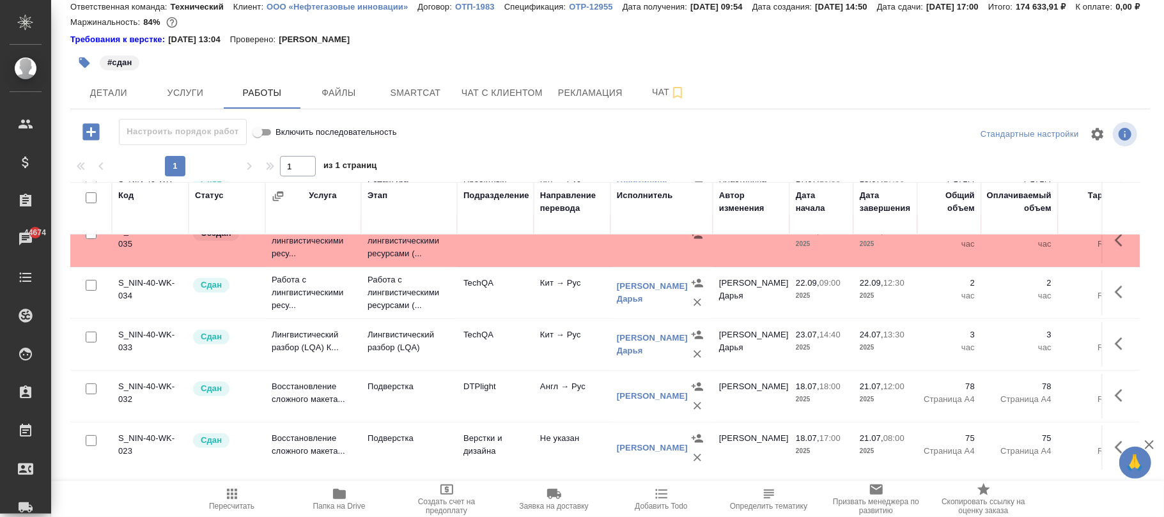
click at [640, 244] on div at bounding box center [661, 234] width 89 height 19
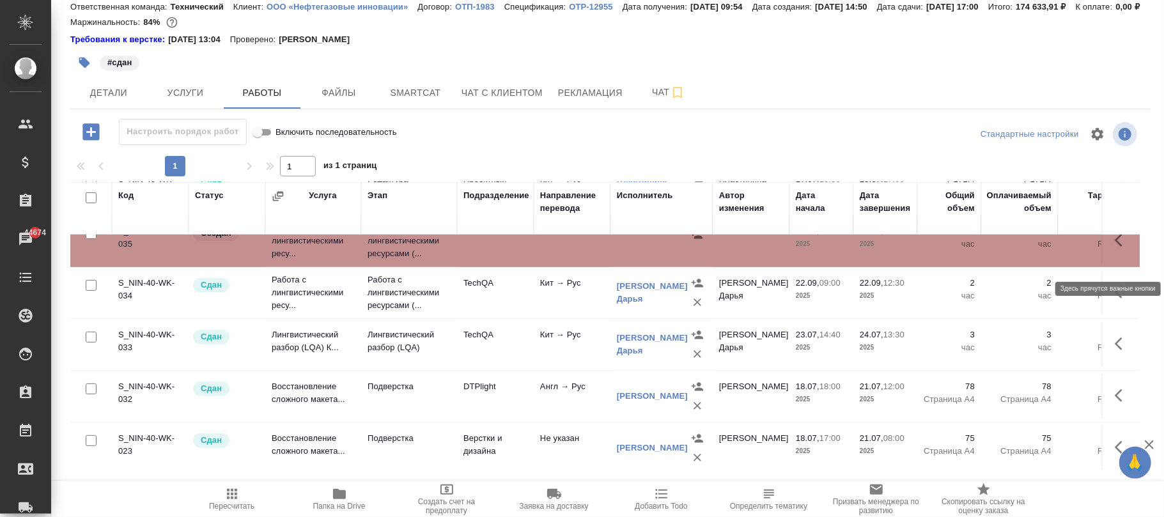
click at [1114, 248] on icon "button" at bounding box center [1121, 240] width 15 height 15
click at [1020, 248] on icon "button" at bounding box center [1027, 240] width 15 height 15
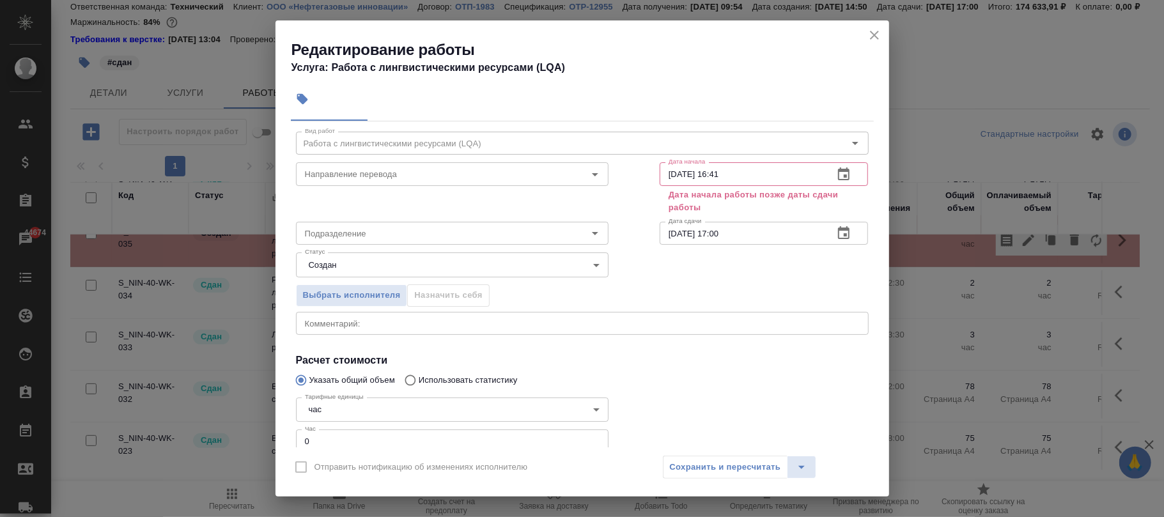
scroll to position [0, 0]
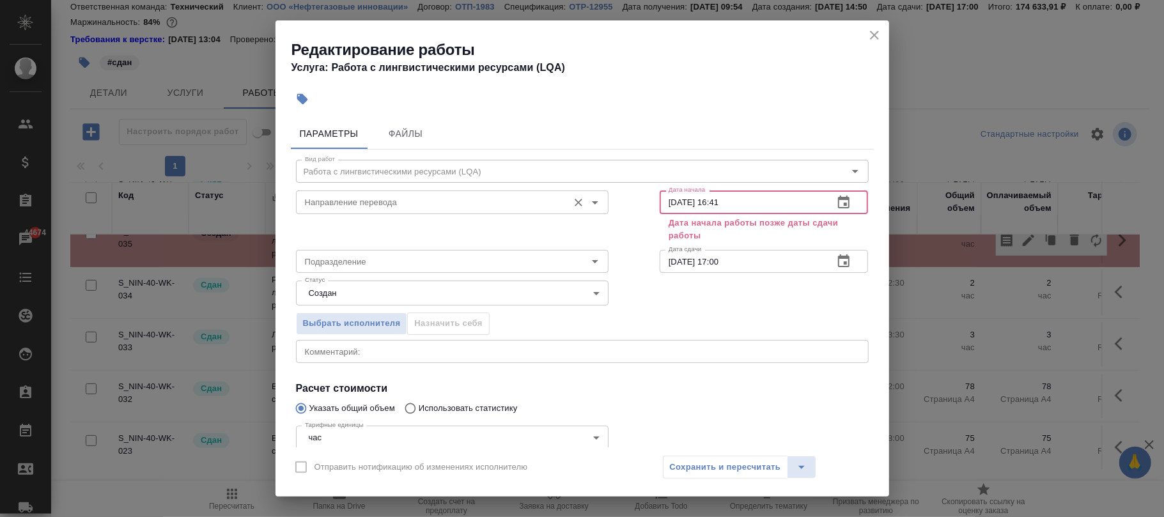
drag, startPoint x: 754, startPoint y: 208, endPoint x: 486, endPoint y: 207, distance: 267.7
click at [486, 207] on div "Направление перевода Направление перевода Дата начала 24.09.2025 16:41 Дата нач…" at bounding box center [582, 215] width 624 height 110
paste input "2.09.2025 09:00"
type input "22.09.2025 09:00"
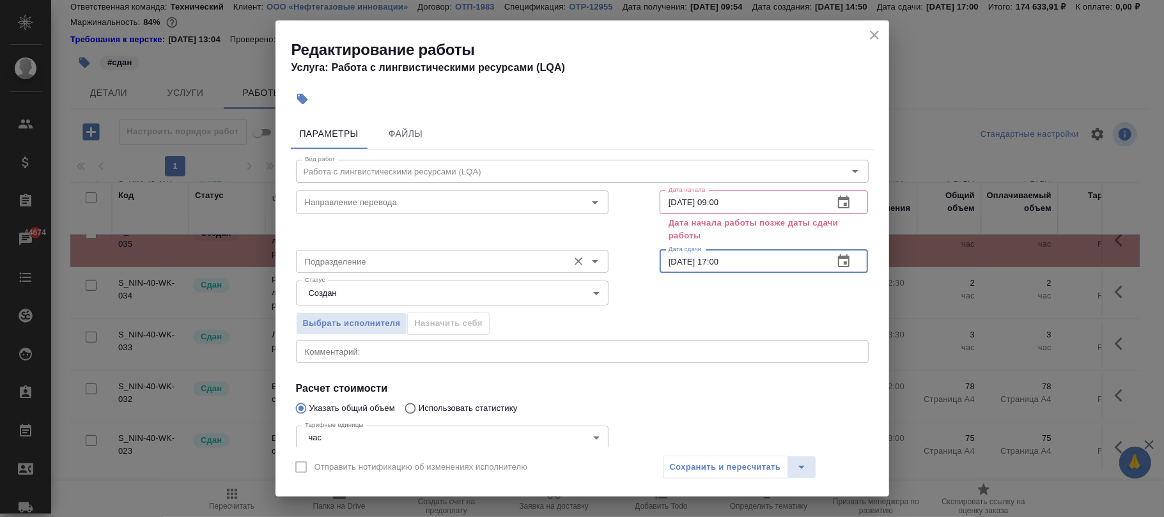
drag, startPoint x: 768, startPoint y: 267, endPoint x: 484, endPoint y: 272, distance: 283.7
click at [484, 272] on div "Подразделение Подразделение Дата сдачи 21.07.2025 17:00 Дата сдачи" at bounding box center [582, 260] width 624 height 82
paste input "2.09.2025 09"
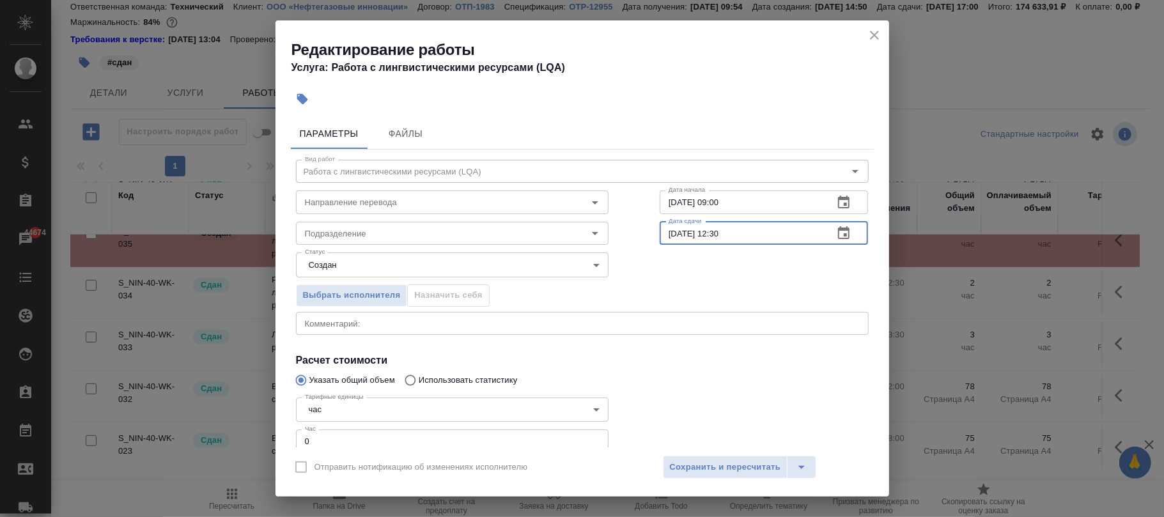
type input "22.09.2025 12:30"
click at [730, 464] on span "Сохранить и пересчитать" at bounding box center [725, 467] width 111 height 15
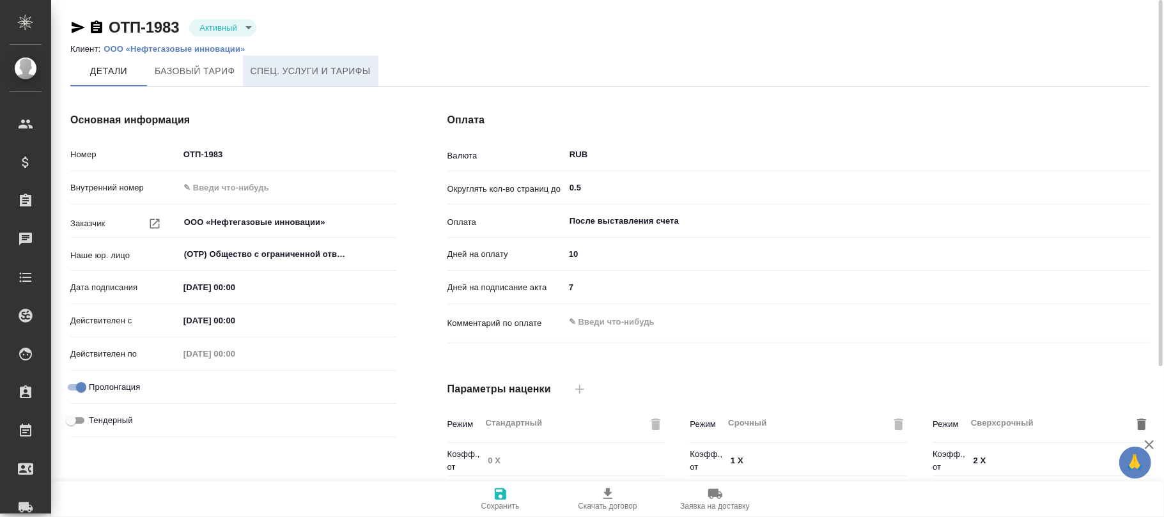
click at [330, 73] on span "Спец. услуги и тарифы" at bounding box center [310, 71] width 120 height 16
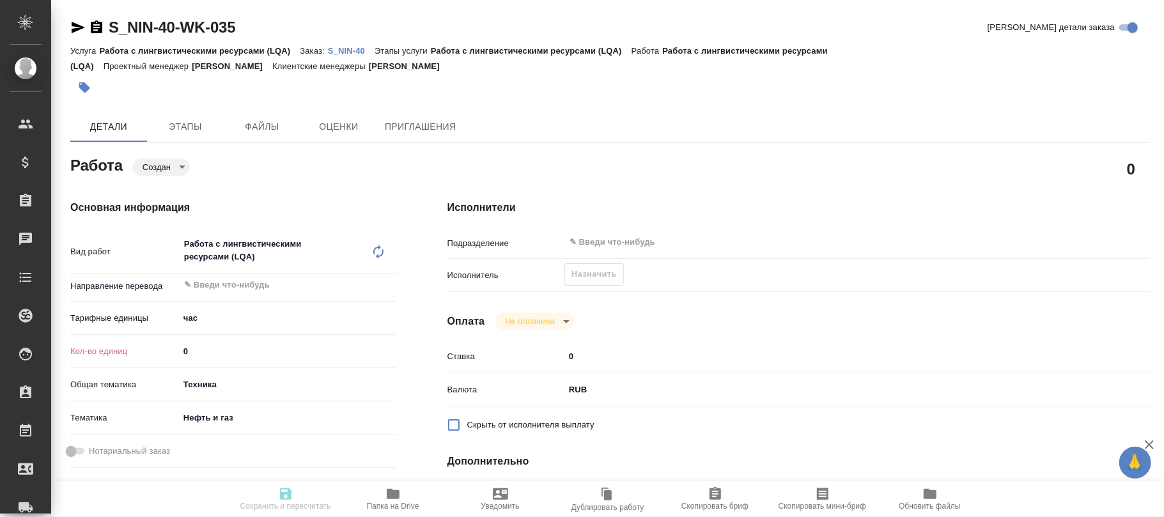
type textarea "x"
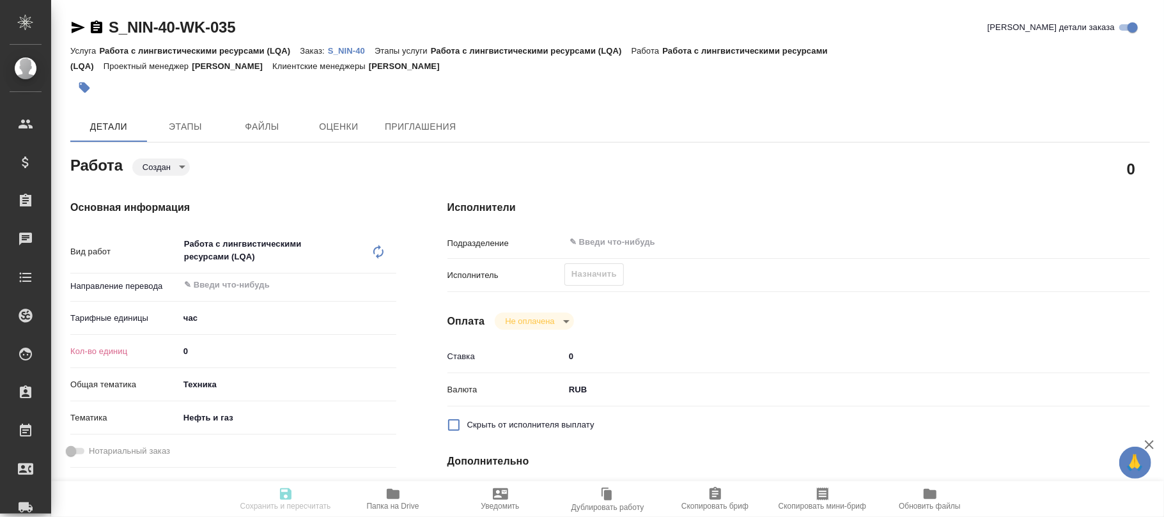
type textarea "x"
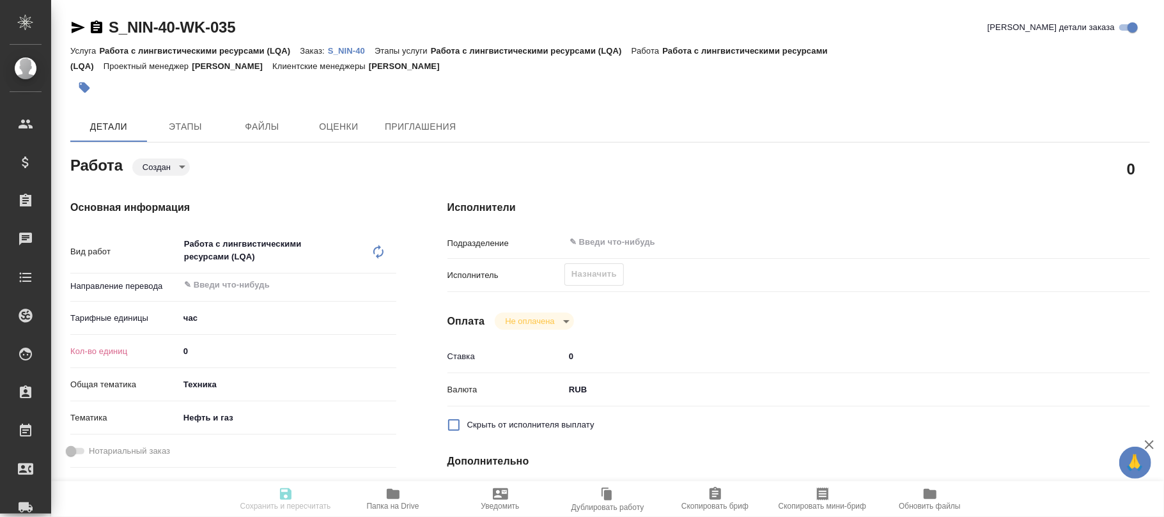
type textarea "x"
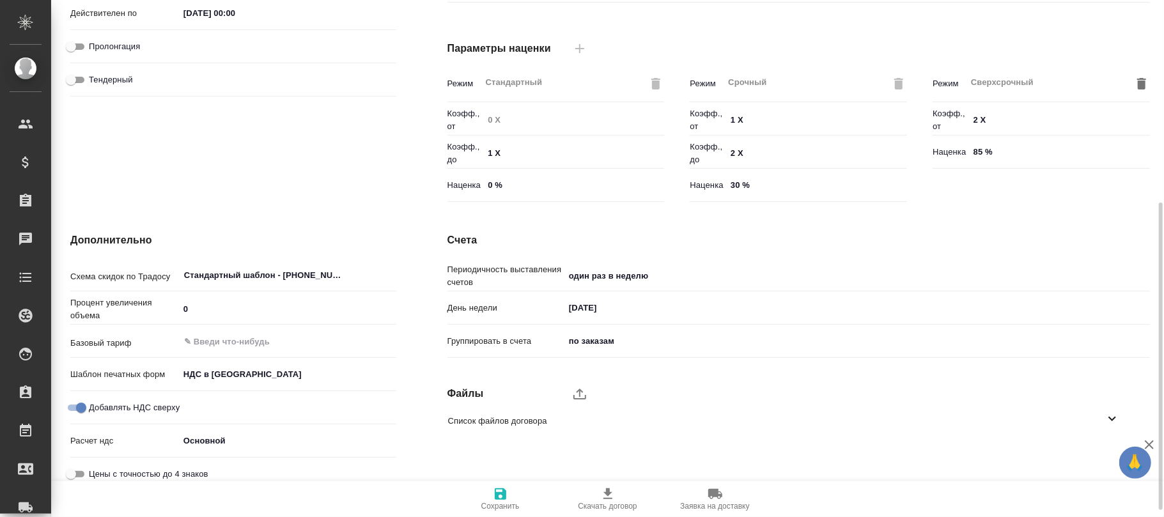
scroll to position [351, 0]
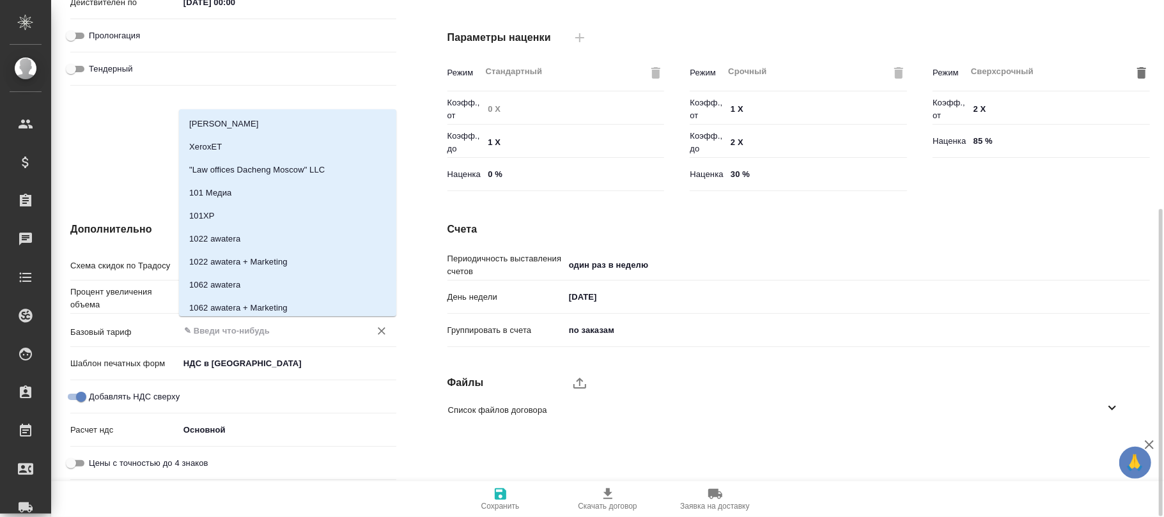
click at [197, 330] on input "text" at bounding box center [266, 330] width 167 height 15
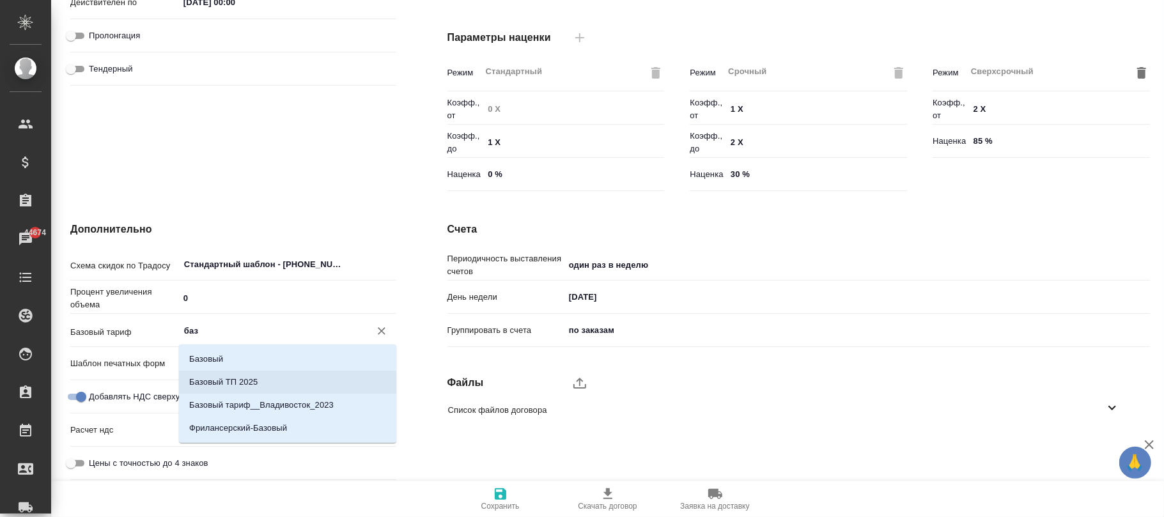
click at [271, 381] on li "Базовый ТП 2025" at bounding box center [287, 382] width 217 height 23
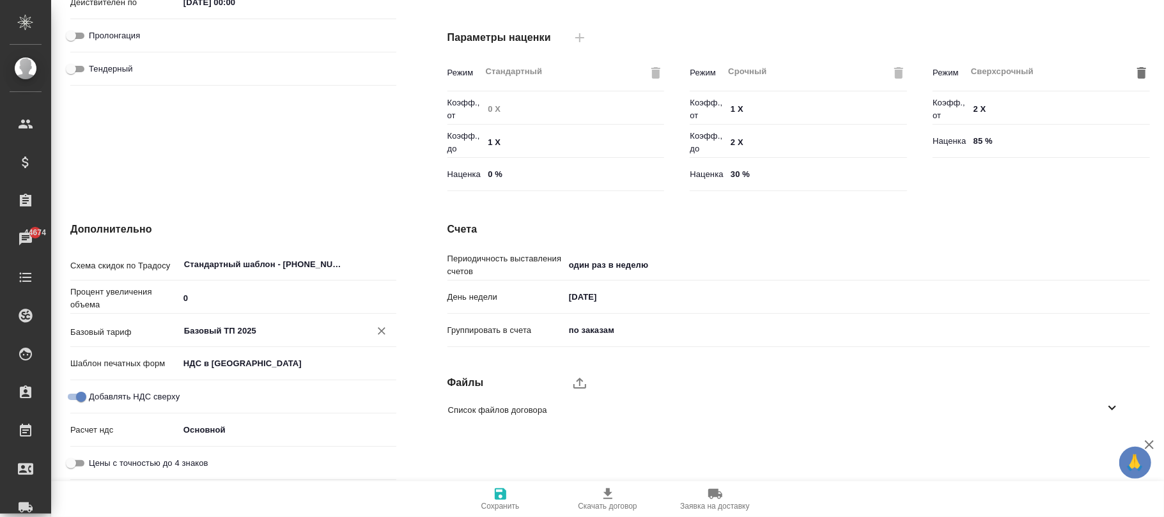
type input "Базовый ТП 2025"
click at [496, 496] on icon "button" at bounding box center [501, 494] width 12 height 12
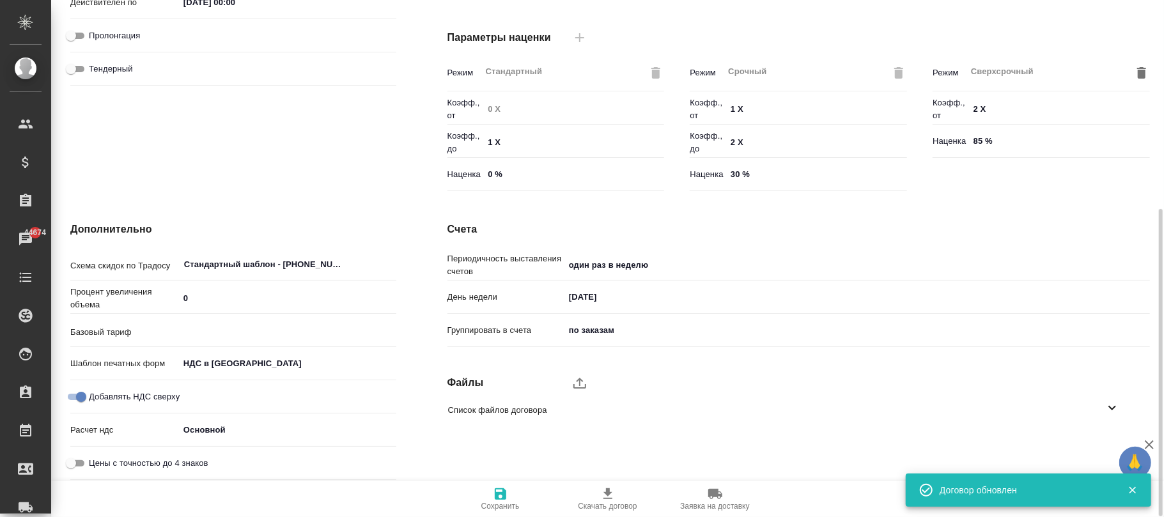
type input "Базовый ТП 2025"
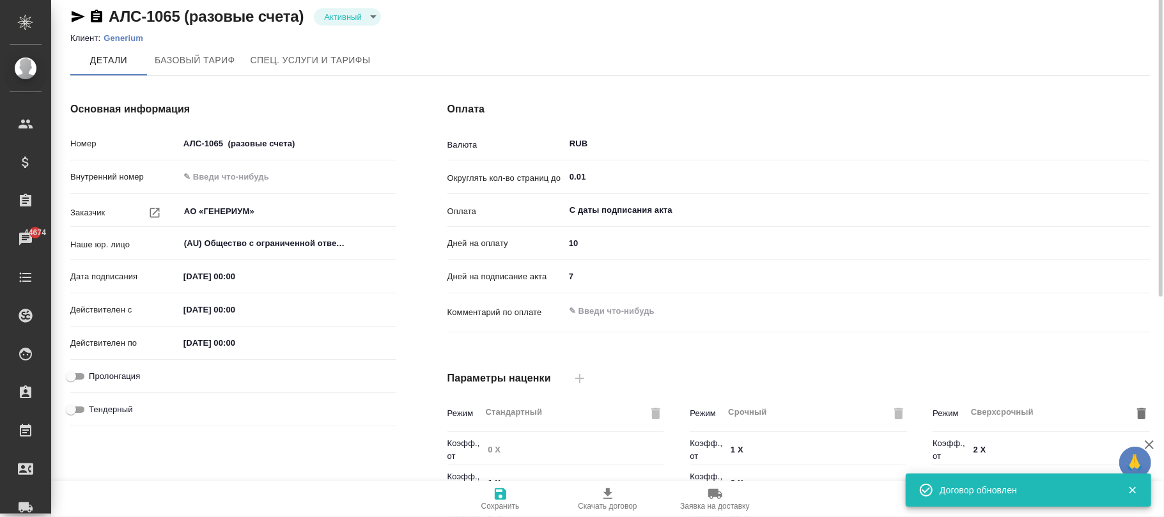
scroll to position [0, 0]
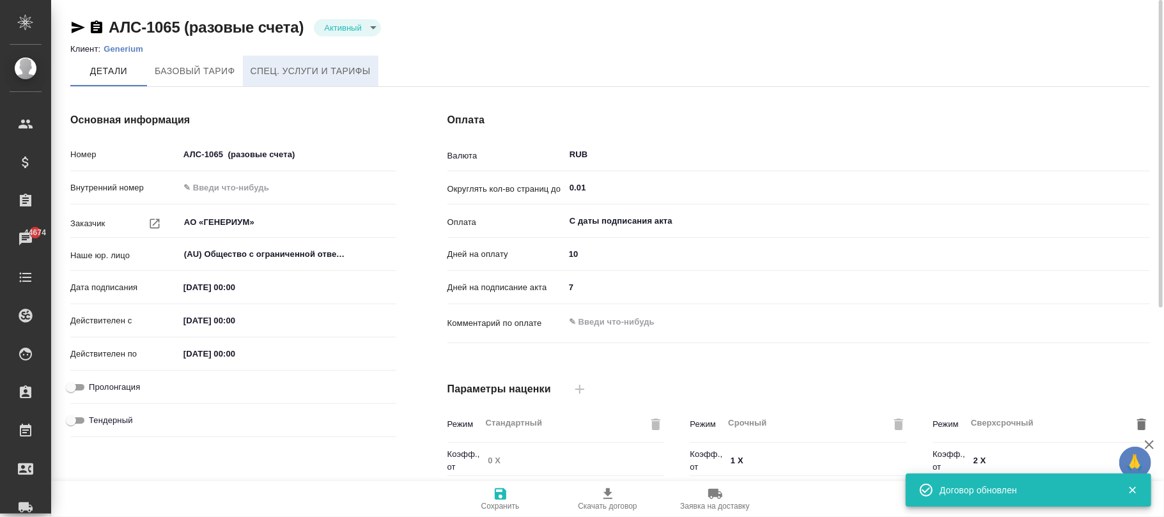
click at [281, 67] on span "Спец. услуги и тарифы" at bounding box center [310, 71] width 120 height 16
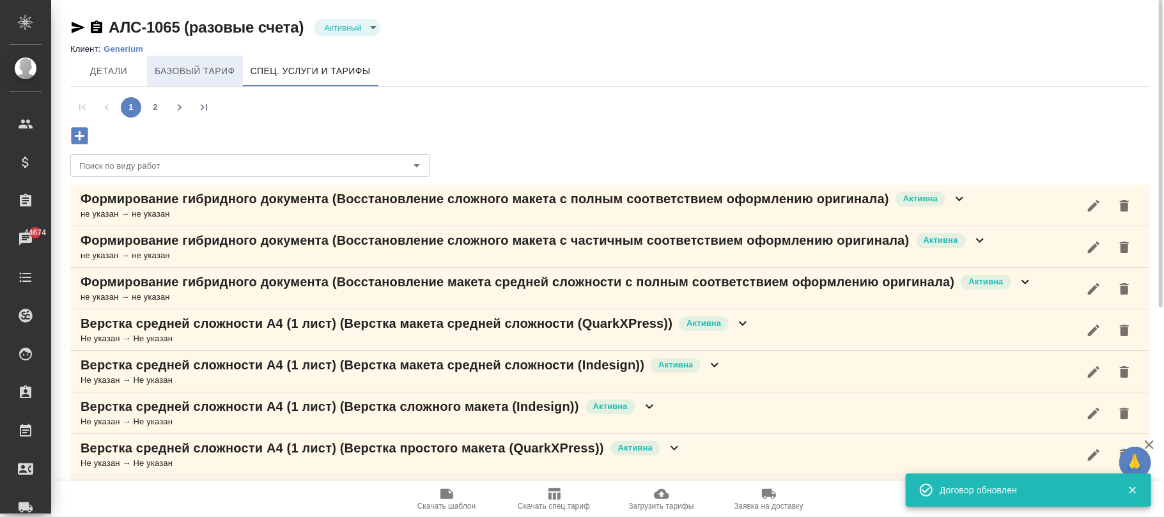
click at [203, 70] on span "Базовый тариф" at bounding box center [195, 71] width 81 height 16
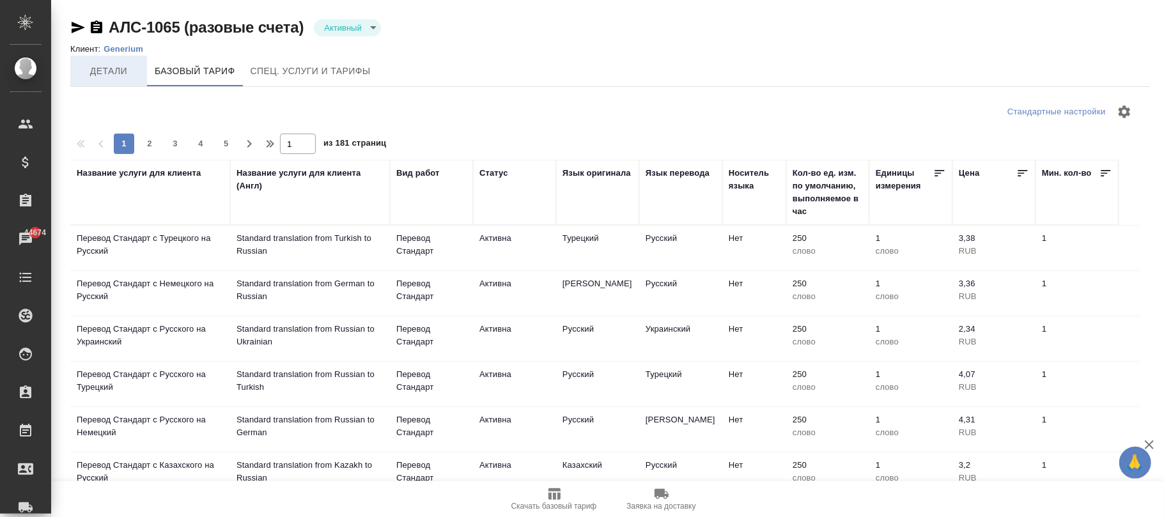
click at [105, 72] on span "Детали" at bounding box center [108, 71] width 61 height 16
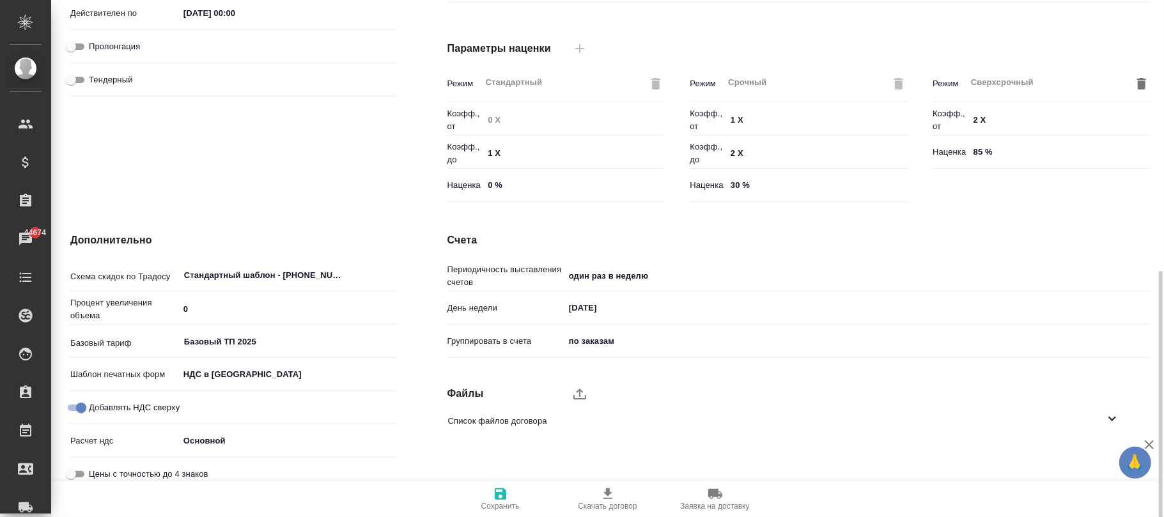
scroll to position [389, 0]
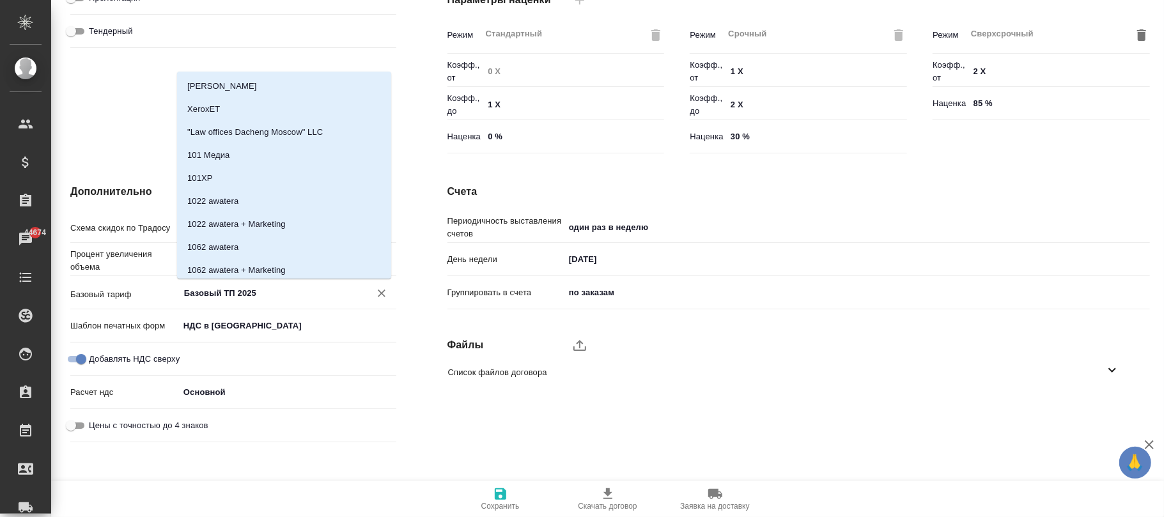
drag, startPoint x: 273, startPoint y: 292, endPoint x: 75, endPoint y: 302, distance: 199.0
click at [75, 302] on div "Базовый тариф Базовый ТП 2025 ​" at bounding box center [233, 292] width 326 height 22
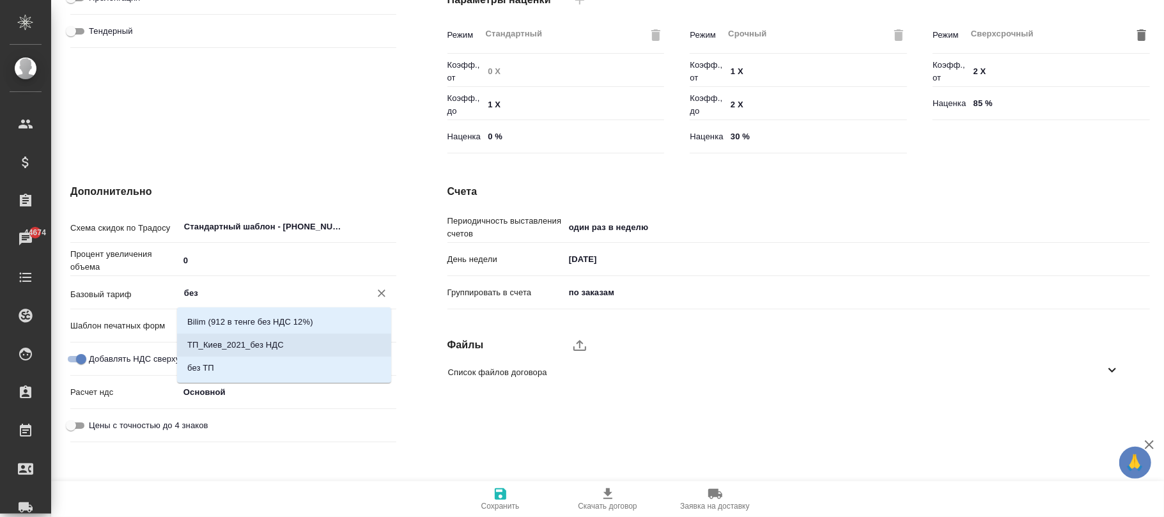
type input "без т"
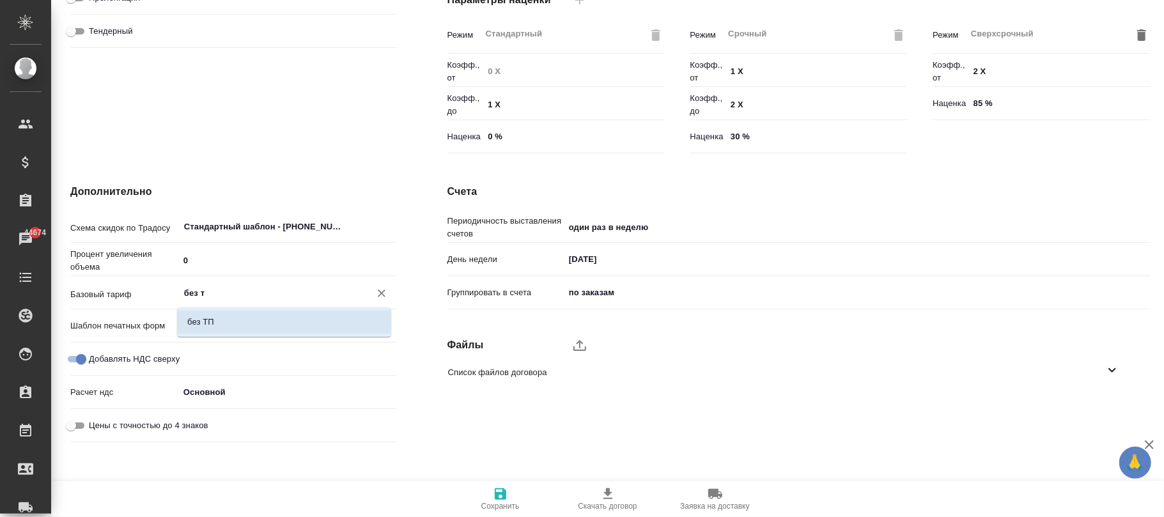
click at [287, 317] on li "без ТП" at bounding box center [284, 322] width 214 height 23
type textarea "x"
type input "без ТП"
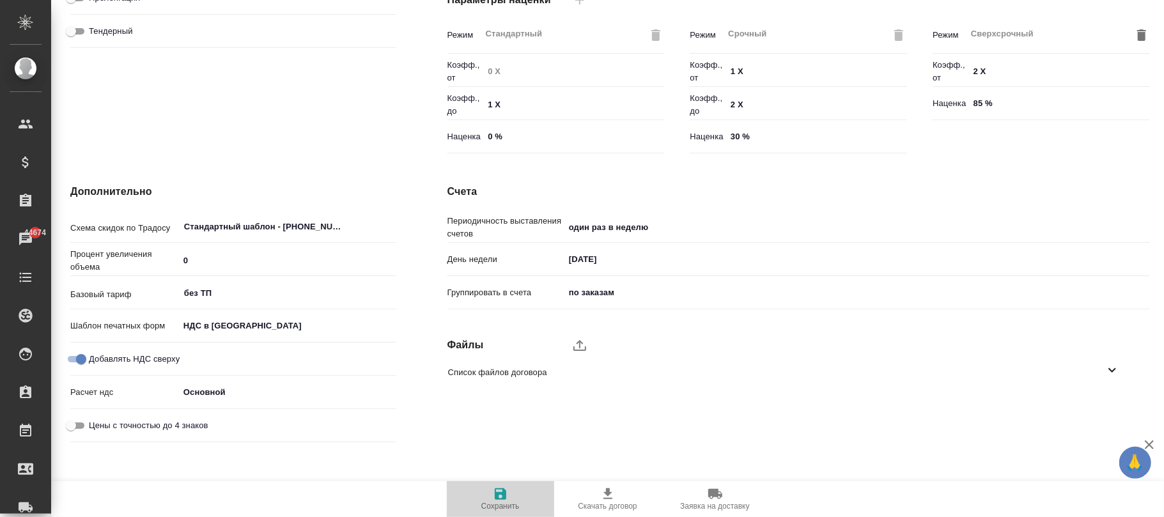
click at [507, 488] on icon "button" at bounding box center [500, 493] width 15 height 15
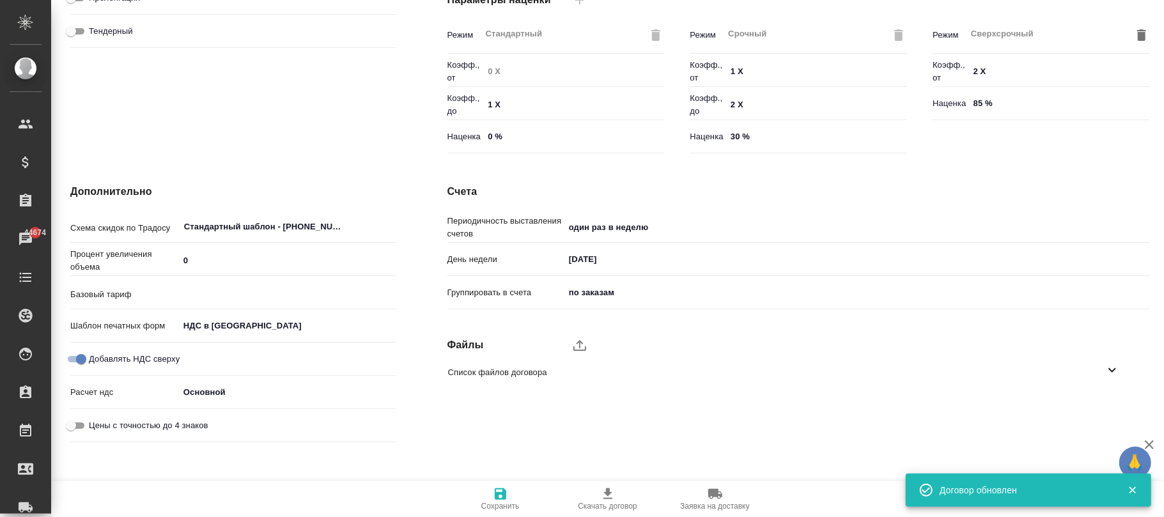
type input "без ТП"
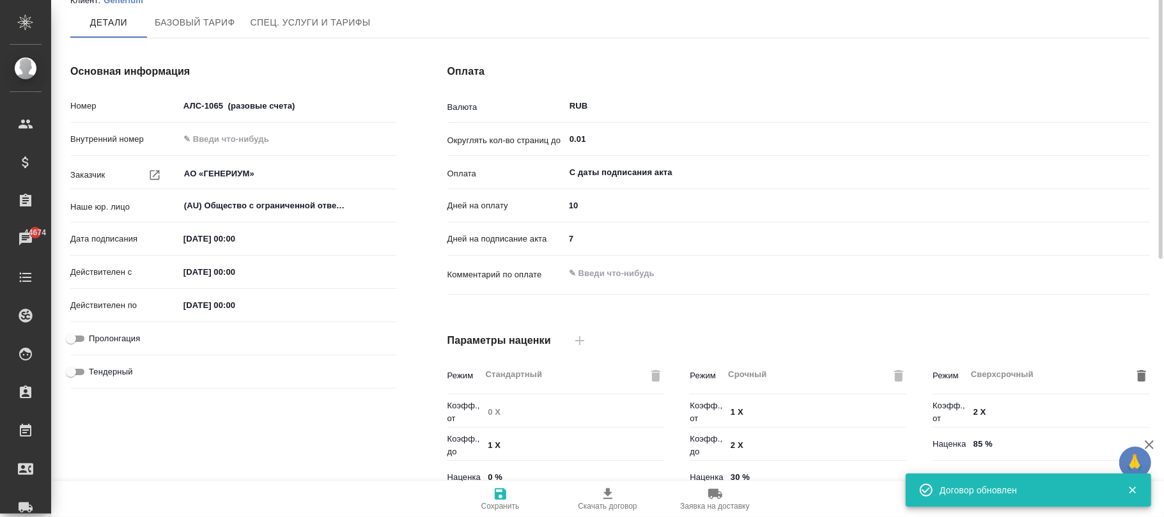
scroll to position [0, 0]
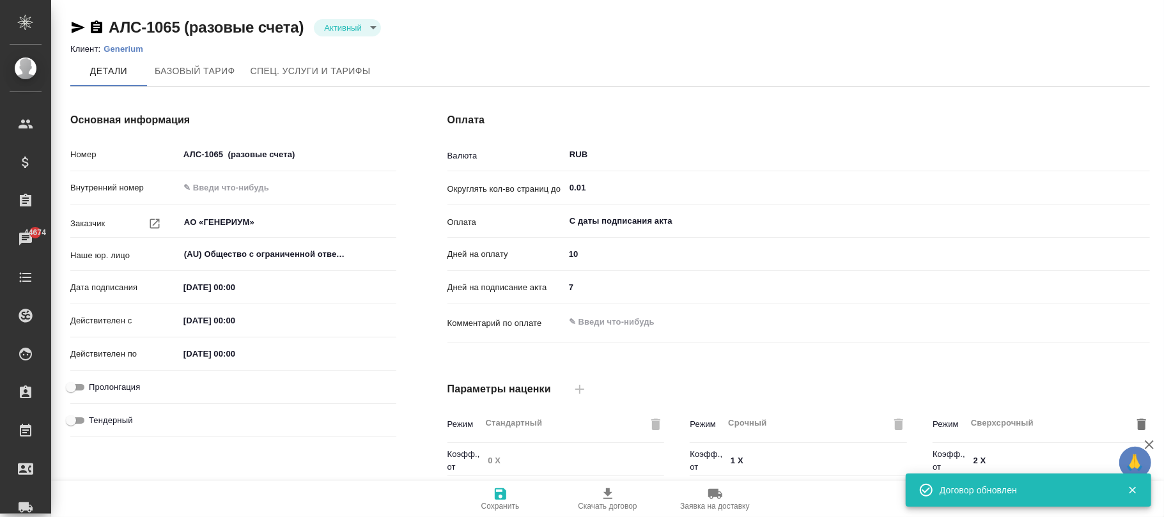
click at [133, 51] on p "Generium" at bounding box center [128, 49] width 49 height 10
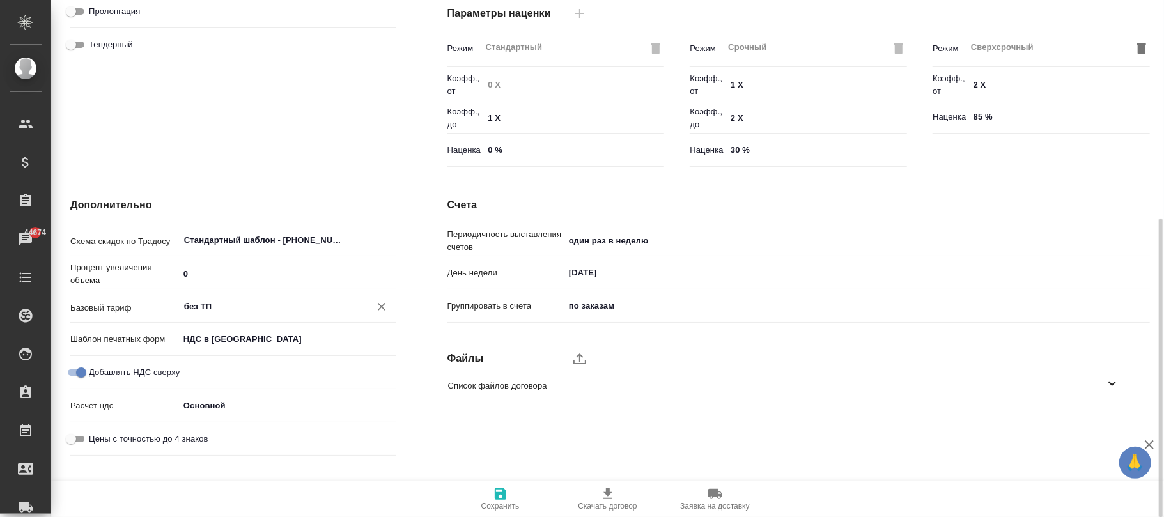
scroll to position [376, 0]
click at [494, 495] on icon "button" at bounding box center [500, 493] width 15 height 15
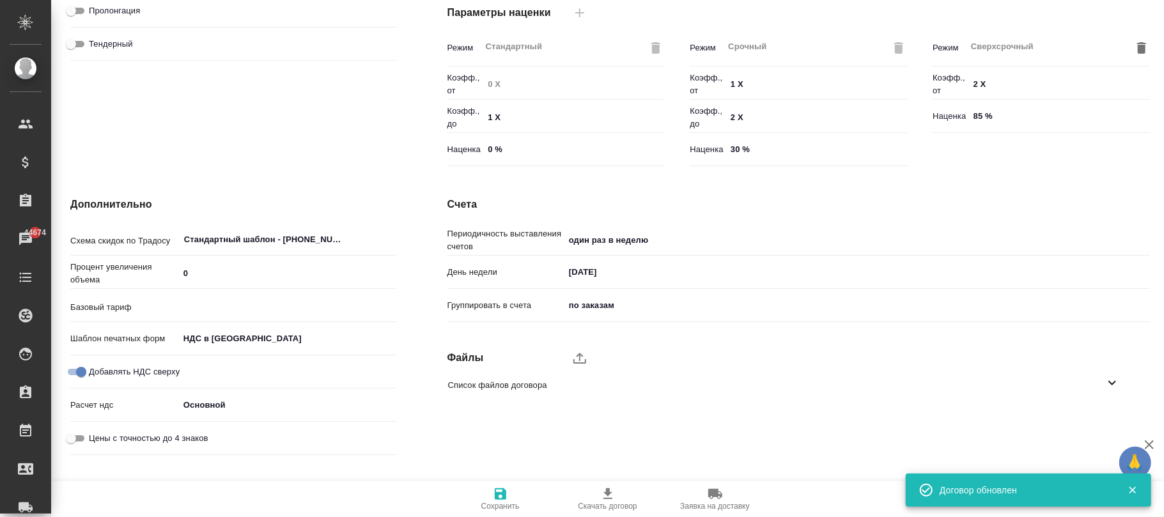
type input "без ТП"
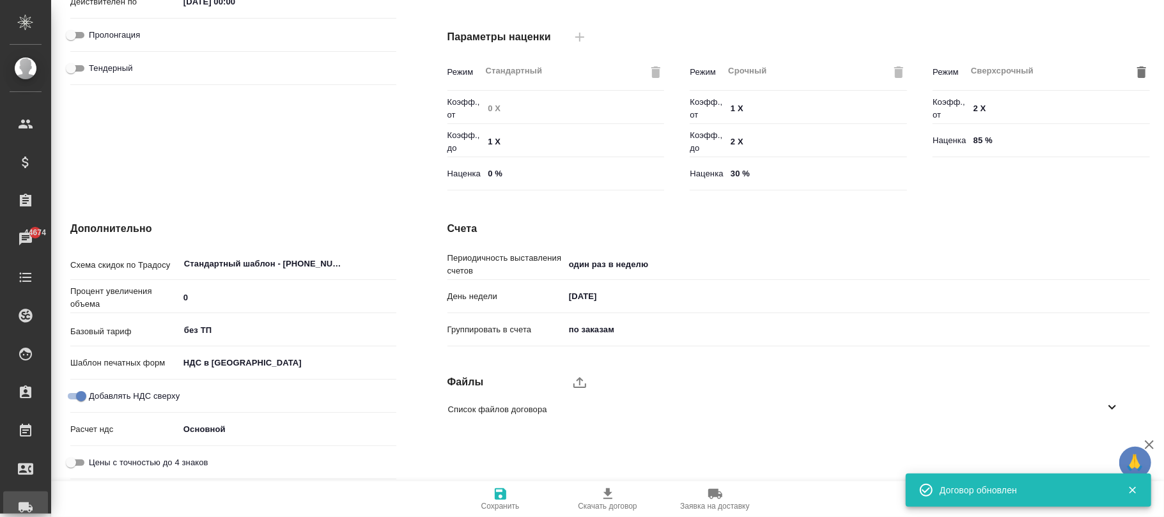
type textarea "x"
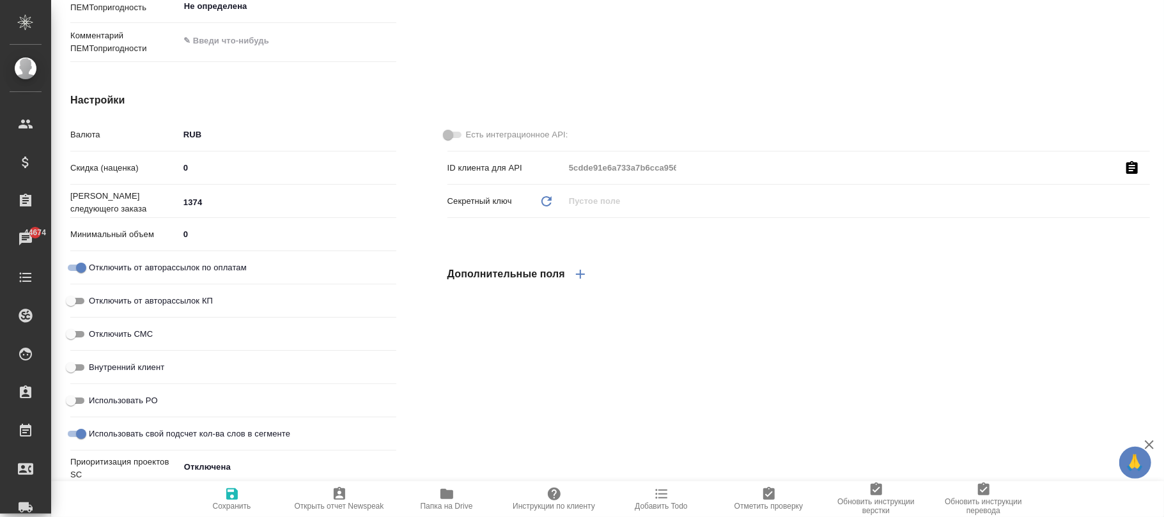
scroll to position [1299, 0]
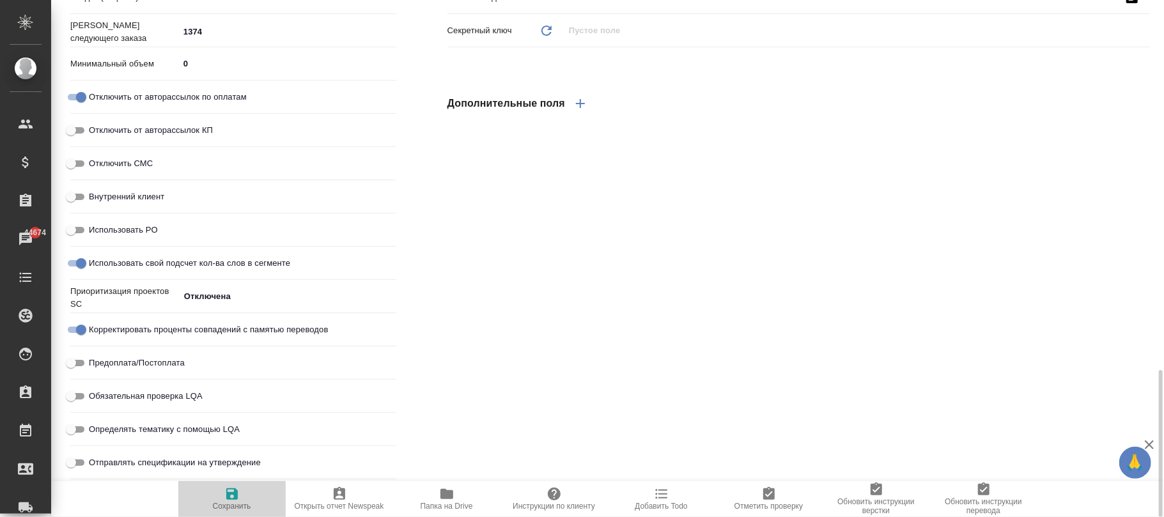
click at [233, 495] on icon "button" at bounding box center [232, 494] width 12 height 12
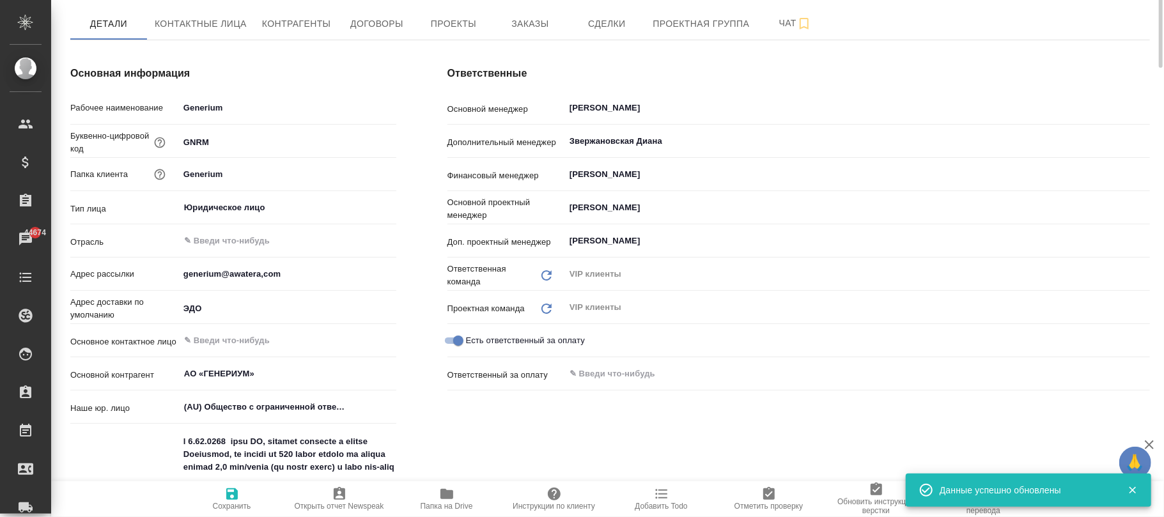
scroll to position [0, 0]
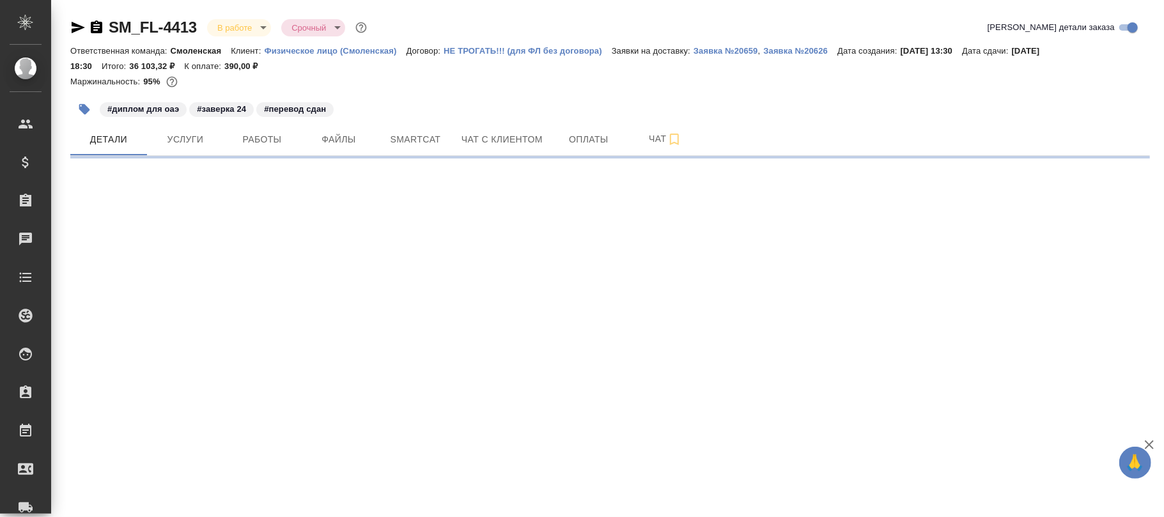
select select "RU"
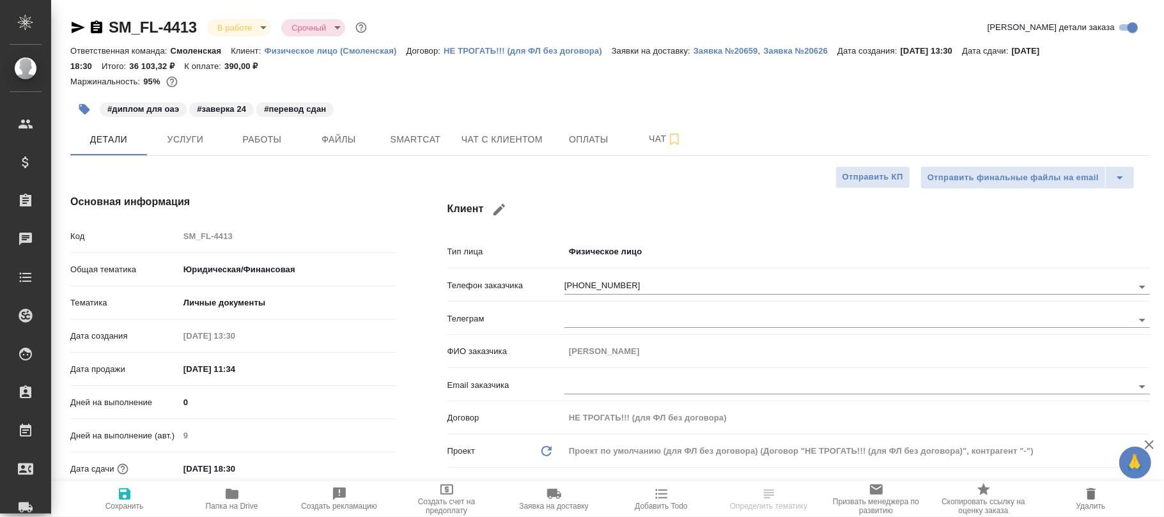
type textarea "x"
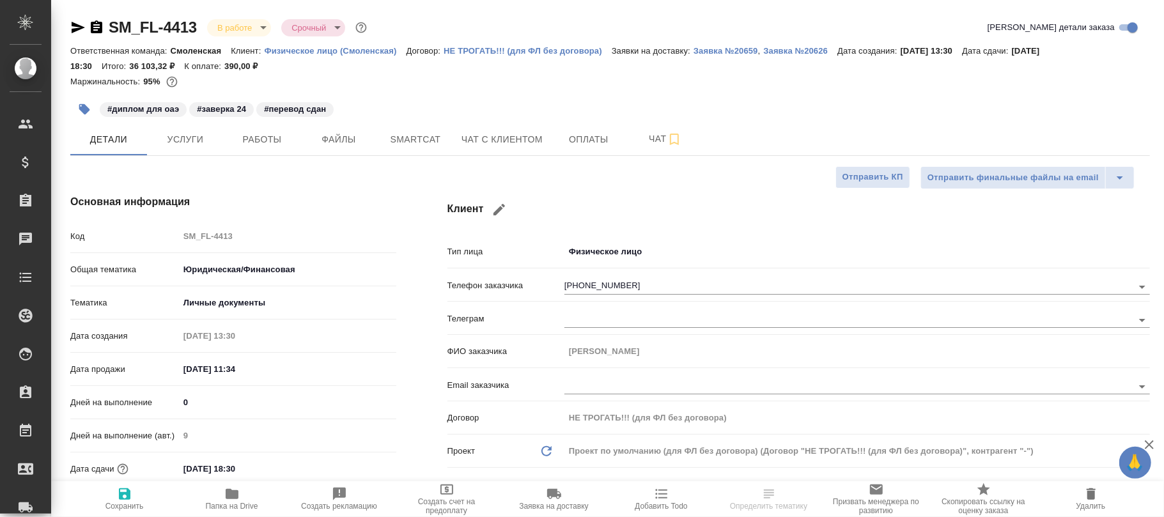
type textarea "x"
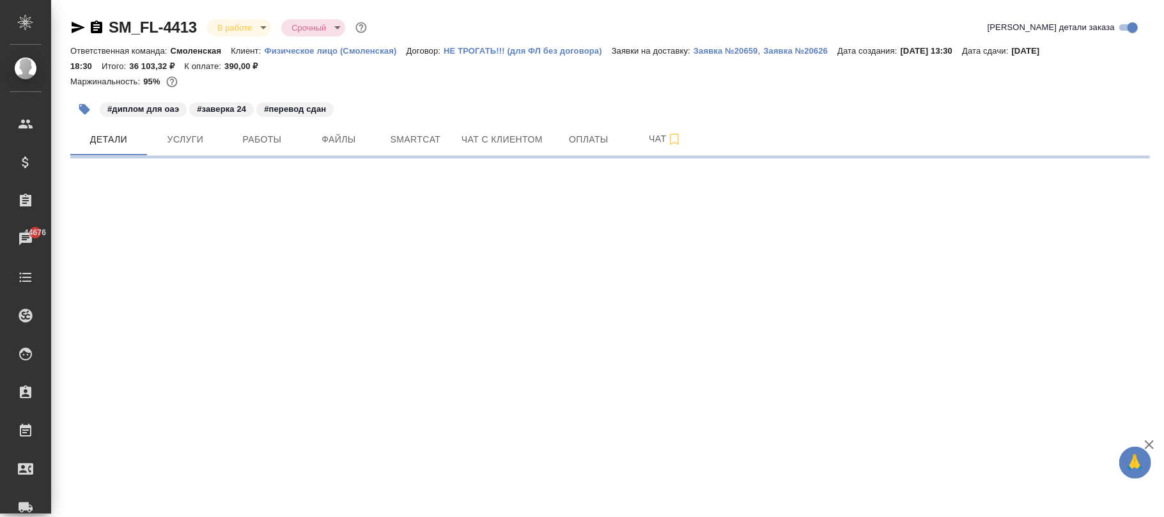
select select "RU"
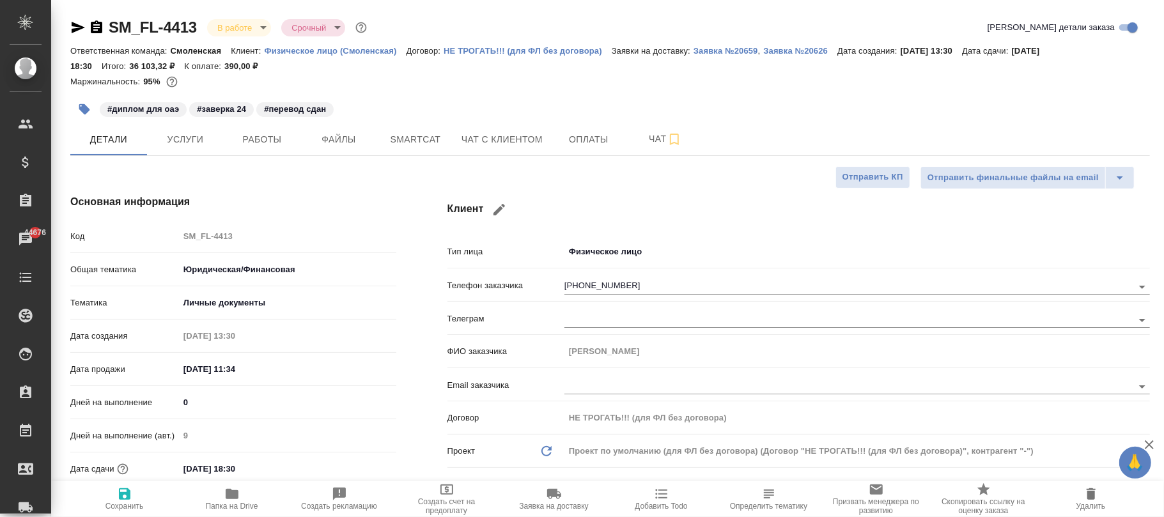
type textarea "x"
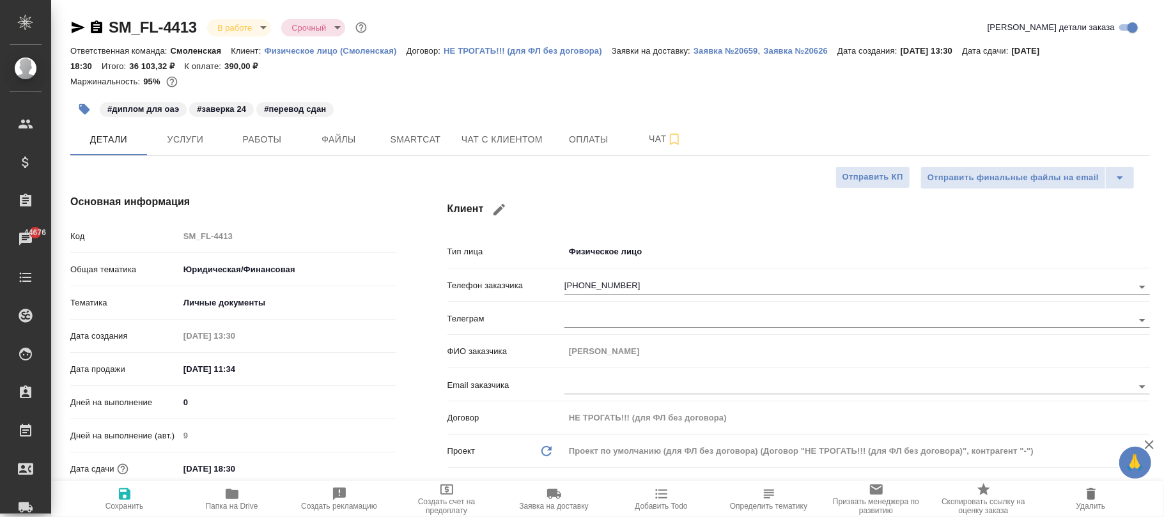
type textarea "x"
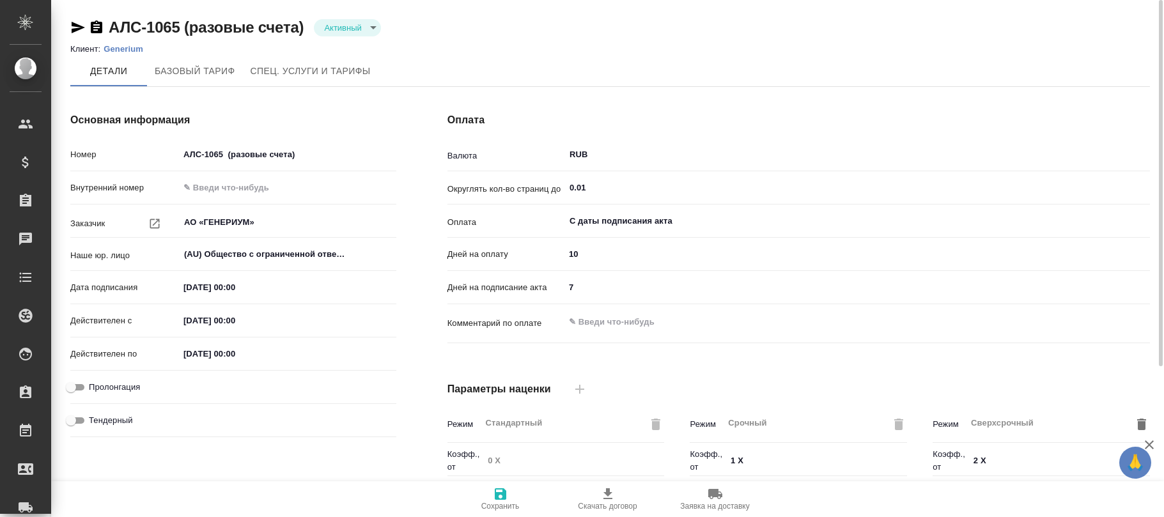
type input "без ТП"
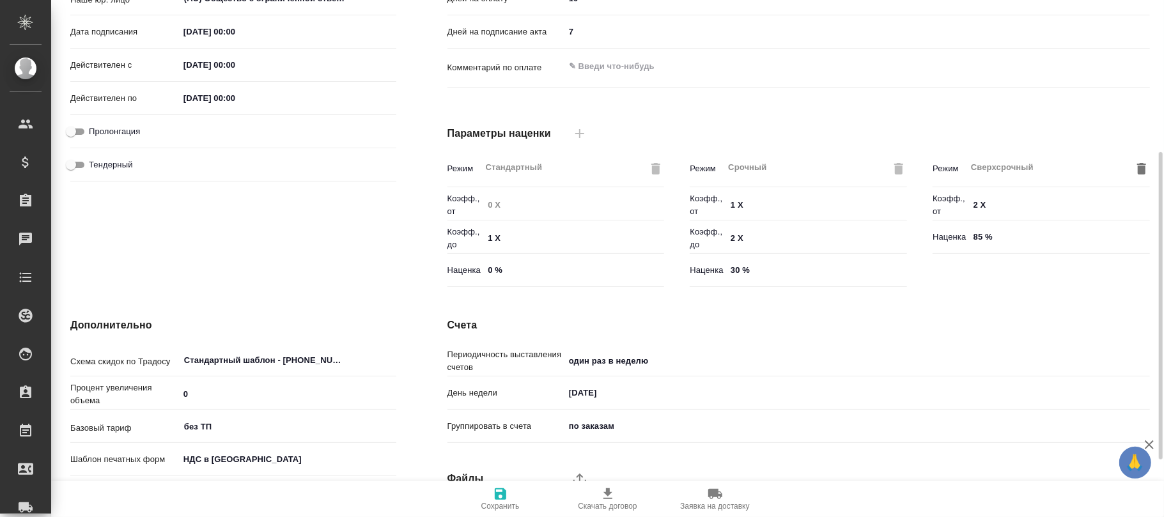
scroll to position [351, 0]
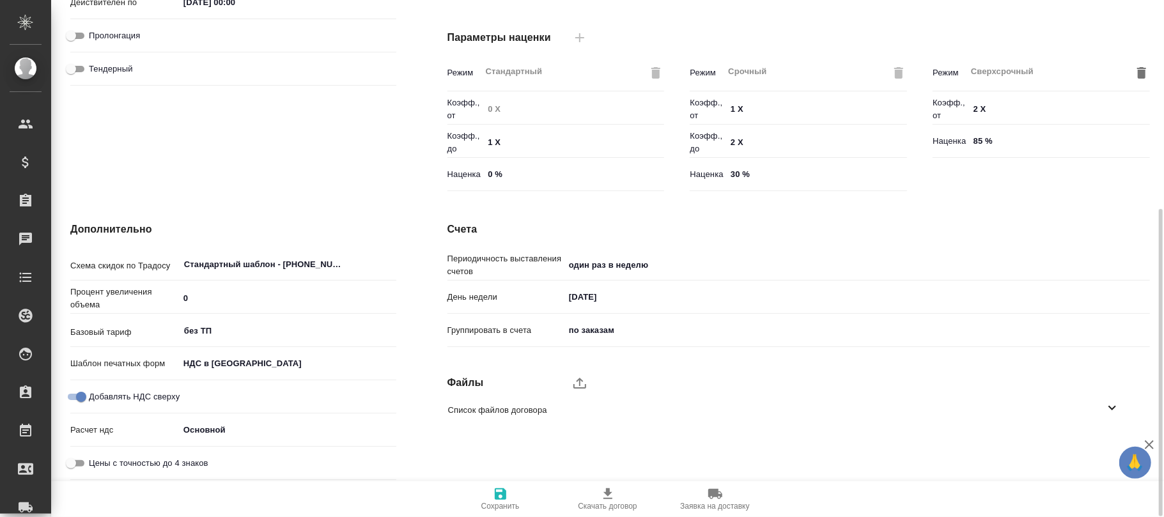
click at [507, 497] on span "Сохранить" at bounding box center [500, 498] width 92 height 24
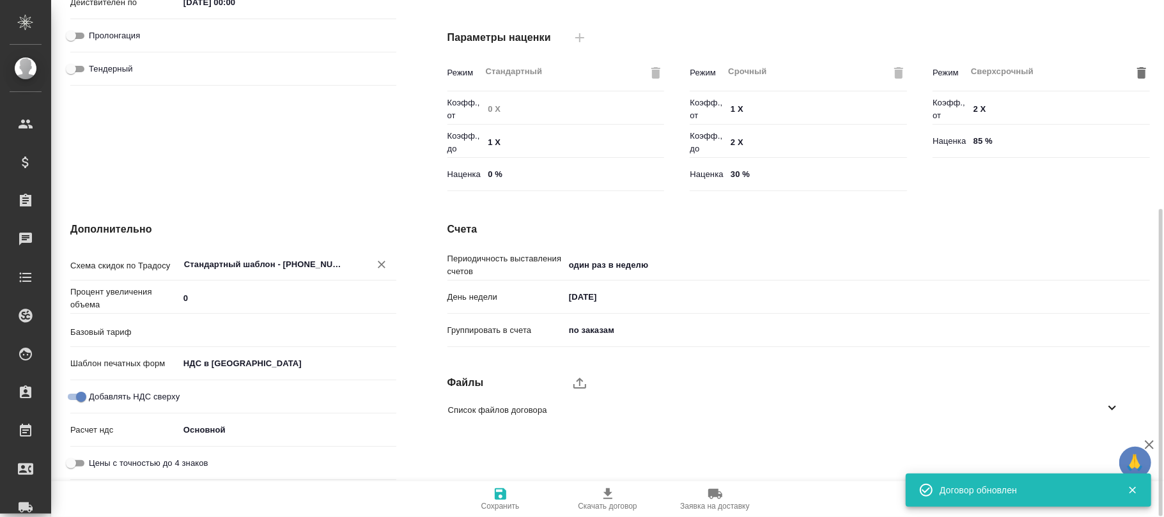
type input "без ТП"
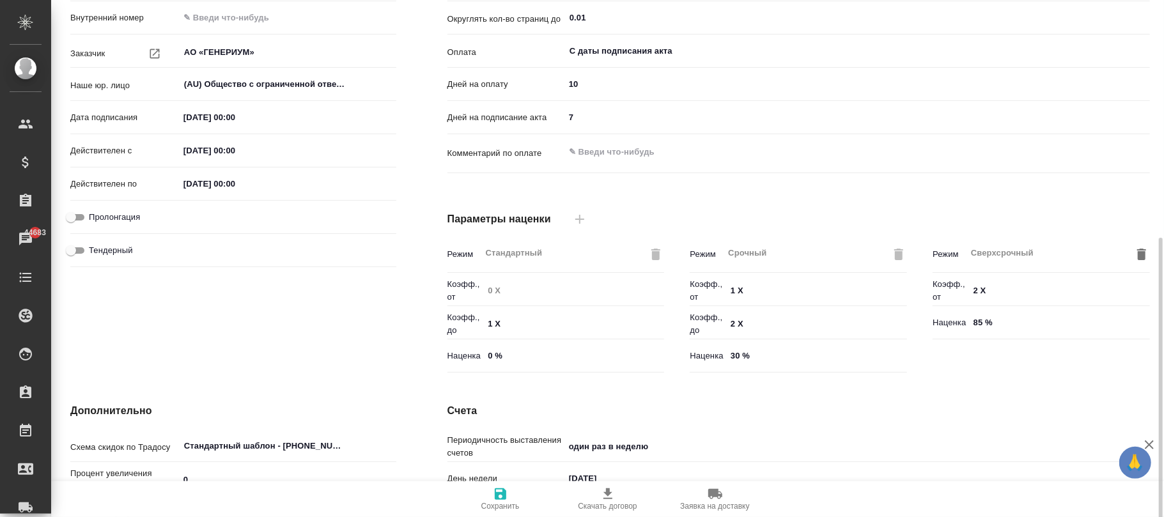
scroll to position [341, 0]
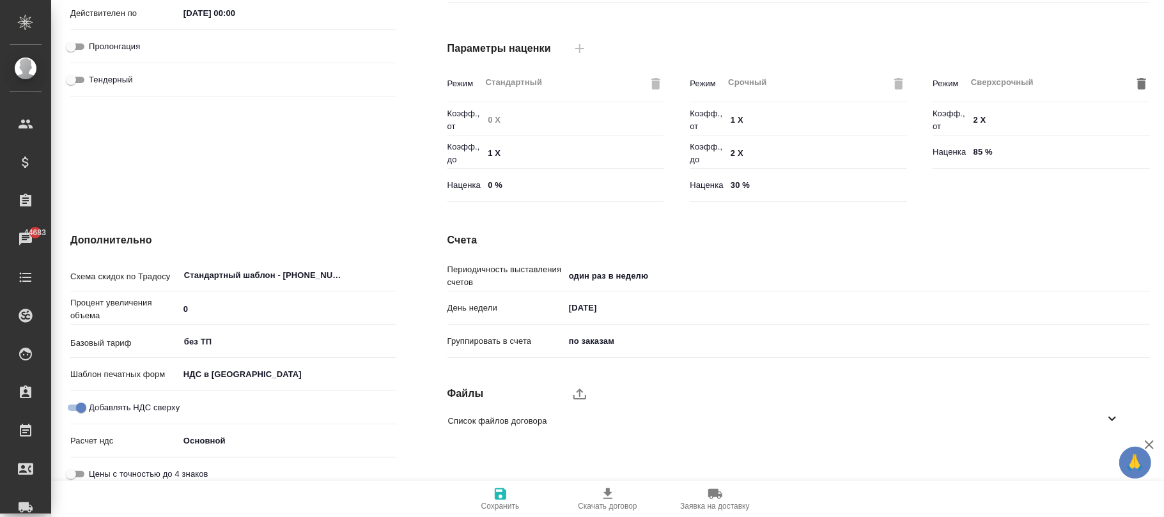
type textarea "x"
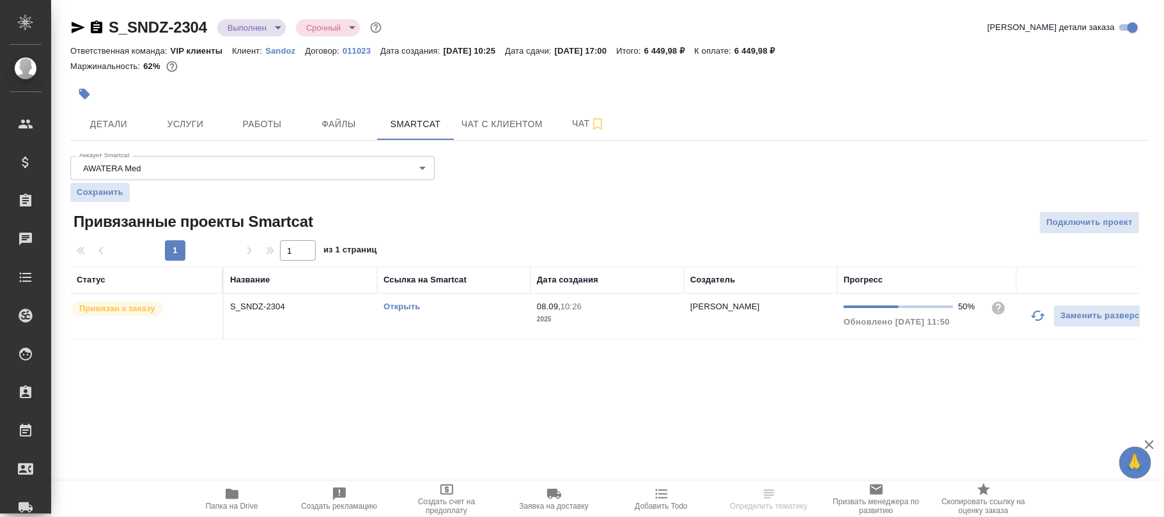
click at [468, 307] on div "Открыть" at bounding box center [453, 306] width 141 height 13
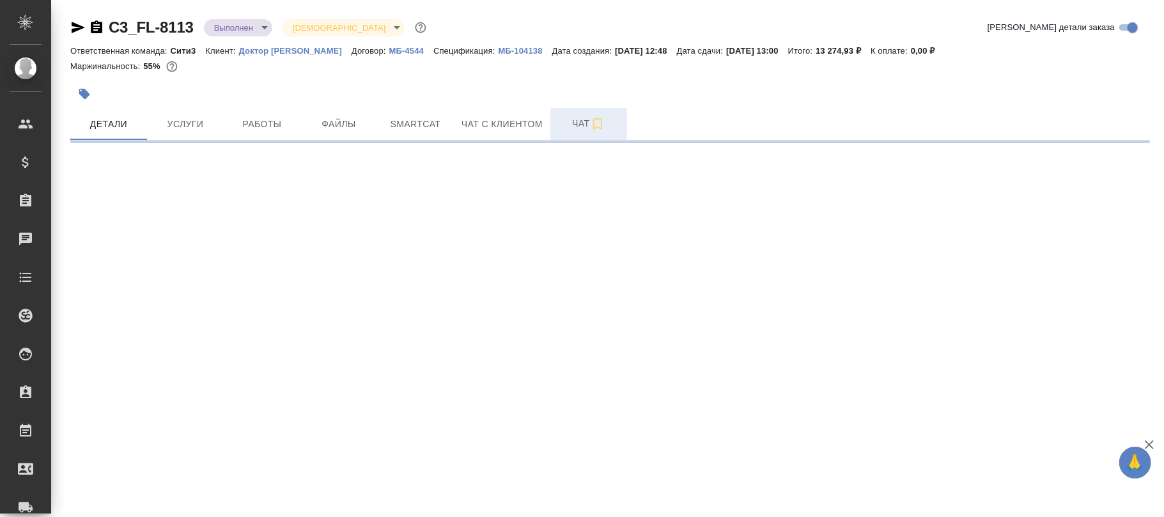
select select "RU"
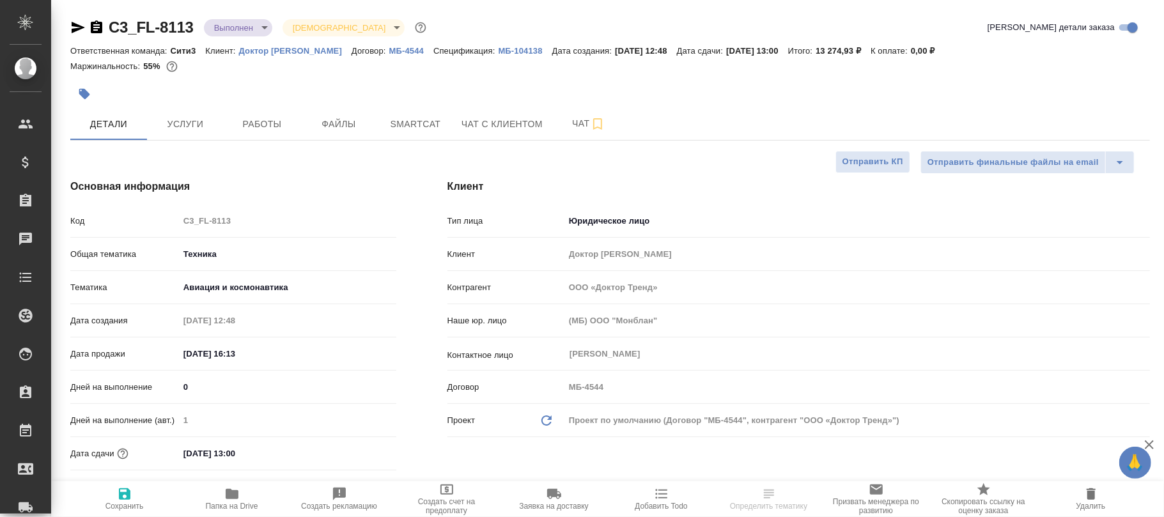
type textarea "x"
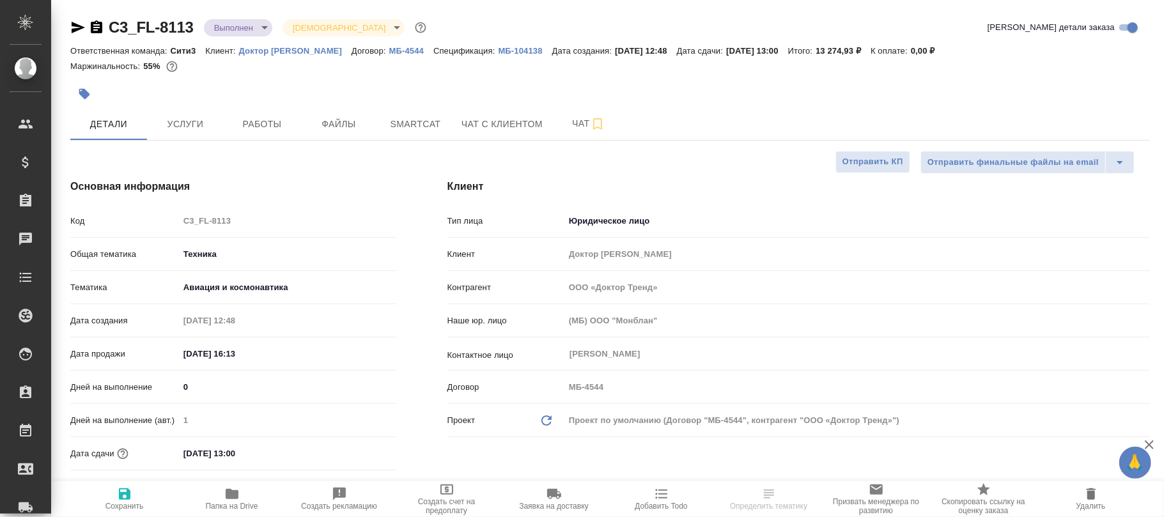
type textarea "x"
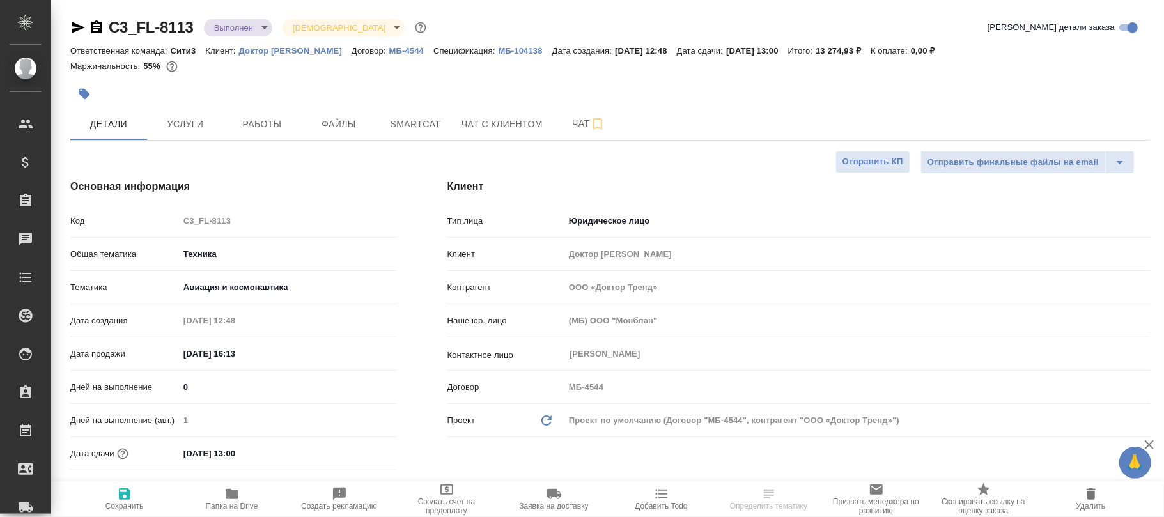
type textarea "x"
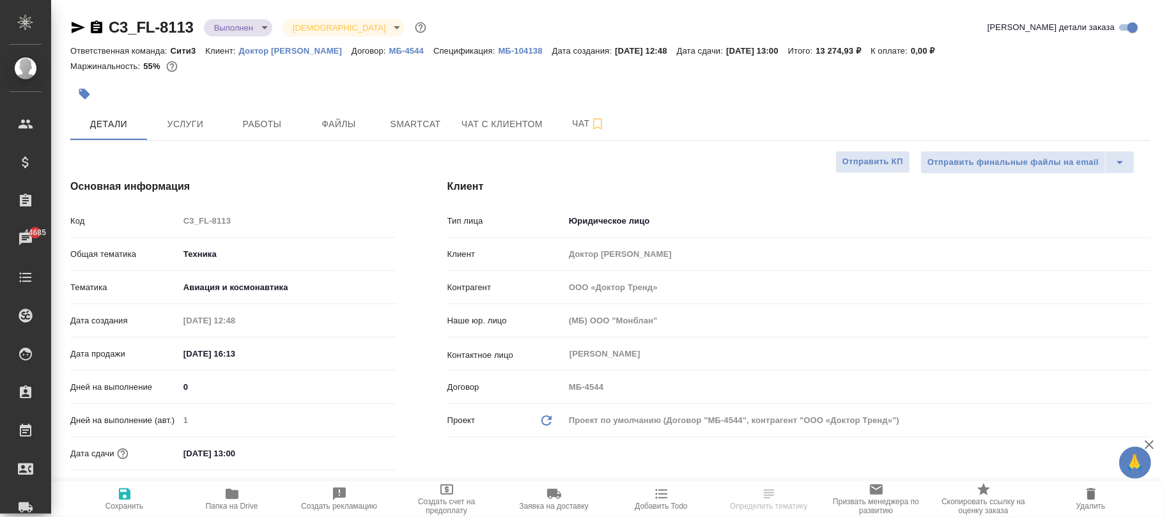
select select "RU"
type textarea "x"
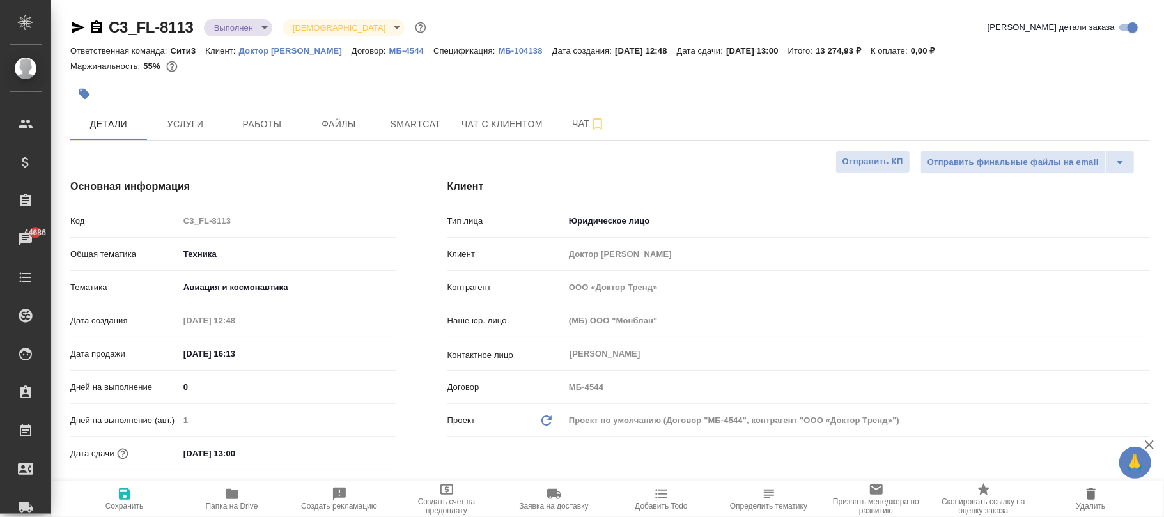
type textarea "x"
